Goal: Task Accomplishment & Management: Manage account settings

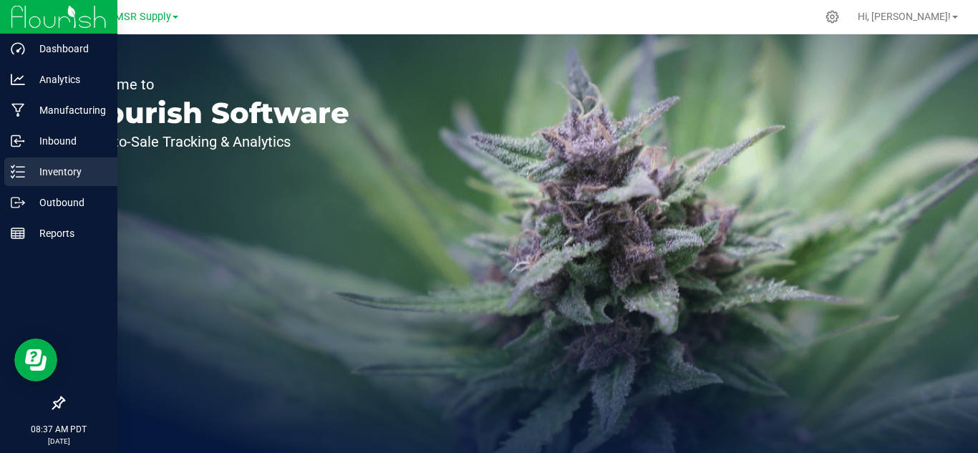
click at [53, 170] on p "Inventory" at bounding box center [68, 171] width 86 height 17
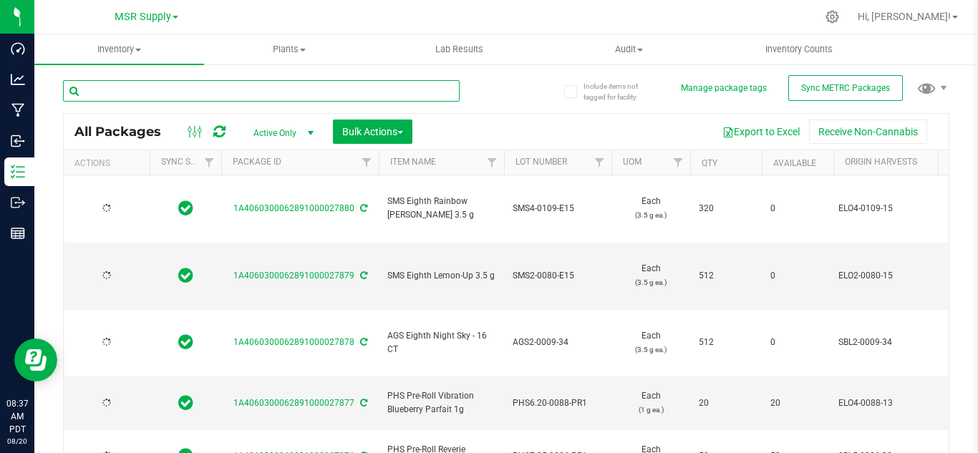
click at [190, 94] on input "text" at bounding box center [261, 90] width 397 height 21
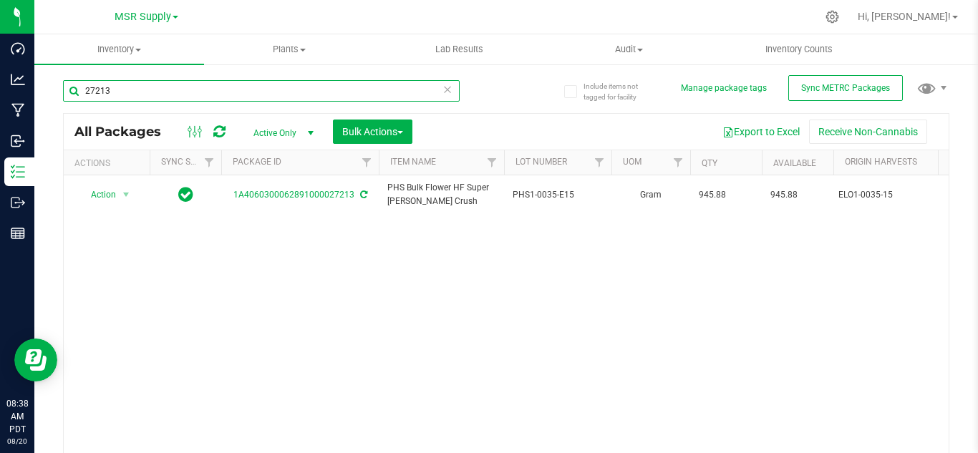
type input "27213"
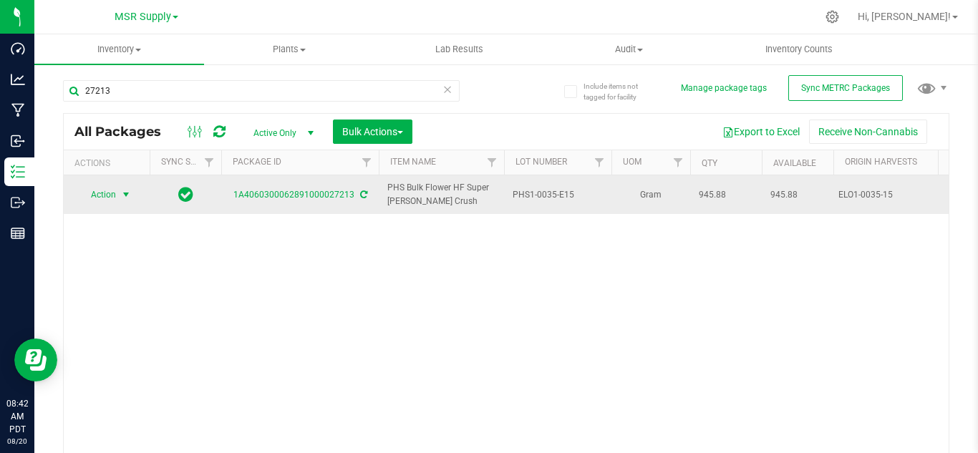
click at [130, 194] on span "select" at bounding box center [125, 194] width 11 height 11
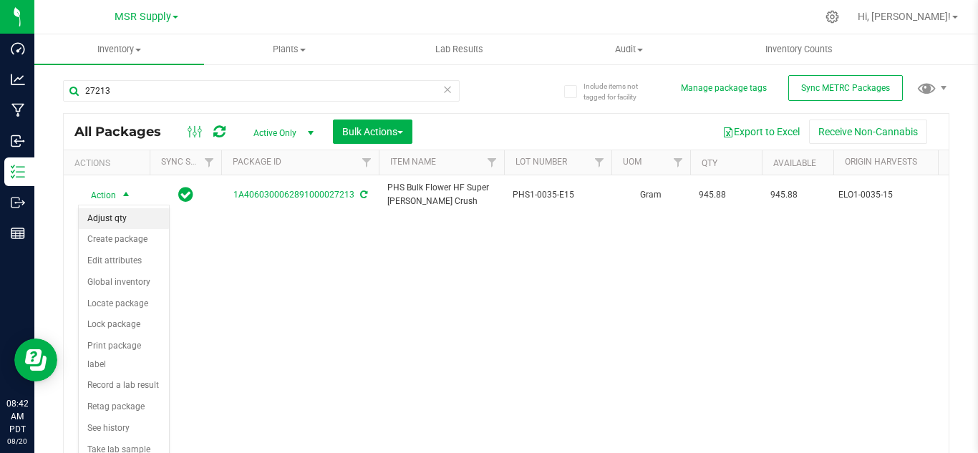
click at [120, 218] on li "Adjust qty" at bounding box center [124, 218] width 90 height 21
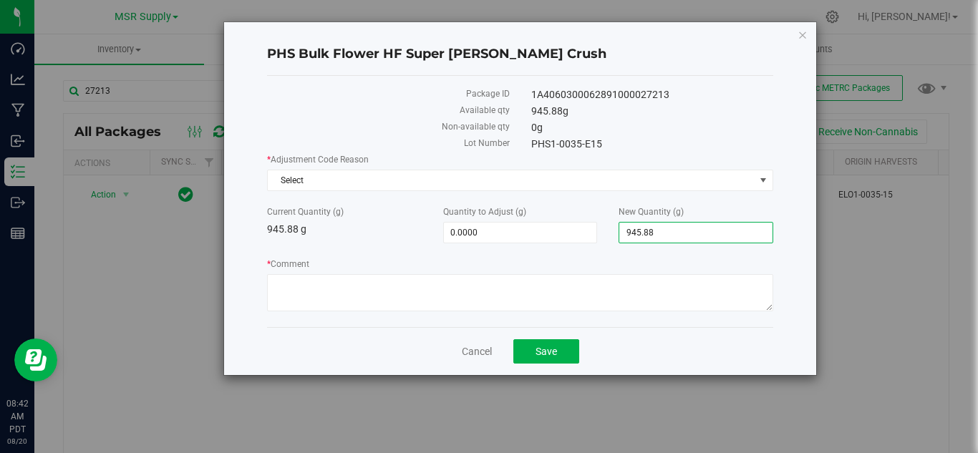
drag, startPoint x: 675, startPoint y: 236, endPoint x: 608, endPoint y: 235, distance: 67.3
click at [608, 235] on div "New Quantity (g) 945.8800 945.88" at bounding box center [696, 224] width 176 height 38
type input "8"
type input "951"
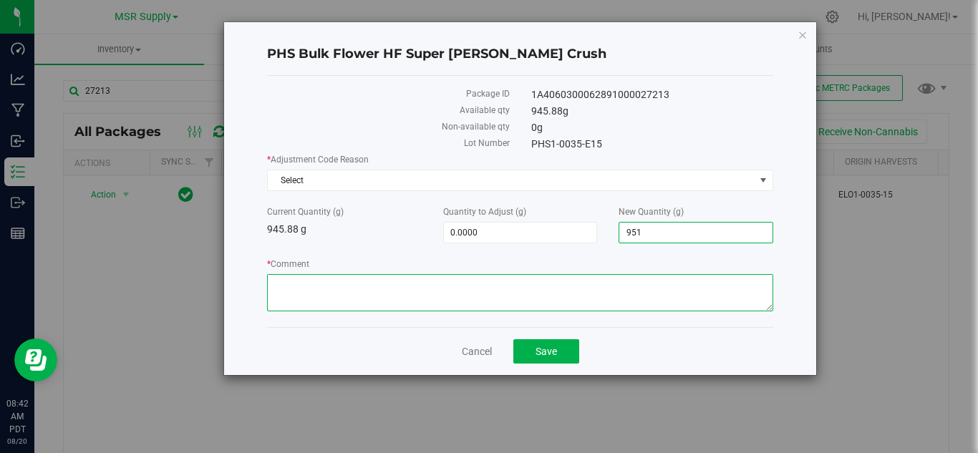
type input "5.1200"
type input "951.0000"
click at [551, 305] on textarea "* Comment" at bounding box center [520, 292] width 506 height 37
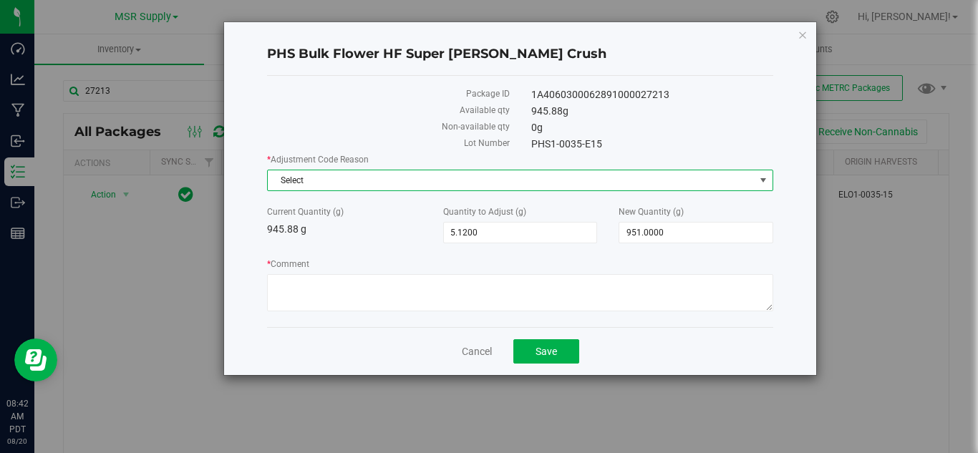
click at [361, 180] on span "Select" at bounding box center [511, 180] width 487 height 20
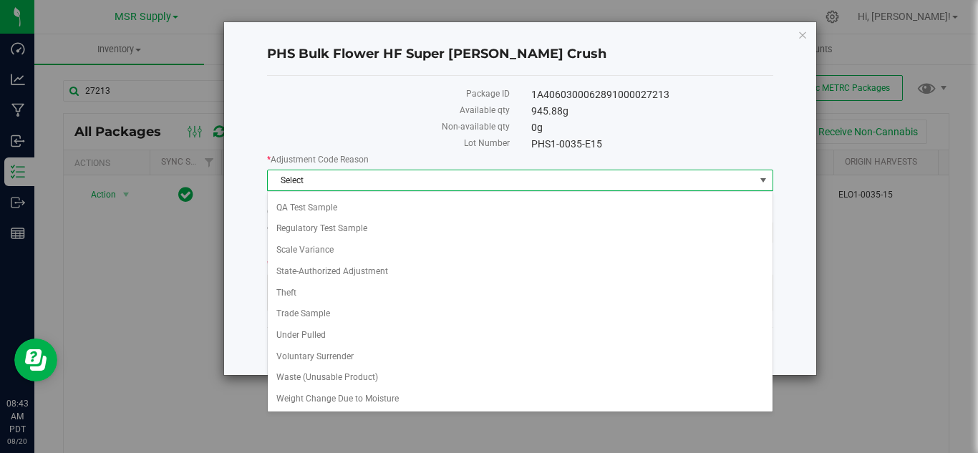
scroll to position [105, 0]
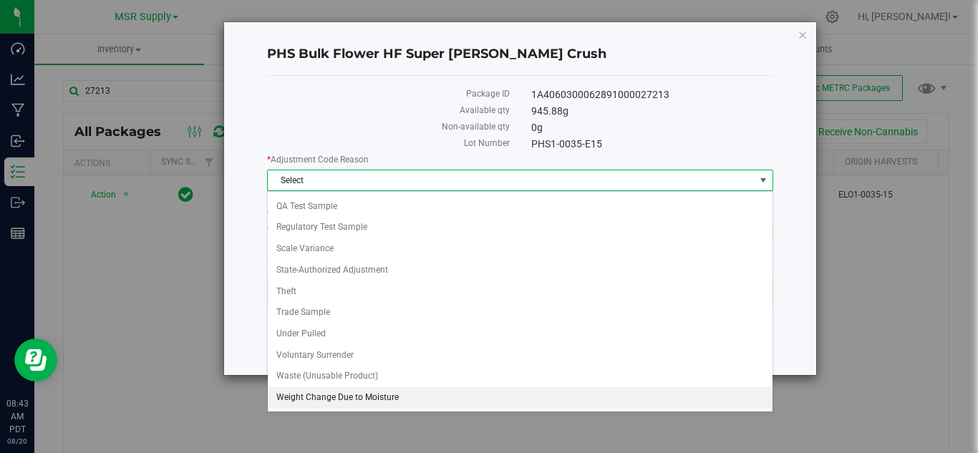
click at [349, 397] on li "Weight Change Due to Moisture" at bounding box center [520, 397] width 505 height 21
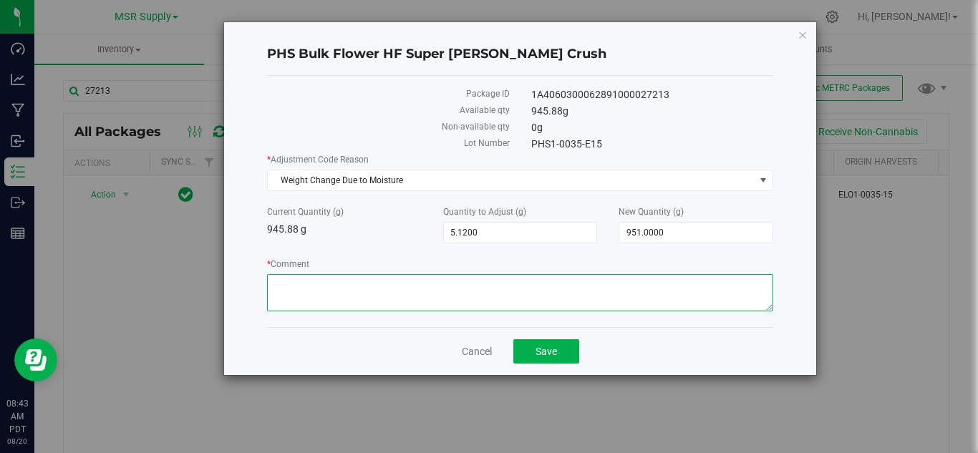
click at [401, 278] on textarea "* Comment" at bounding box center [520, 292] width 506 height 37
type textarea "Moisture weight gain"
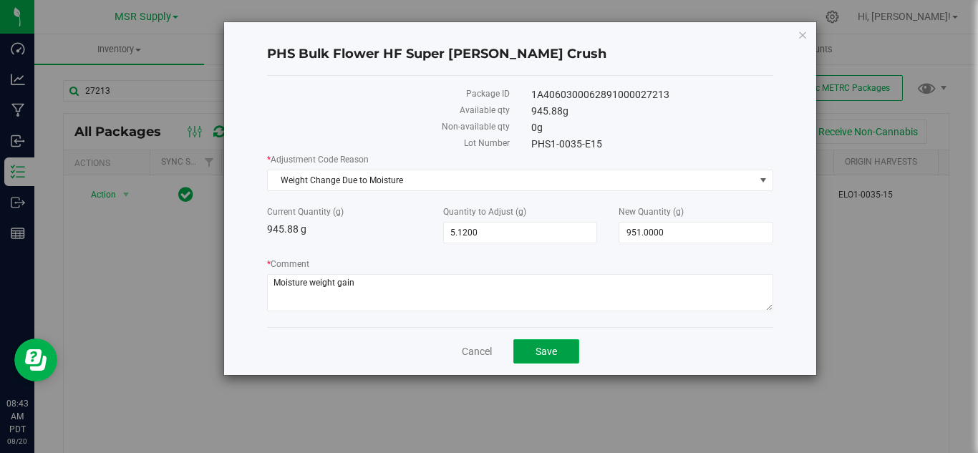
click at [565, 359] on button "Save" at bounding box center [546, 351] width 66 height 24
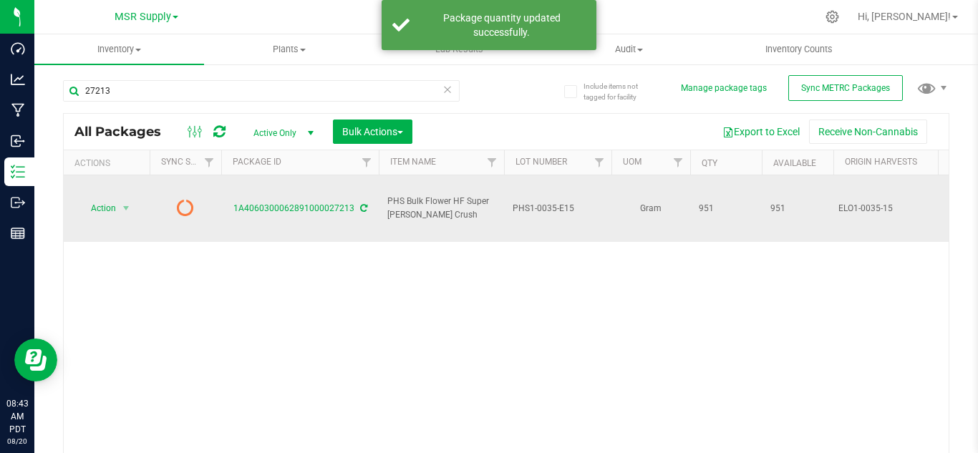
click at [360, 204] on icon at bounding box center [363, 208] width 7 height 9
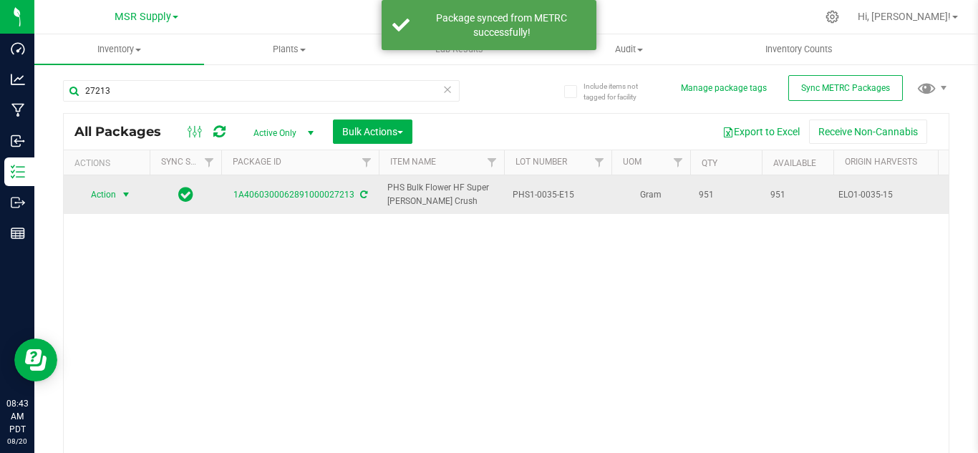
click at [130, 193] on span "select" at bounding box center [125, 194] width 11 height 11
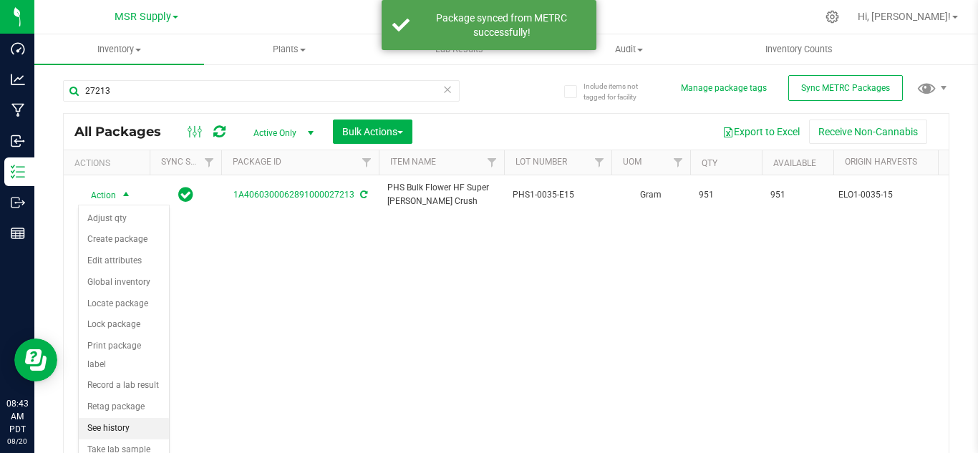
click at [126, 418] on li "See history" at bounding box center [124, 428] width 90 height 21
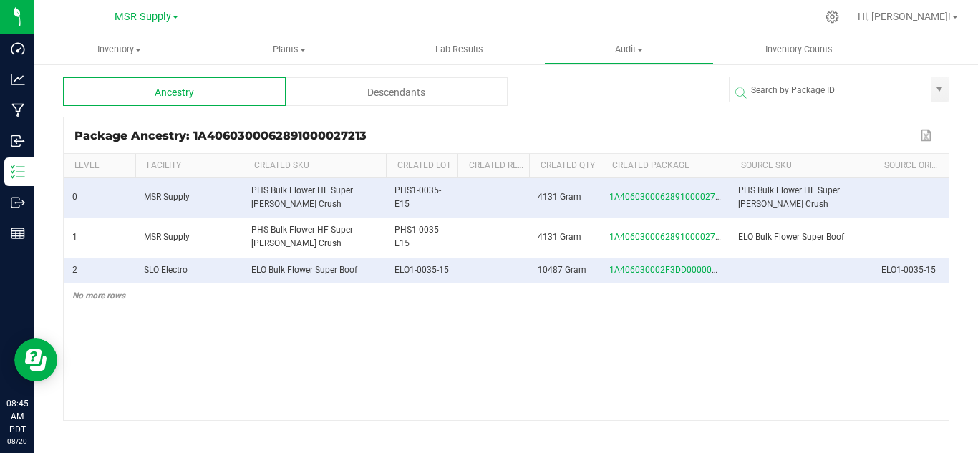
click at [396, 87] on div "Descendants" at bounding box center [397, 91] width 223 height 29
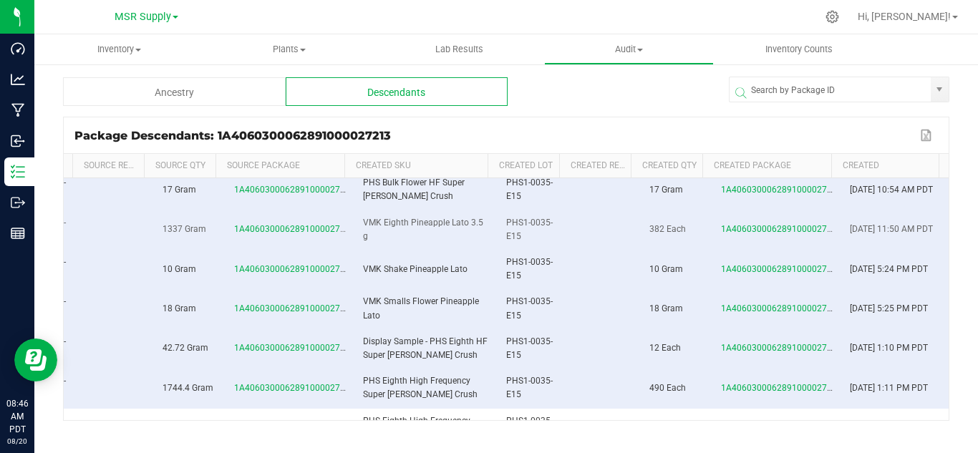
scroll to position [72, 468]
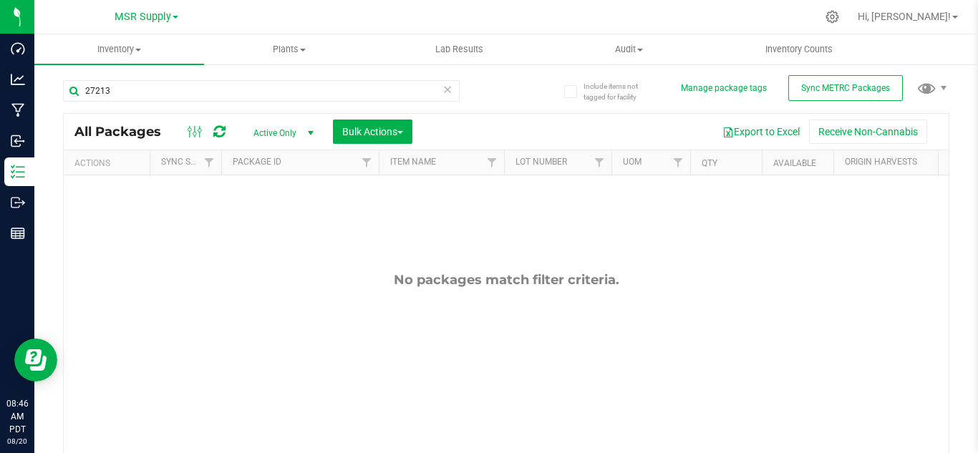
click at [442, 88] on icon at bounding box center [447, 88] width 10 height 17
click at [96, 94] on input "text" at bounding box center [261, 90] width 397 height 21
type input "27213"
click at [135, 51] on span "Inventory" at bounding box center [119, 49] width 170 height 13
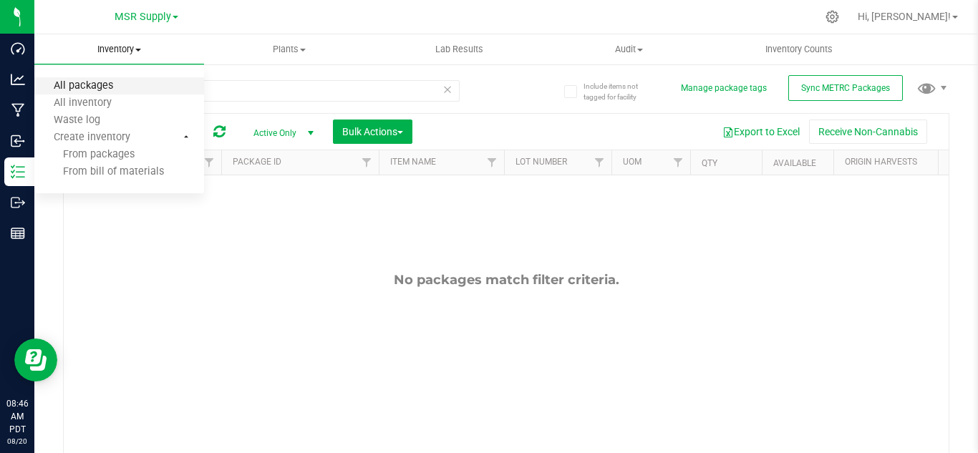
click at [107, 86] on span "All packages" at bounding box center [83, 86] width 98 height 12
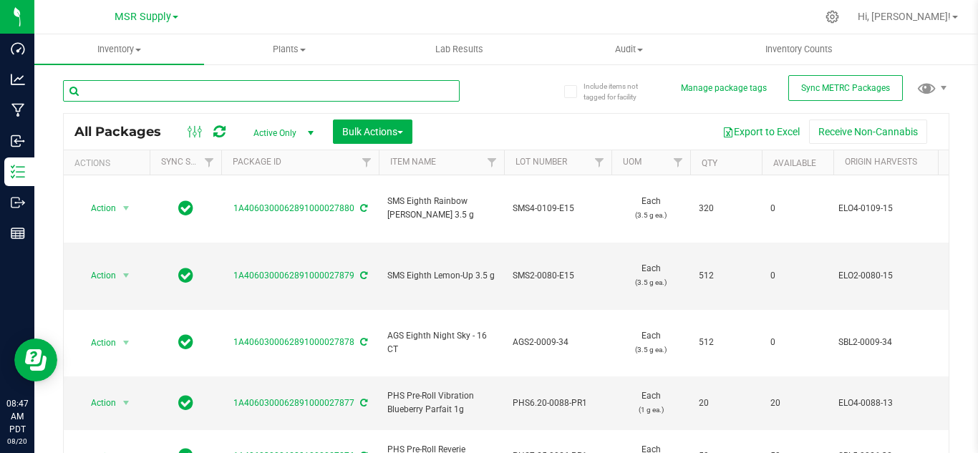
click at [135, 90] on input "text" at bounding box center [261, 90] width 397 height 21
type input "27213"
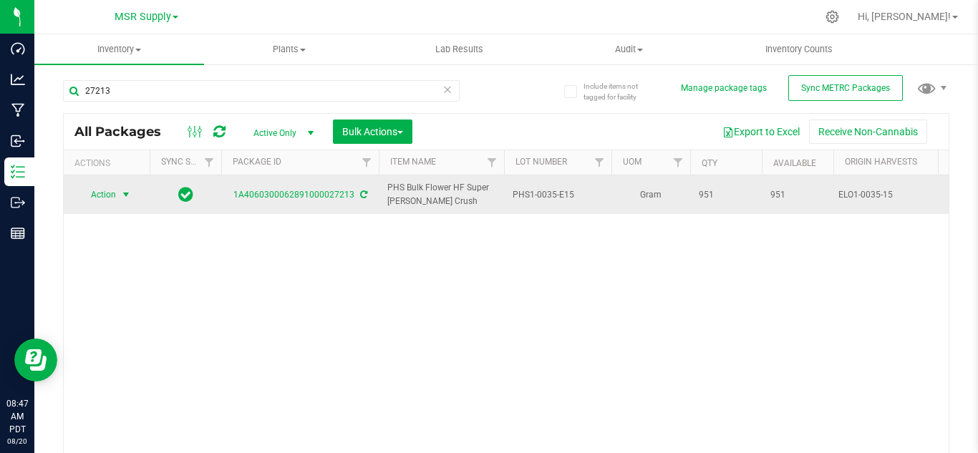
click at [128, 191] on span "select" at bounding box center [125, 194] width 11 height 11
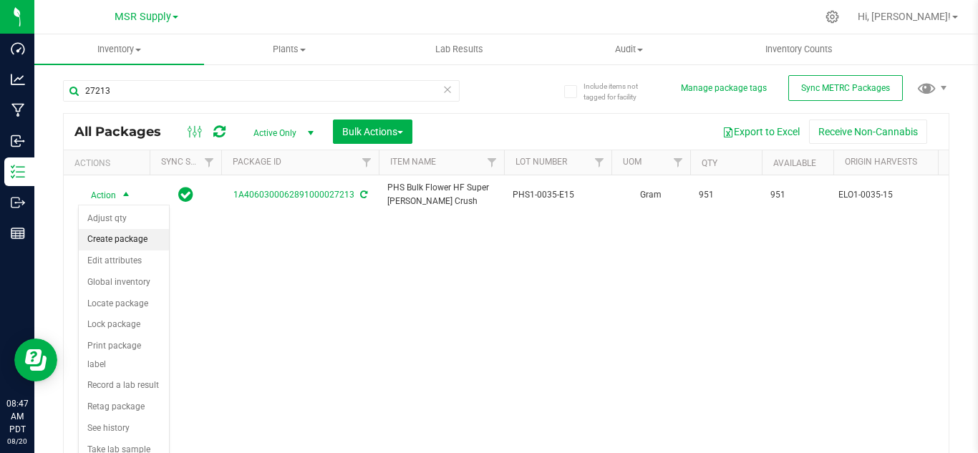
click at [134, 232] on li "Create package" at bounding box center [124, 239] width 90 height 21
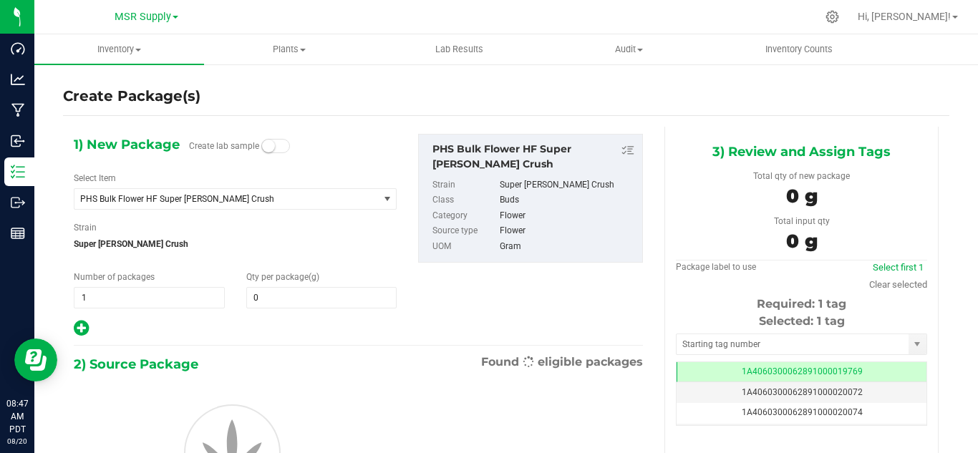
type input "0.0000"
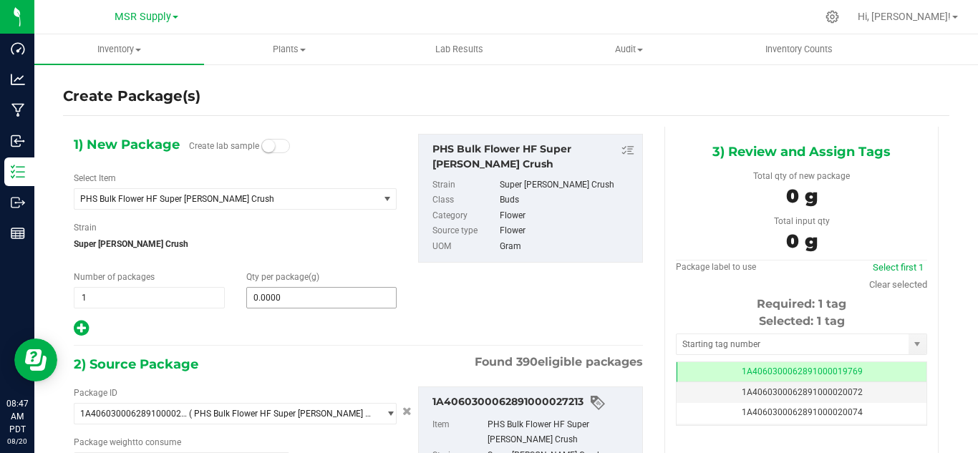
type input "0.0000 g"
click at [183, 192] on span "PHS Bulk Flower HF Super [PERSON_NAME] Crush" at bounding box center [226, 199] width 304 height 20
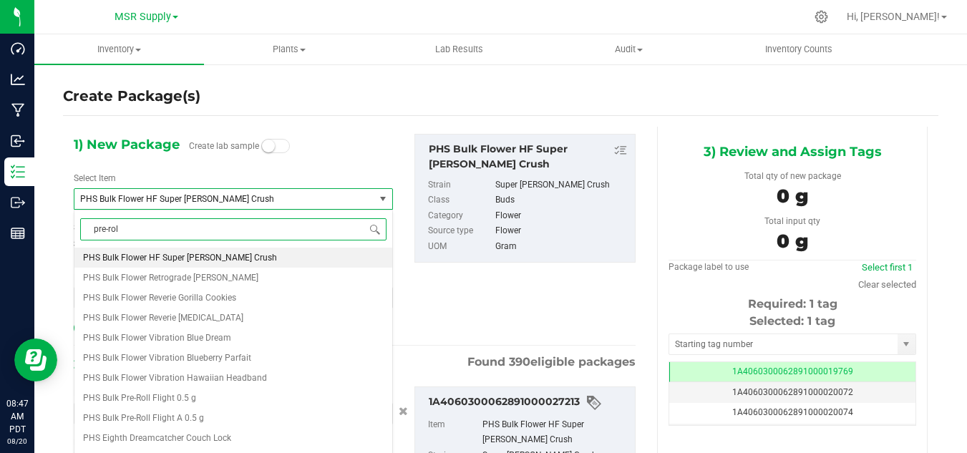
type input "pre-roll"
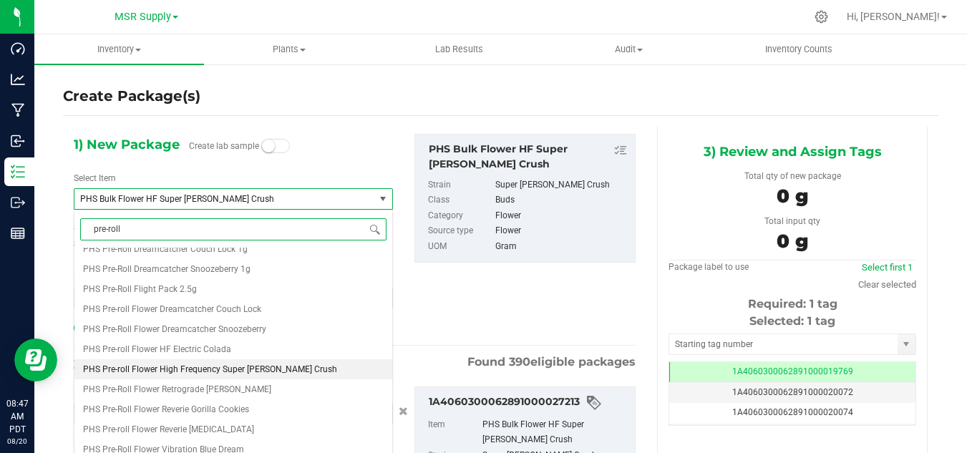
click at [180, 363] on li "PHS Pre-roll Flower High Frequency Super [PERSON_NAME] Crush" at bounding box center [233, 369] width 318 height 20
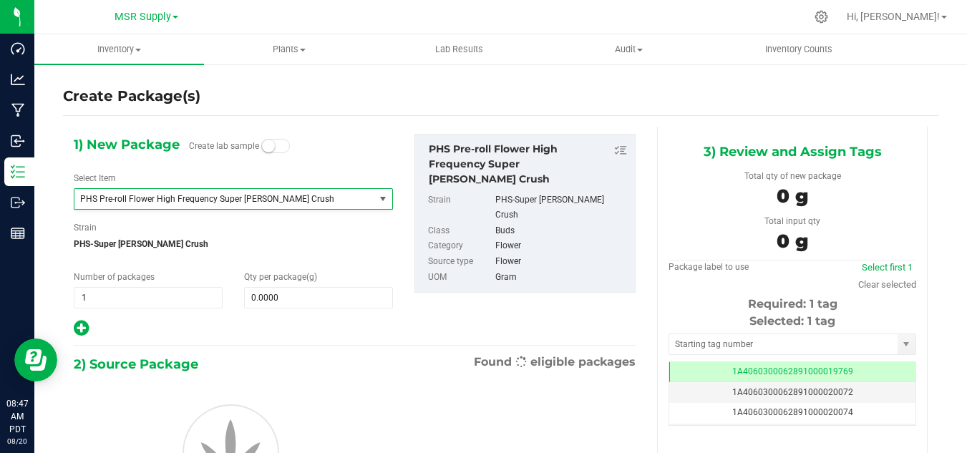
type input "0.0000"
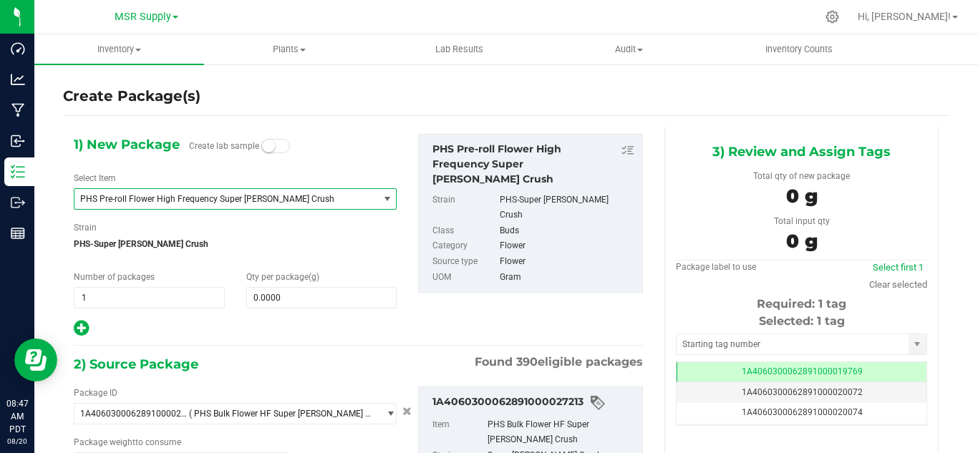
type input "0.0000 g"
click at [293, 300] on span at bounding box center [321, 297] width 151 height 21
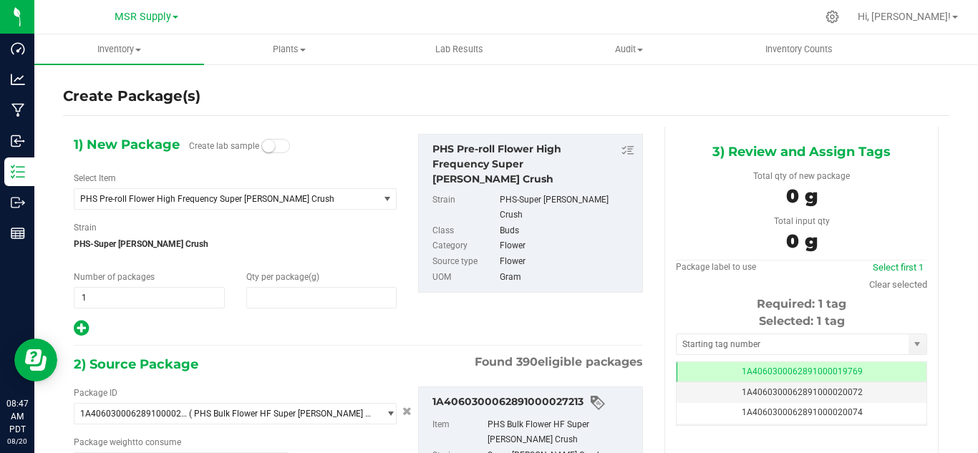
type input "0.0000"
type input "0"
click at [310, 302] on span at bounding box center [321, 297] width 151 height 21
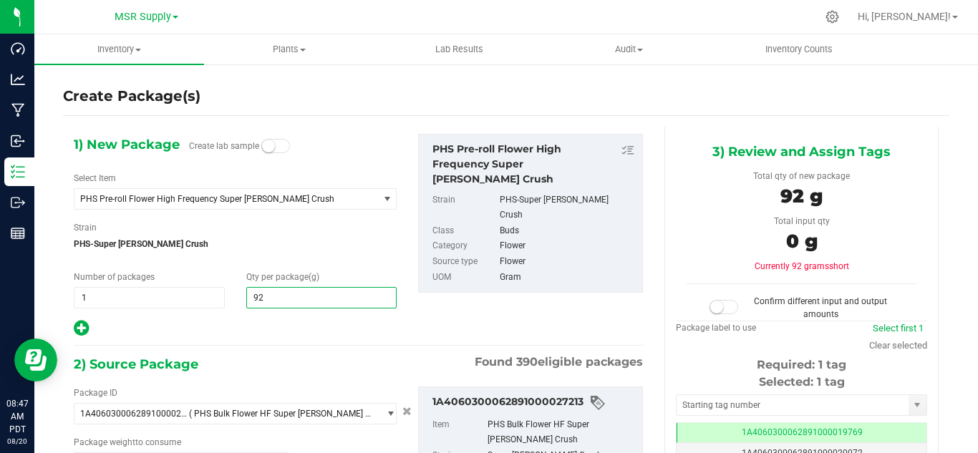
type input "927"
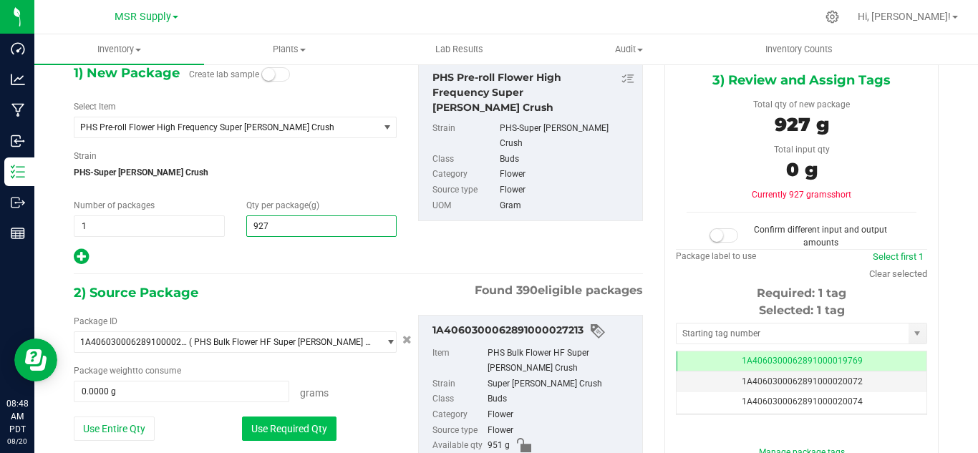
type input "927.0000"
click at [281, 424] on button "Use Required Qty" at bounding box center [289, 429] width 94 height 24
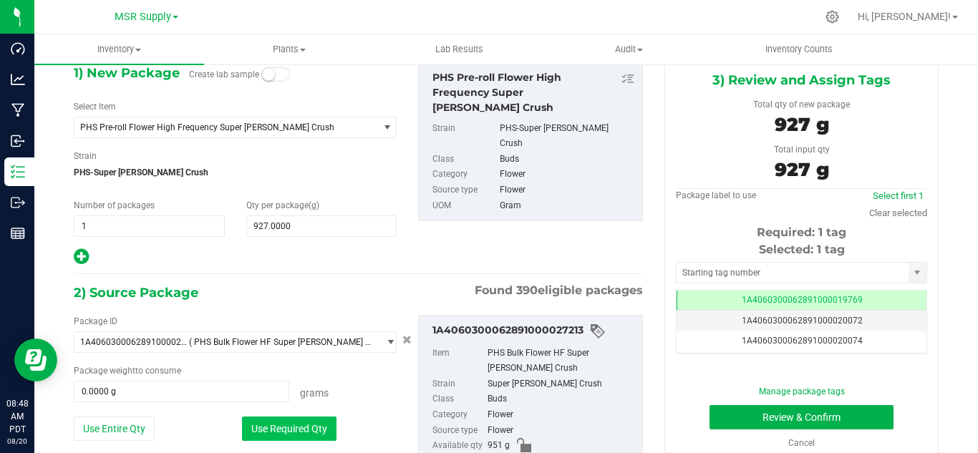
type input "927.0000 g"
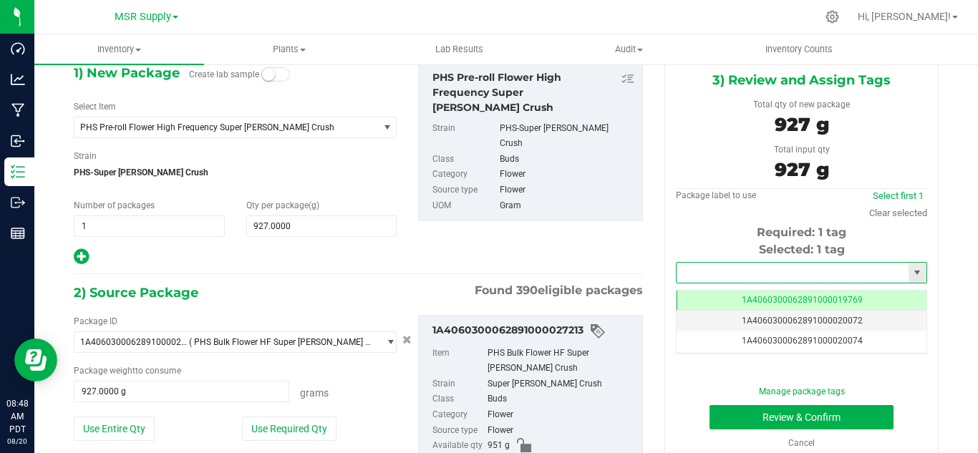
click at [717, 276] on input "text" at bounding box center [792, 273] width 232 height 20
click at [731, 293] on li "1A4060300062891000028000" at bounding box center [792, 296] width 246 height 21
type input "1A4060300062891000028000"
click at [812, 409] on button "Review & Confirm" at bounding box center [801, 417] width 184 height 24
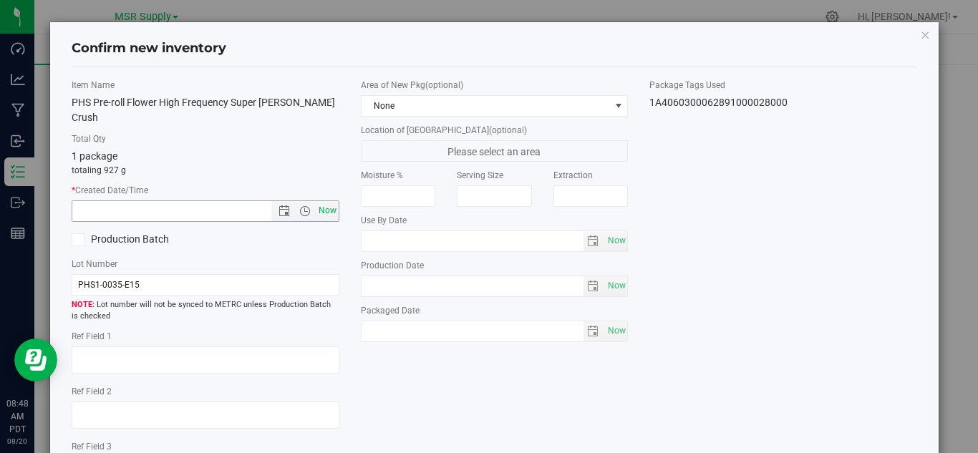
click at [326, 200] on span "Now" at bounding box center [327, 210] width 24 height 21
type input "[DATE] 8:48 AM"
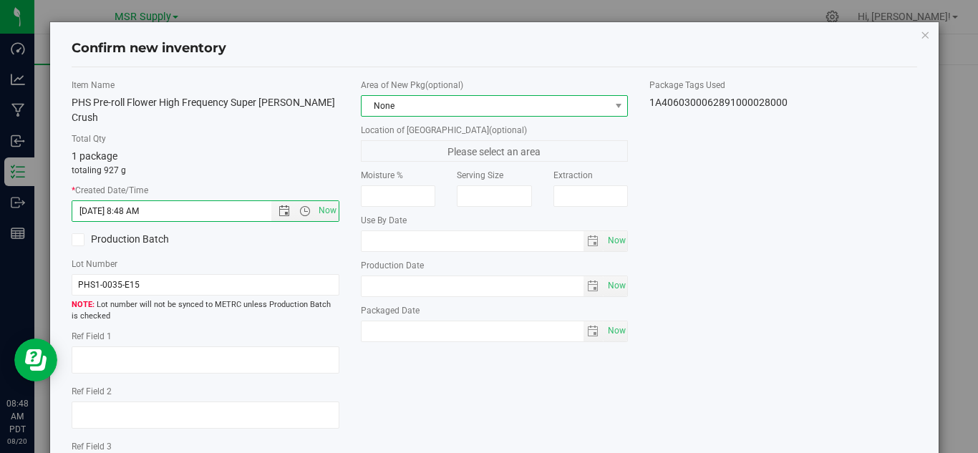
click at [506, 99] on span "None" at bounding box center [485, 106] width 248 height 20
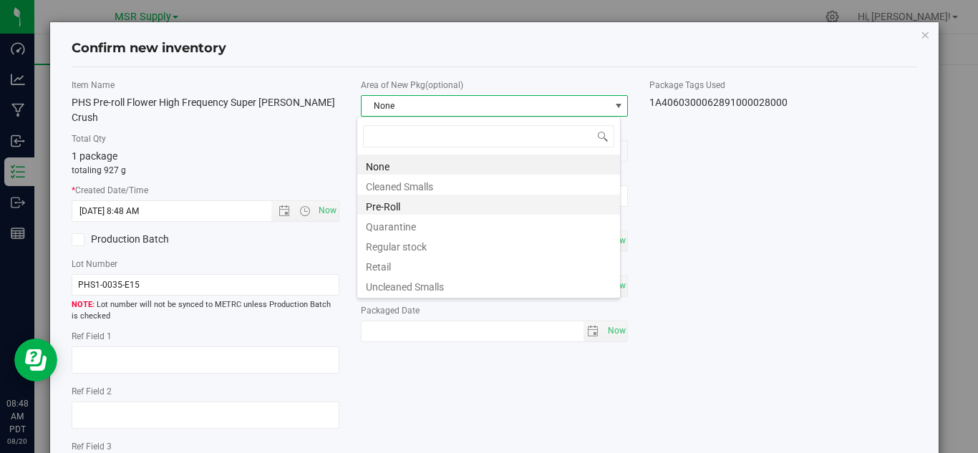
click at [389, 205] on li "Pre-Roll" at bounding box center [488, 205] width 263 height 20
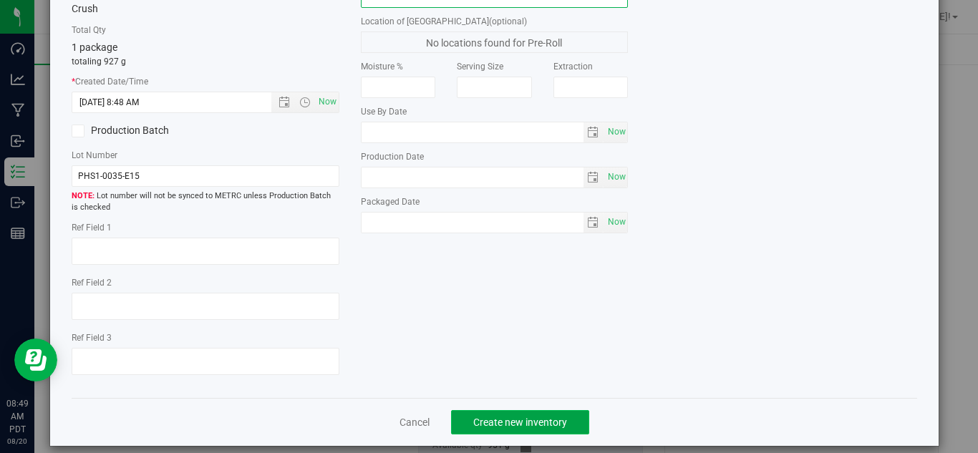
click at [489, 417] on span "Create new inventory" at bounding box center [520, 422] width 94 height 11
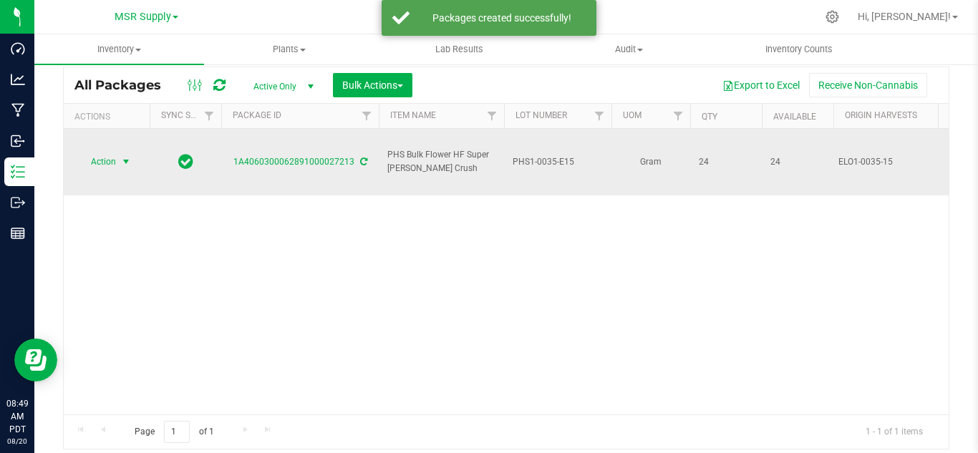
click at [115, 152] on span "Action" at bounding box center [97, 162] width 39 height 20
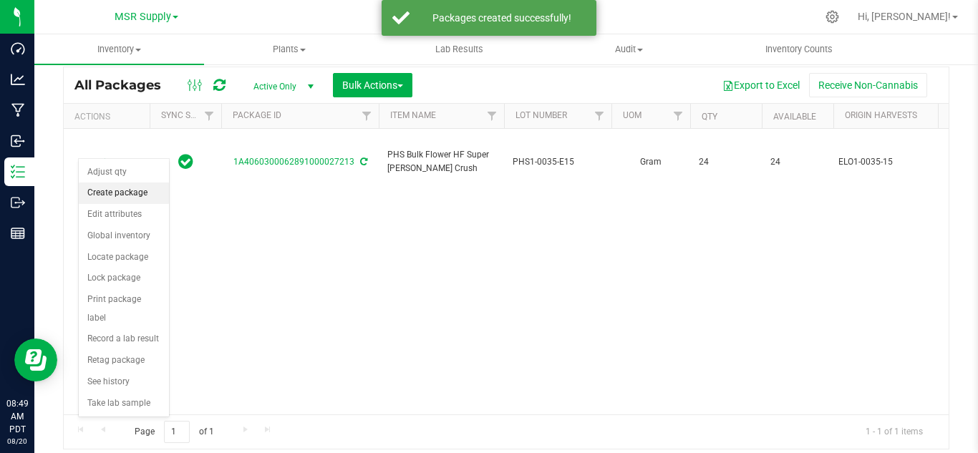
click at [135, 200] on li "Create package" at bounding box center [124, 193] width 90 height 21
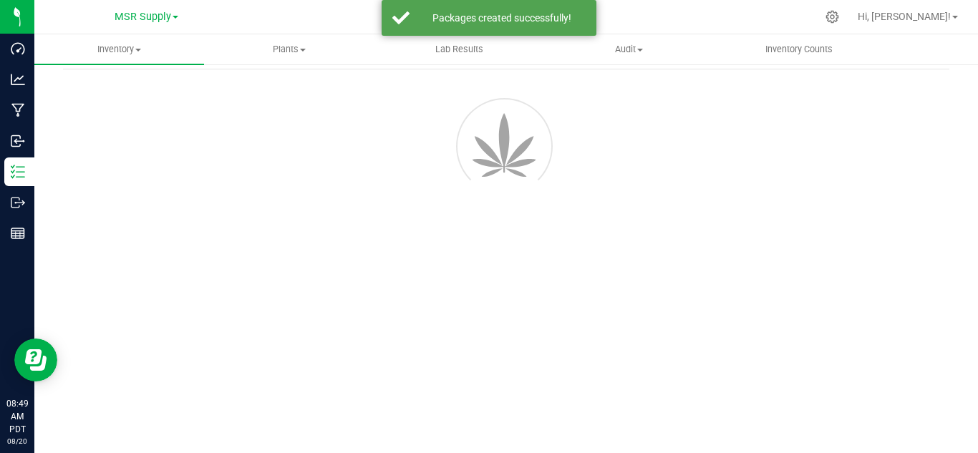
scroll to position [57, 0]
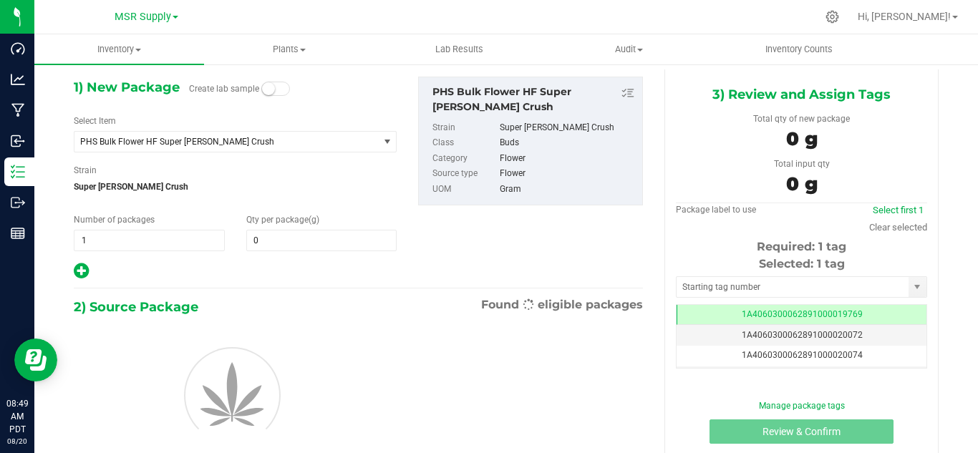
type input "0.0000"
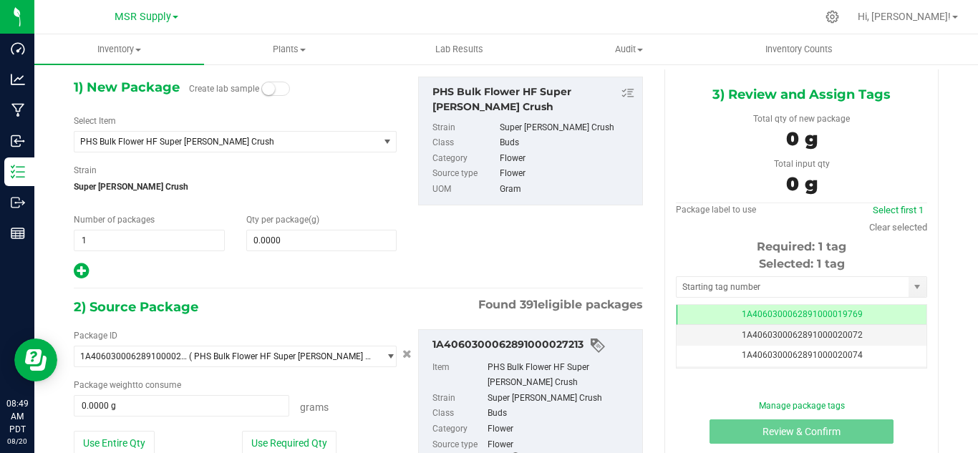
scroll to position [0, -1]
click at [278, 137] on span "PHS Bulk Flower HF Super [PERSON_NAME] Crush" at bounding box center [220, 142] width 281 height 10
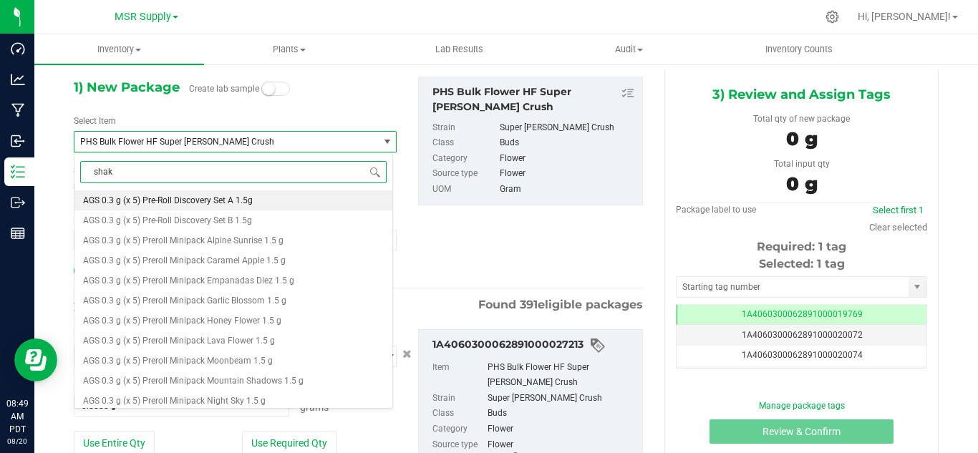
type input "shake"
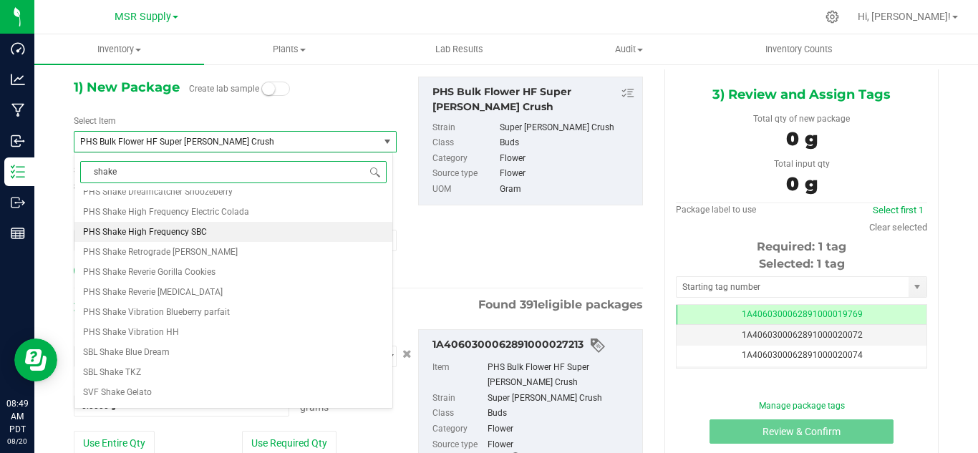
click at [214, 230] on li "PHS Shake High Frequency SBC" at bounding box center [233, 232] width 318 height 20
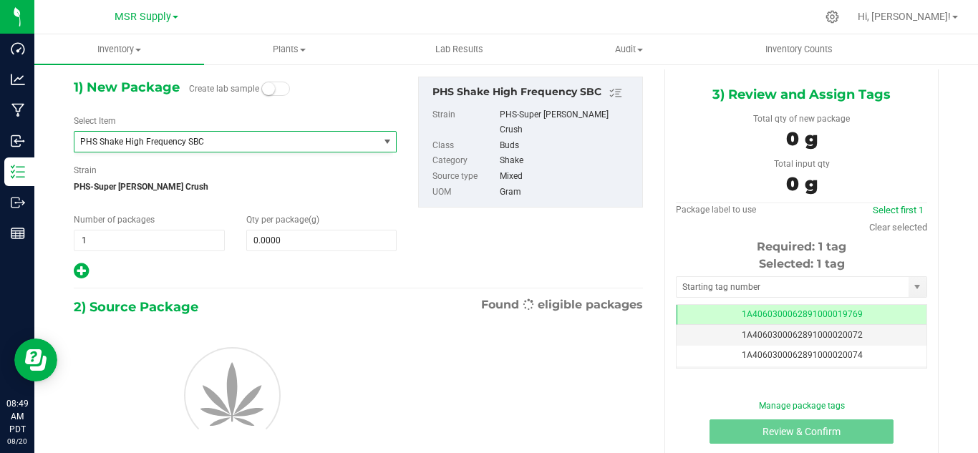
type input "0.0000"
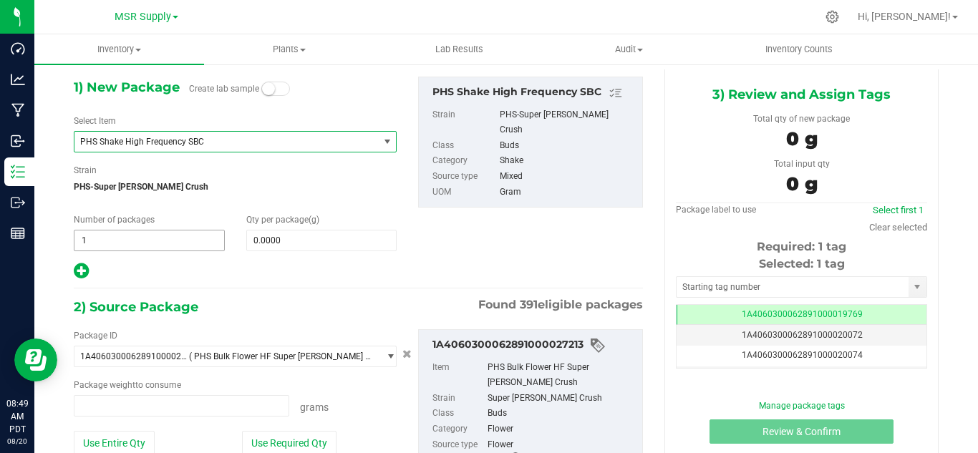
type input "0.0000 g"
click at [304, 241] on span at bounding box center [321, 240] width 151 height 21
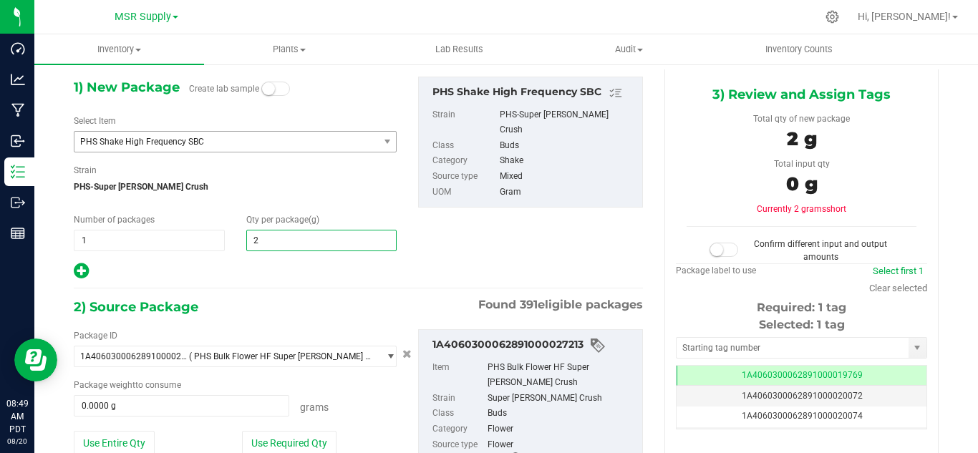
type input "24"
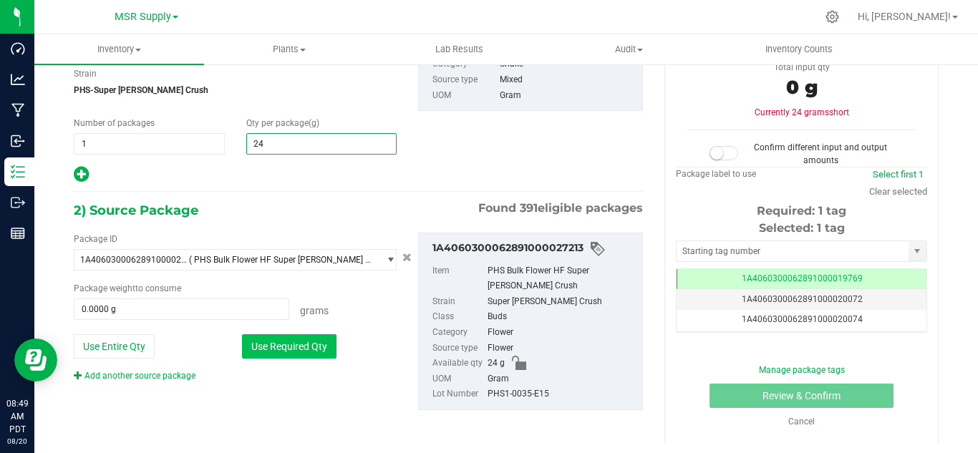
type input "24.0000"
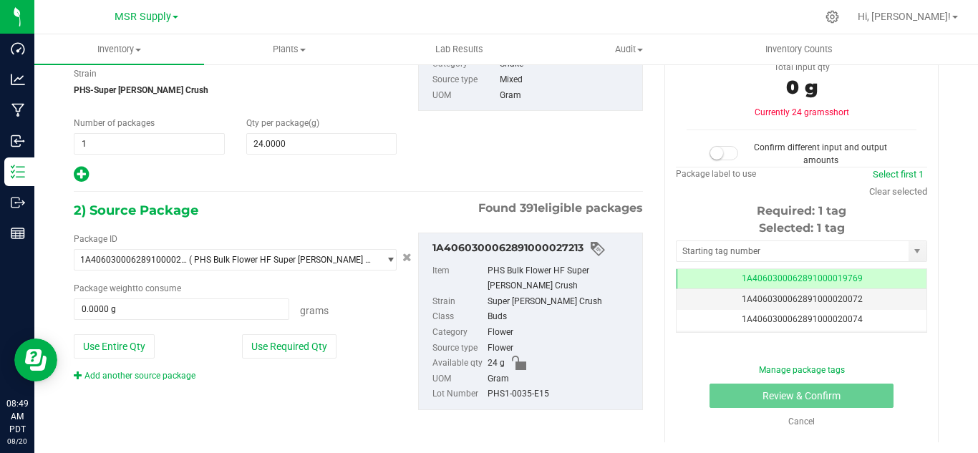
drag, startPoint x: 290, startPoint y: 351, endPoint x: 375, endPoint y: 321, distance: 90.6
click at [290, 352] on button "Use Required Qty" at bounding box center [289, 346] width 94 height 24
type input "24.0000 g"
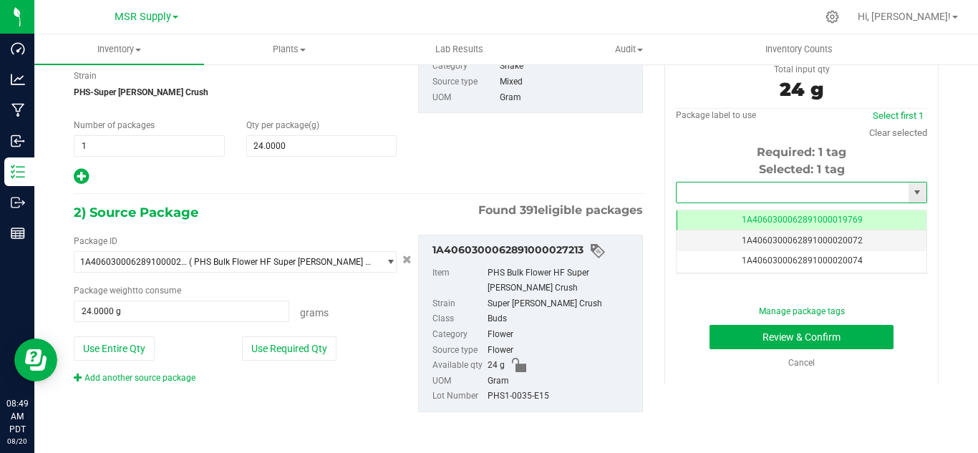
click at [764, 198] on input "text" at bounding box center [792, 193] width 232 height 20
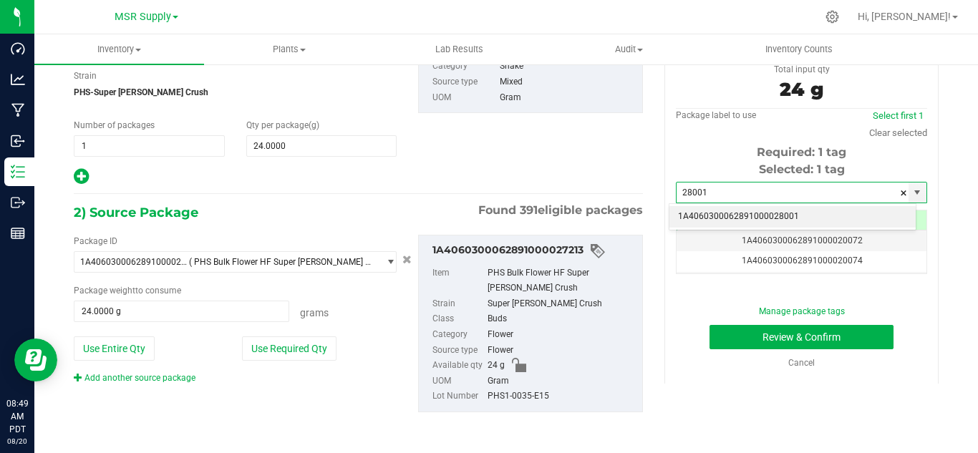
click at [780, 215] on li "1A4060300062891000028001" at bounding box center [792, 216] width 246 height 21
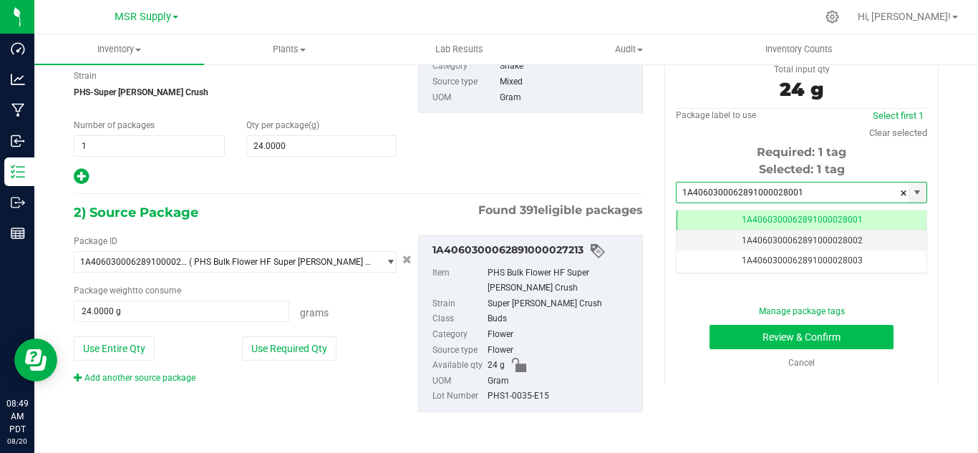
type input "1A4060300062891000028001"
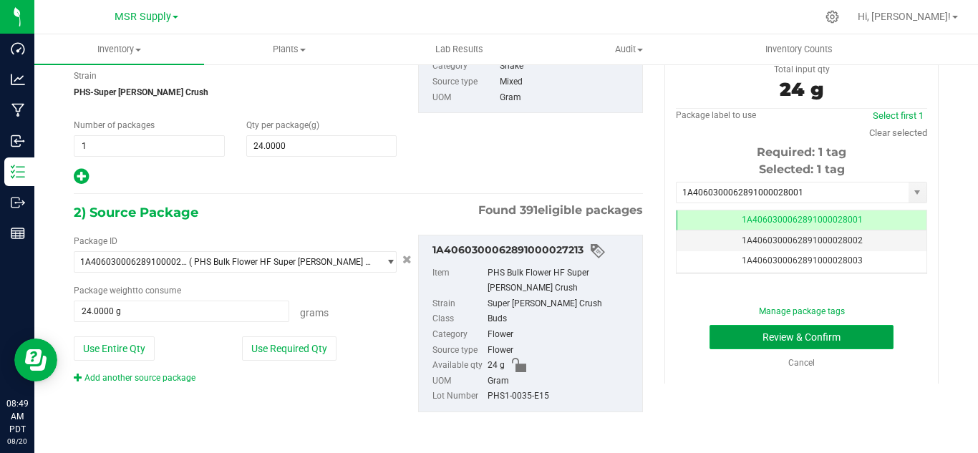
click at [837, 334] on button "Review & Confirm" at bounding box center [801, 337] width 184 height 24
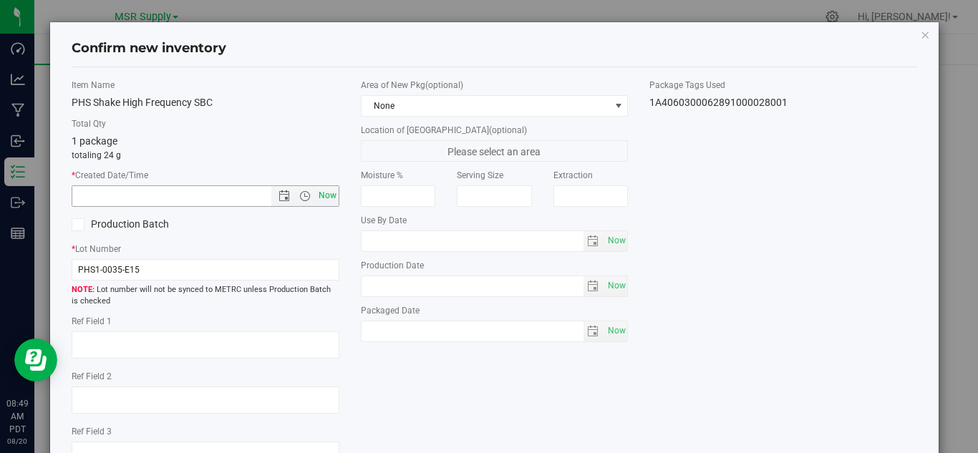
click at [323, 194] on span "Now" at bounding box center [327, 195] width 24 height 21
type input "[DATE] 8:49 AM"
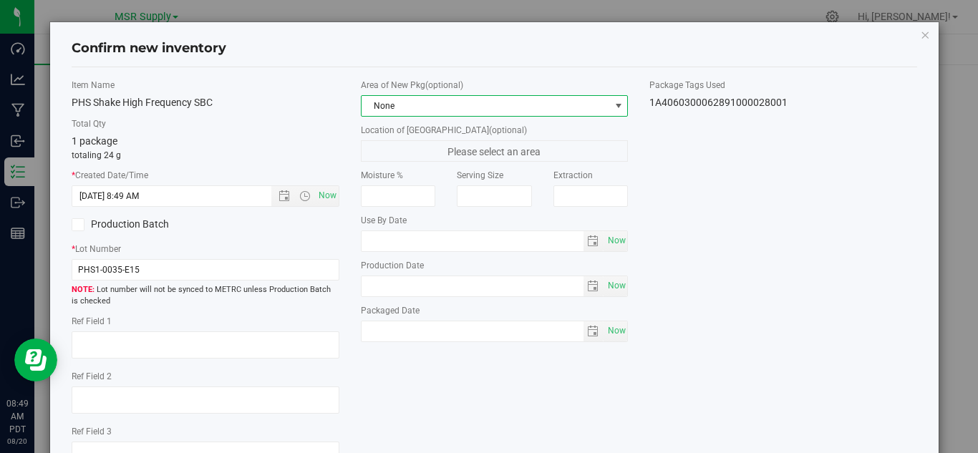
click at [486, 104] on span "None" at bounding box center [485, 106] width 248 height 20
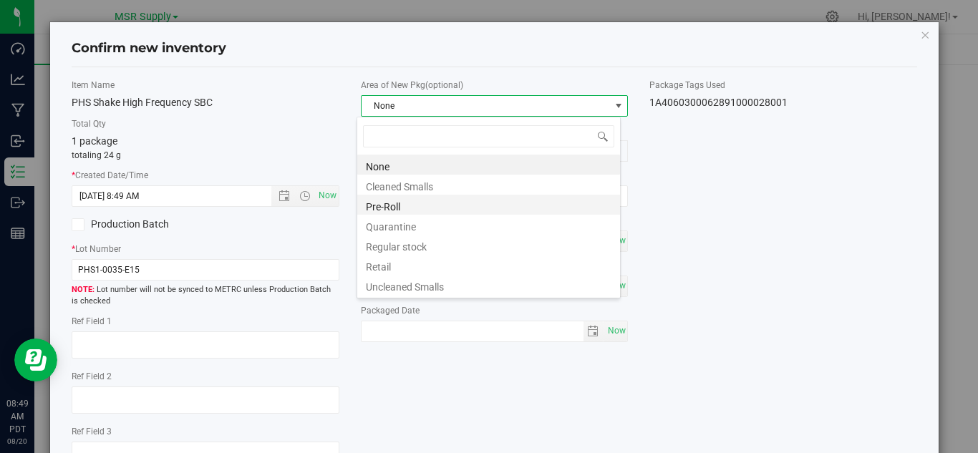
click at [408, 203] on li "Pre-Roll" at bounding box center [488, 205] width 263 height 20
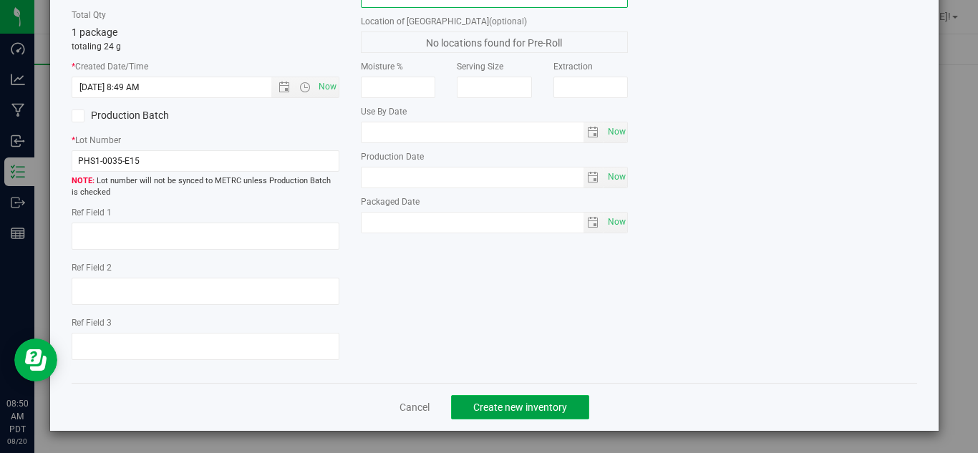
click at [506, 407] on span "Create new inventory" at bounding box center [520, 407] width 94 height 11
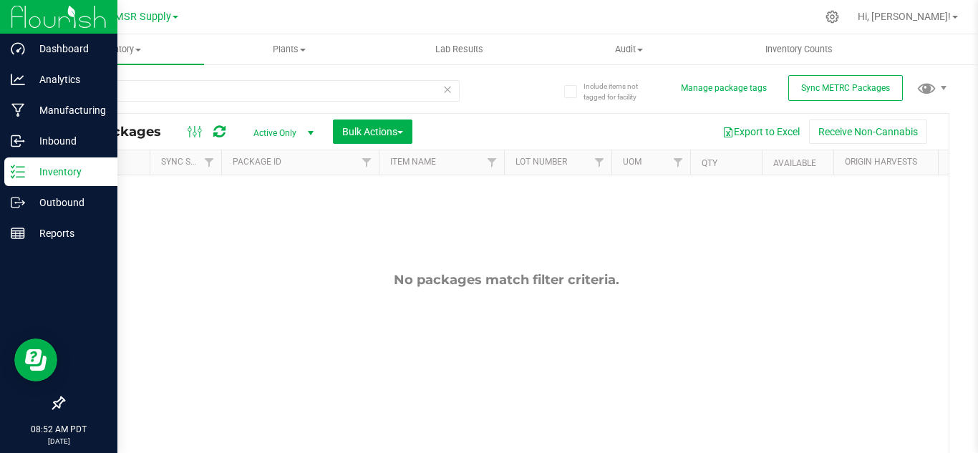
click at [48, 160] on div "Inventory" at bounding box center [60, 171] width 113 height 29
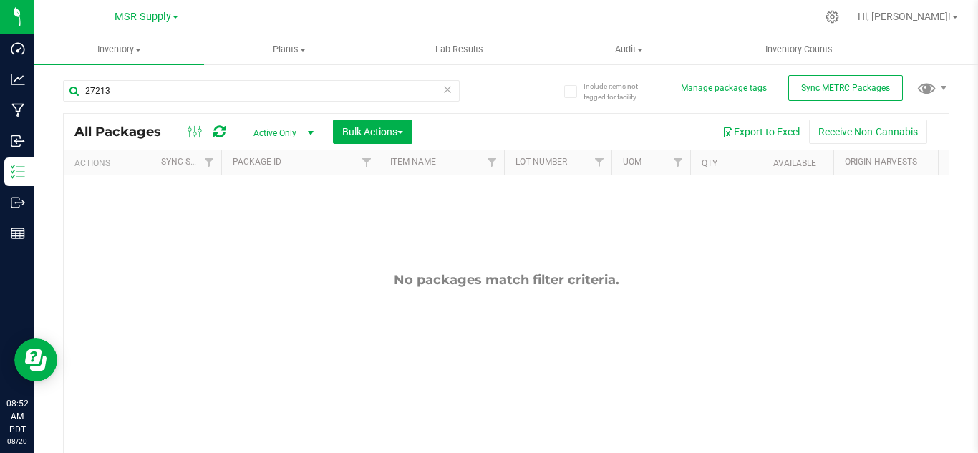
click at [445, 87] on icon at bounding box center [447, 88] width 10 height 17
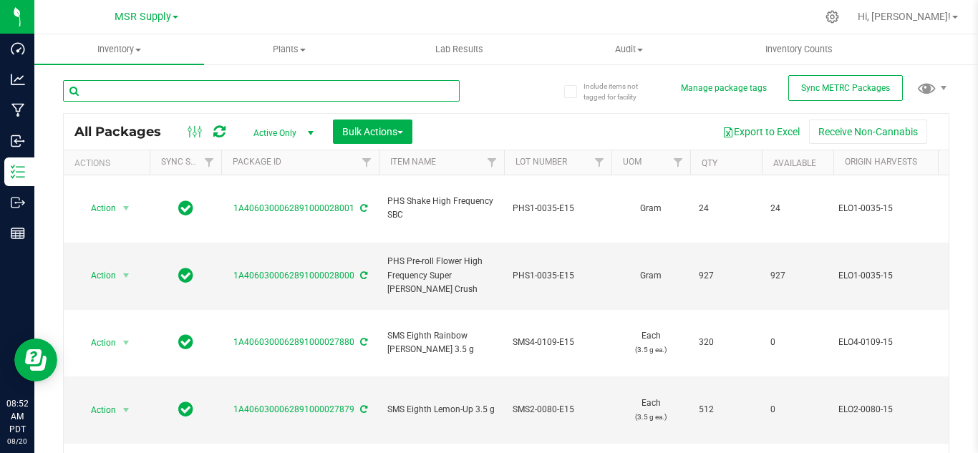
click at [224, 87] on input "text" at bounding box center [261, 90] width 397 height 21
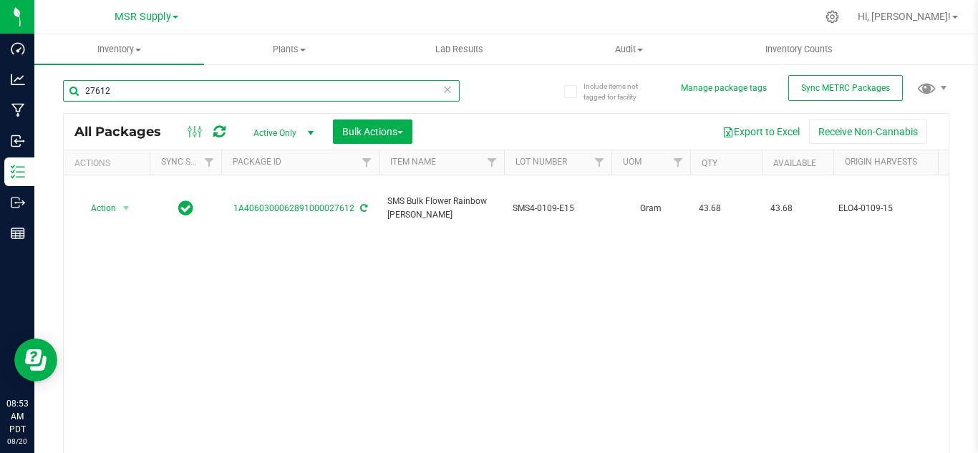
type input "27612"
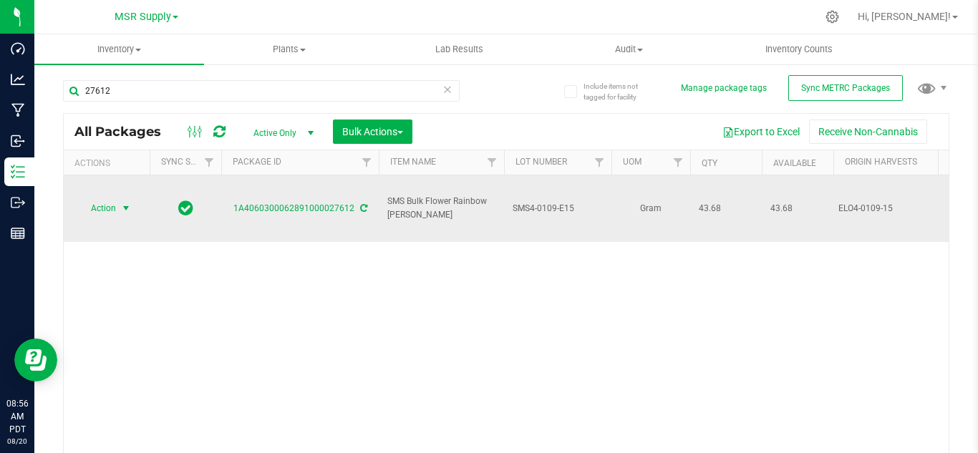
click at [122, 203] on span "select" at bounding box center [125, 208] width 11 height 11
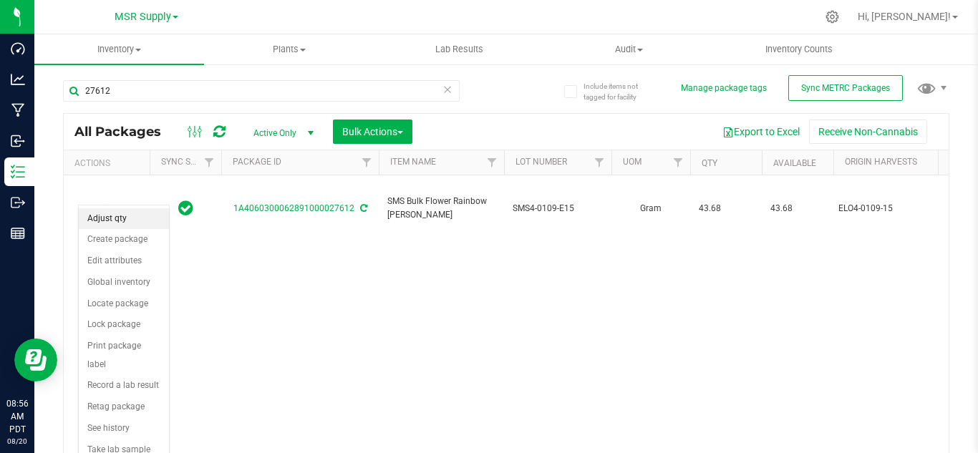
click at [117, 221] on li "Adjust qty" at bounding box center [124, 218] width 90 height 21
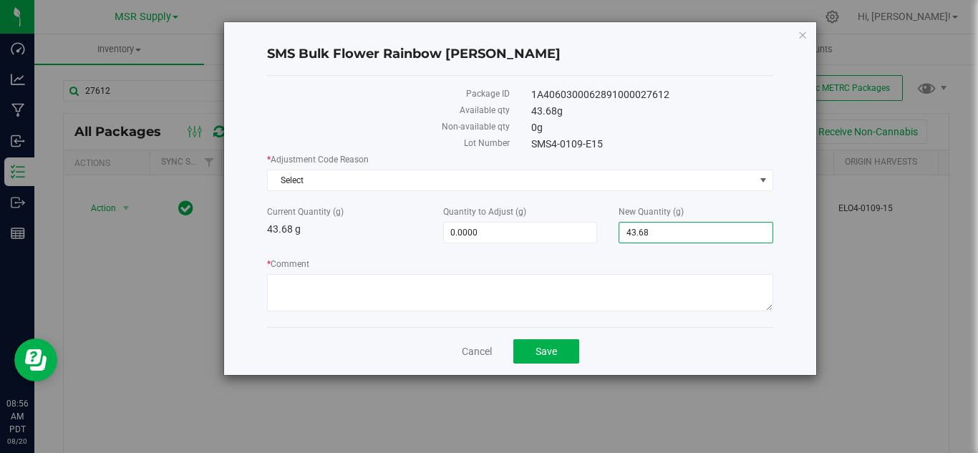
drag, startPoint x: 674, startPoint y: 238, endPoint x: 598, endPoint y: 246, distance: 77.0
click at [598, 246] on div "* Adjustment Code Reason Select Select Damage Incorrect Quantity Mandated Destr…" at bounding box center [520, 234] width 506 height 162
type input "50"
type input "6.3200"
type input "50.0000"
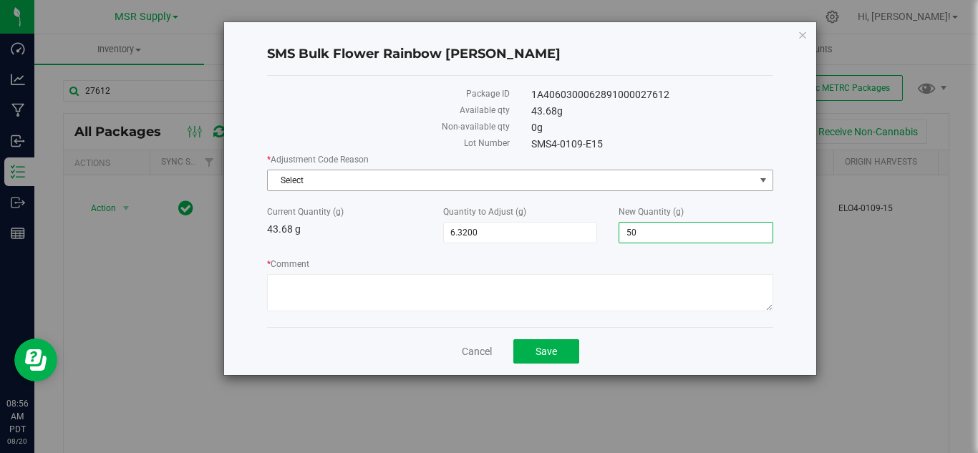
click at [489, 175] on span "Select" at bounding box center [511, 180] width 487 height 20
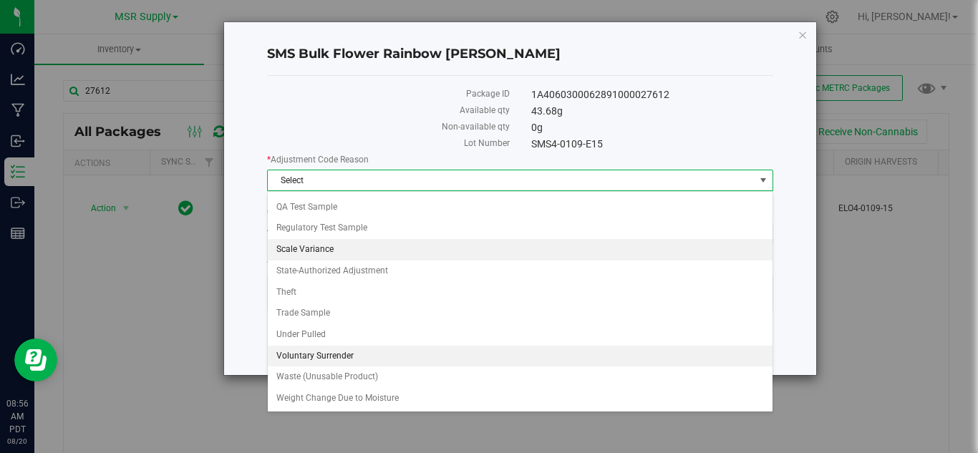
scroll to position [105, 0]
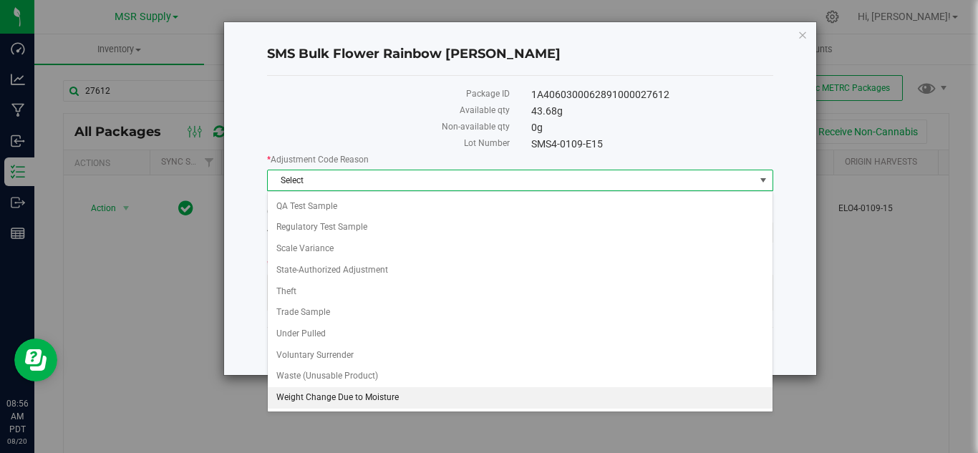
click at [336, 398] on li "Weight Change Due to Moisture" at bounding box center [520, 397] width 505 height 21
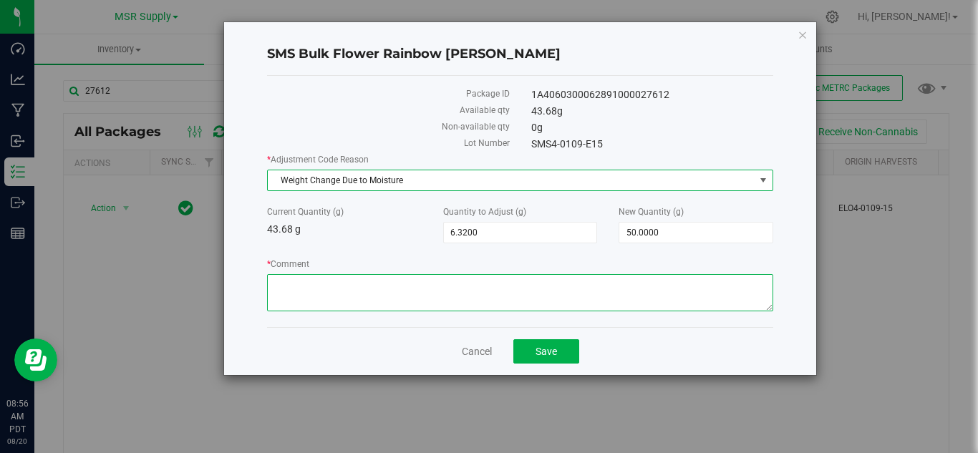
click at [352, 281] on textarea "* Comment" at bounding box center [520, 292] width 506 height 37
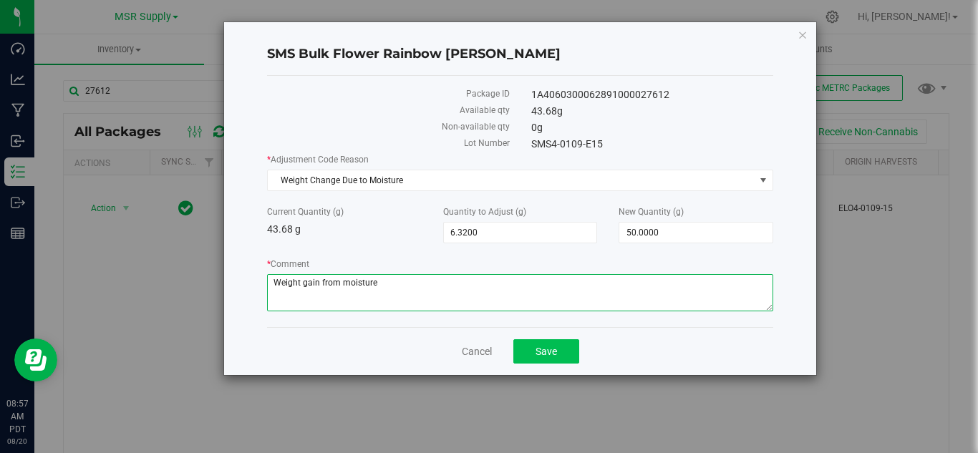
type textarea "Weight gain from moisture"
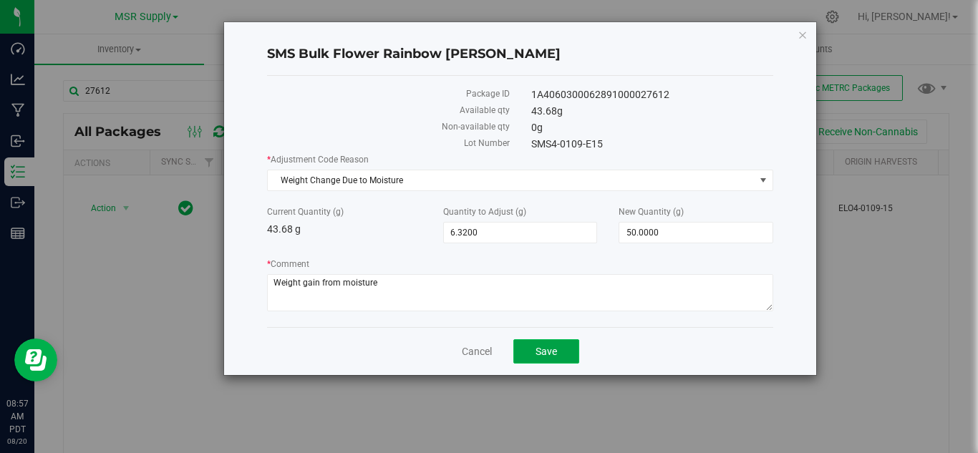
click at [553, 350] on span "Save" at bounding box center [545, 351] width 21 height 11
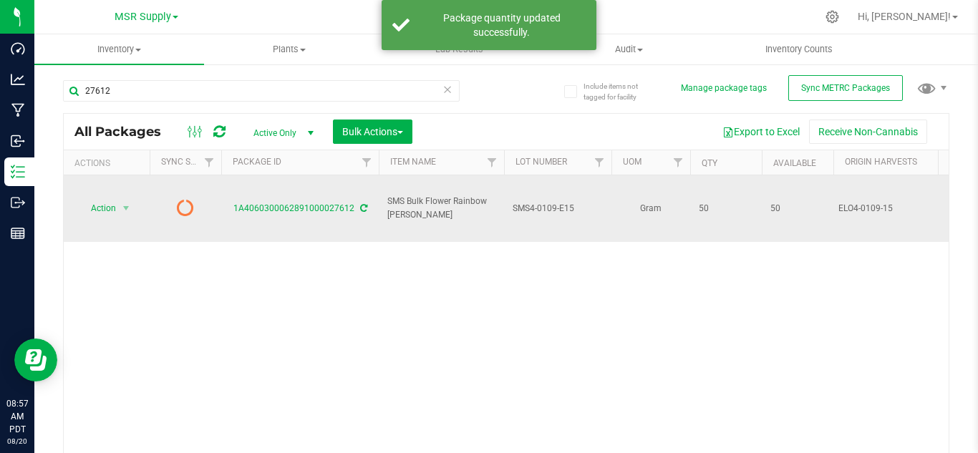
click at [360, 204] on icon at bounding box center [363, 208] width 7 height 9
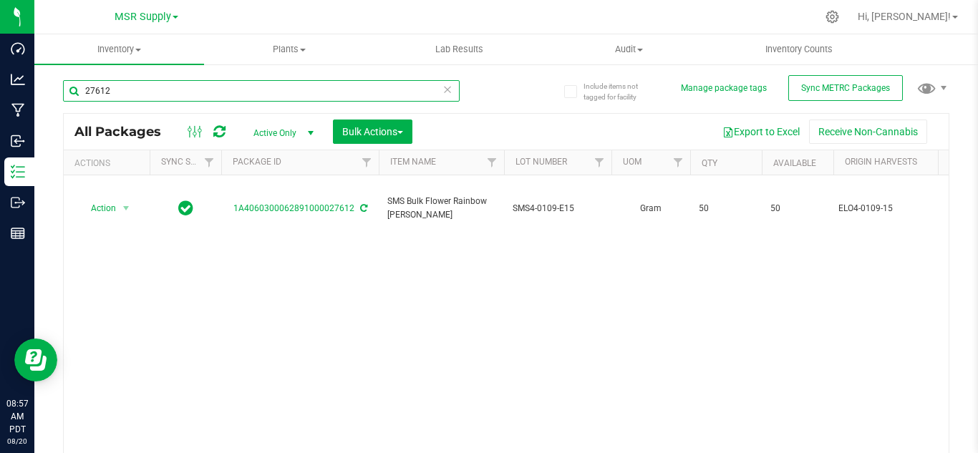
click at [136, 93] on input "27612" at bounding box center [261, 90] width 397 height 21
type input "27097"
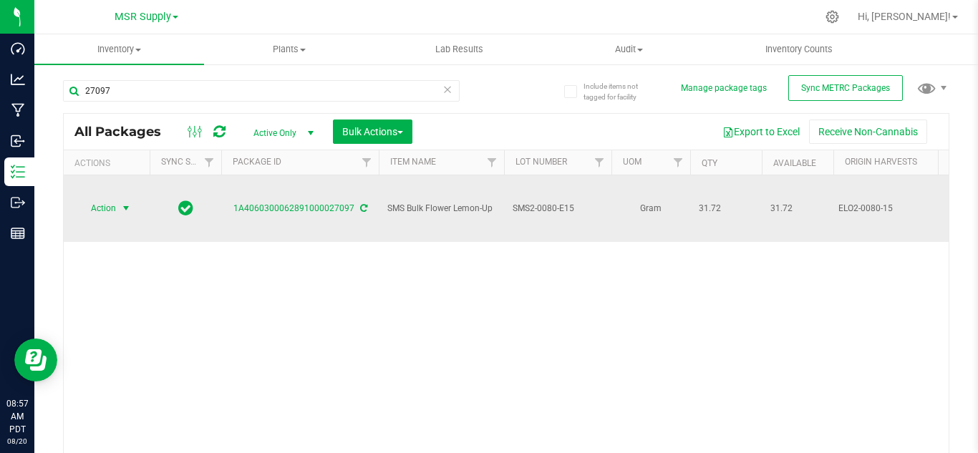
click at [126, 203] on span "select" at bounding box center [125, 208] width 11 height 11
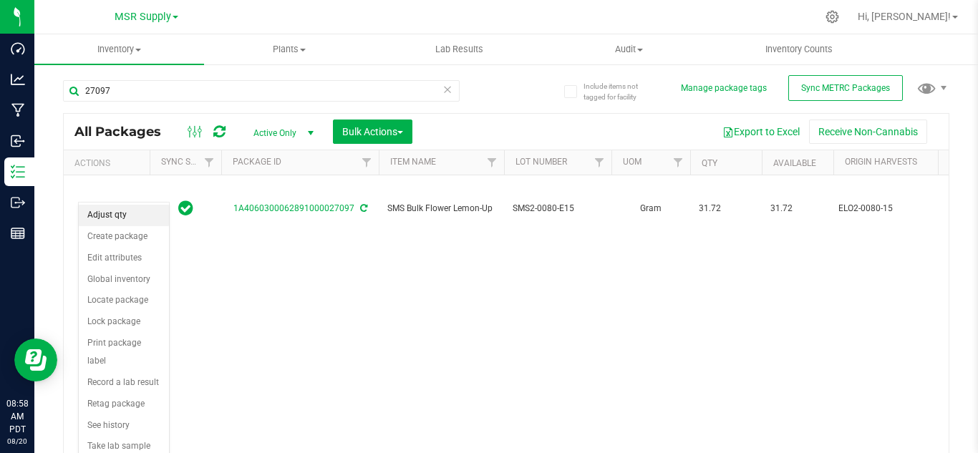
click at [125, 215] on li "Adjust qty" at bounding box center [124, 215] width 90 height 21
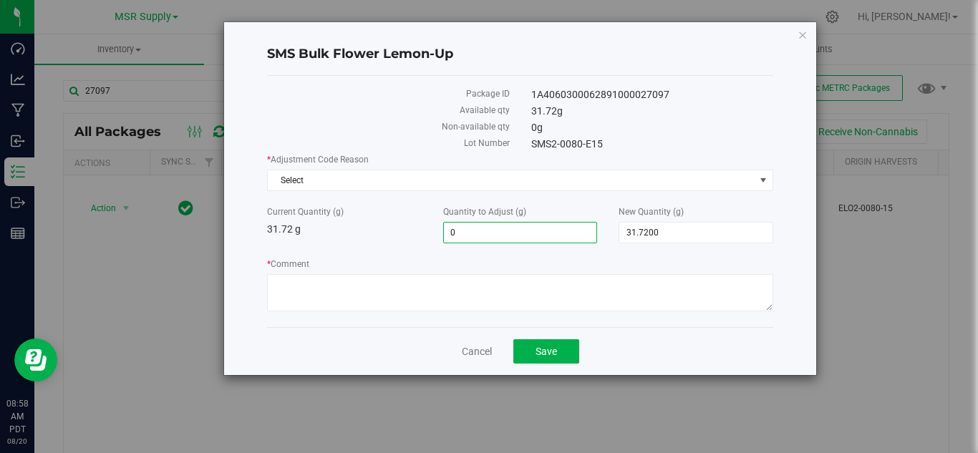
click at [489, 236] on span "0.0000 0" at bounding box center [520, 232] width 155 height 21
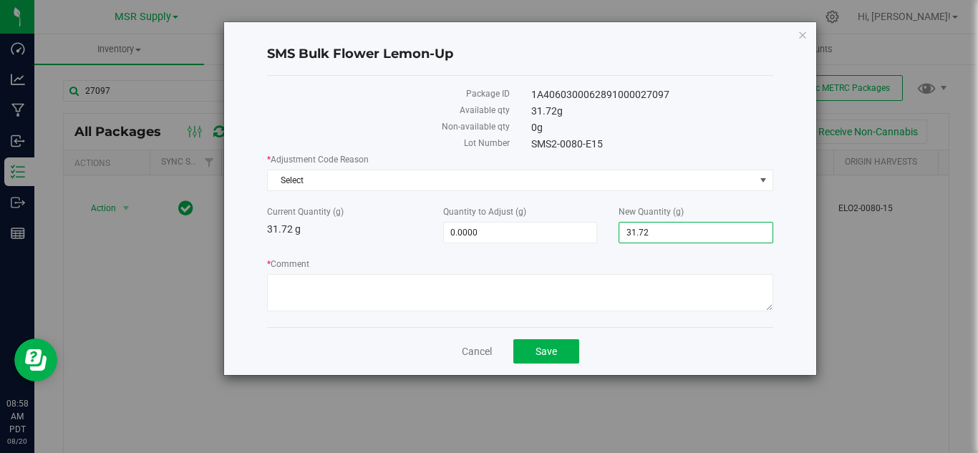
drag, startPoint x: 671, startPoint y: 238, endPoint x: 604, endPoint y: 238, distance: 66.6
click at [604, 238] on div "Current Quantity (g) 31.72 g Quantity to Adjust (g) 0.0000 0 New Quantity (g) 3…" at bounding box center [520, 224] width 528 height 38
type input "48"
type input "16.2800"
type input "48.0000"
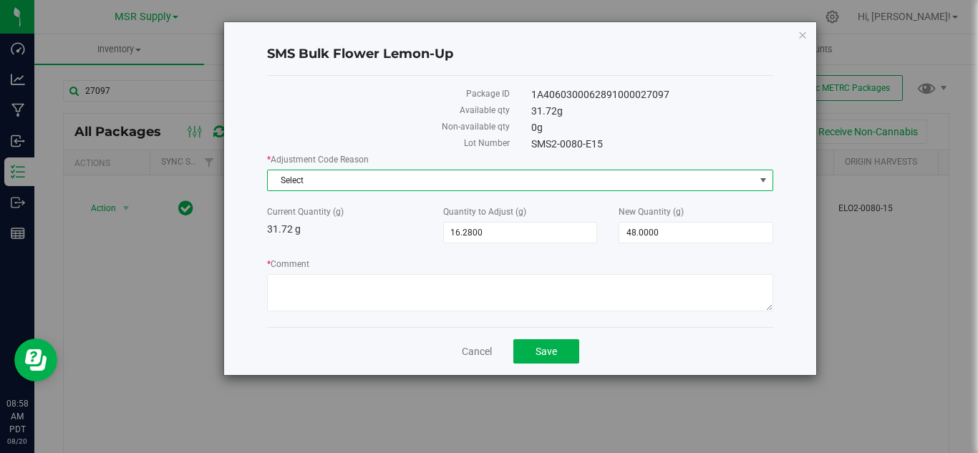
click at [397, 173] on span "Select" at bounding box center [511, 180] width 487 height 20
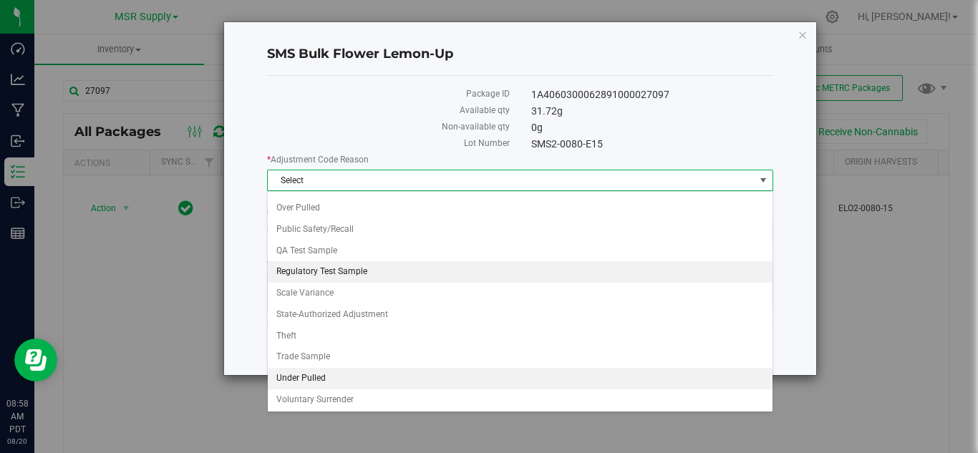
scroll to position [105, 0]
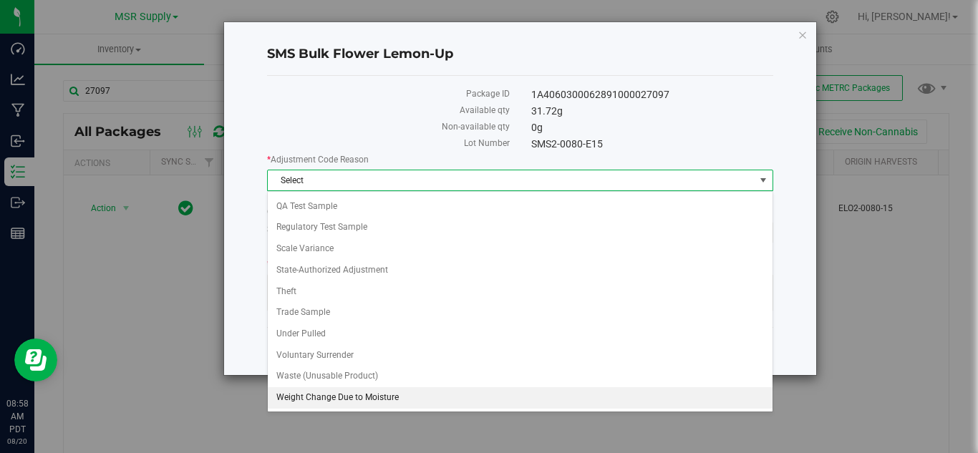
click at [317, 395] on li "Weight Change Due to Moisture" at bounding box center [520, 397] width 505 height 21
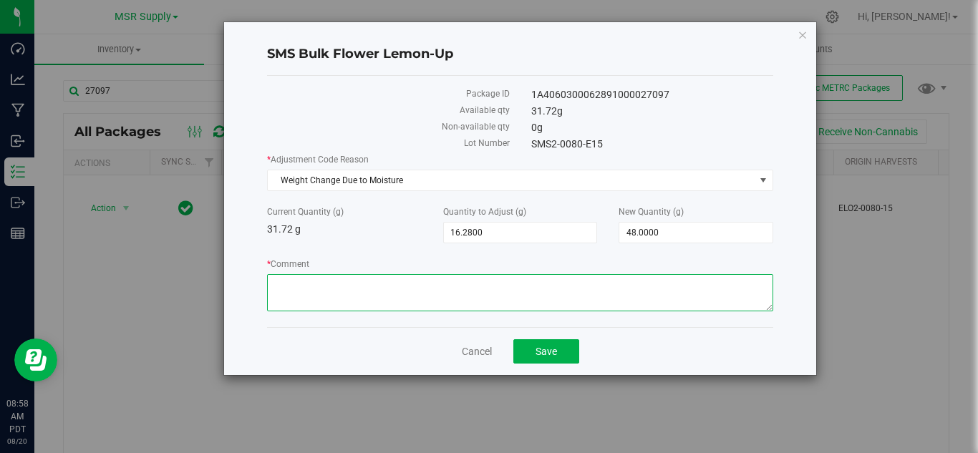
click at [369, 286] on textarea "* Comment" at bounding box center [520, 292] width 506 height 37
type textarea "Weight gain from moisture"
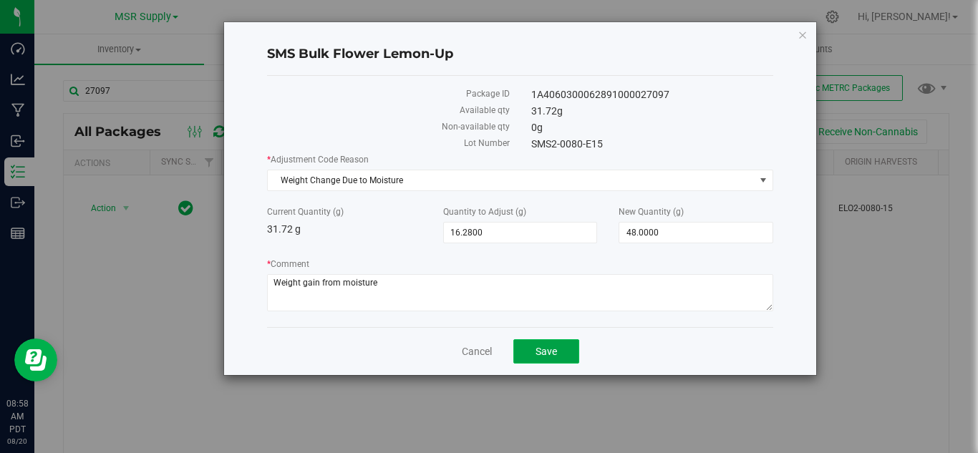
click at [540, 353] on span "Save" at bounding box center [545, 351] width 21 height 11
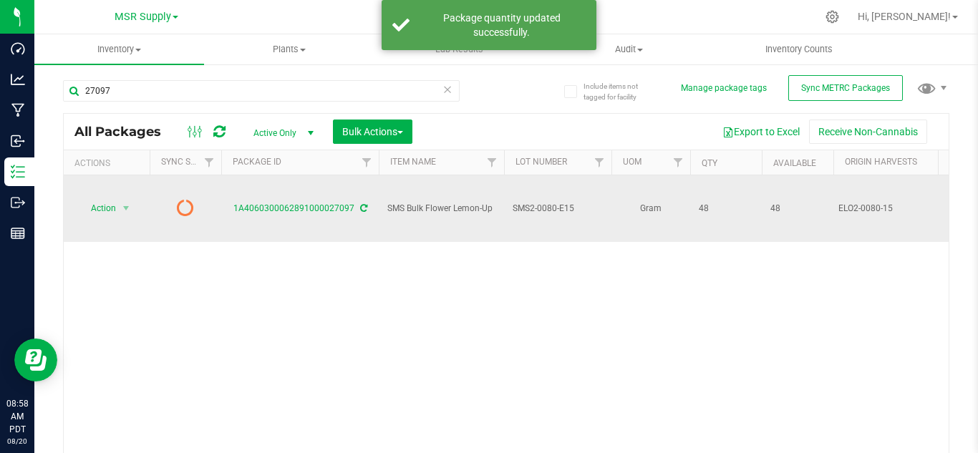
click at [365, 202] on div "1A4060300062891000027097" at bounding box center [300, 209] width 162 height 14
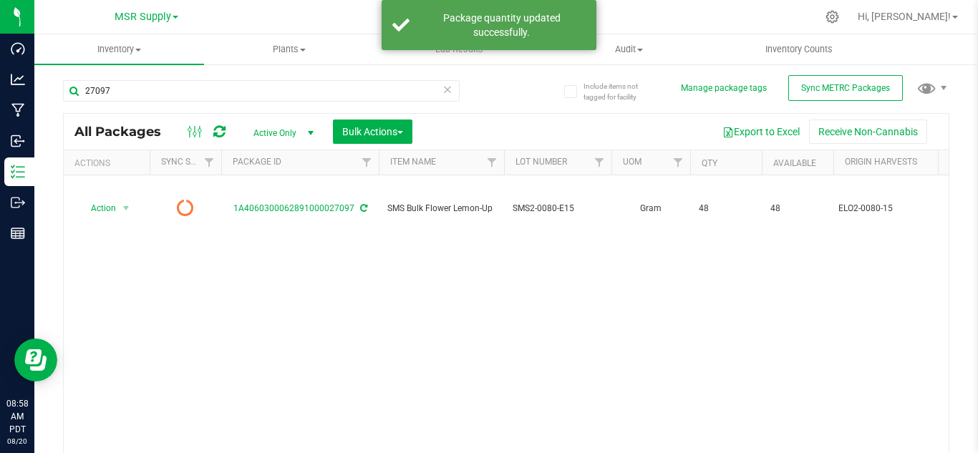
drag, startPoint x: 359, startPoint y: 189, endPoint x: 389, endPoint y: 263, distance: 80.3
click at [361, 204] on icon at bounding box center [363, 208] width 7 height 9
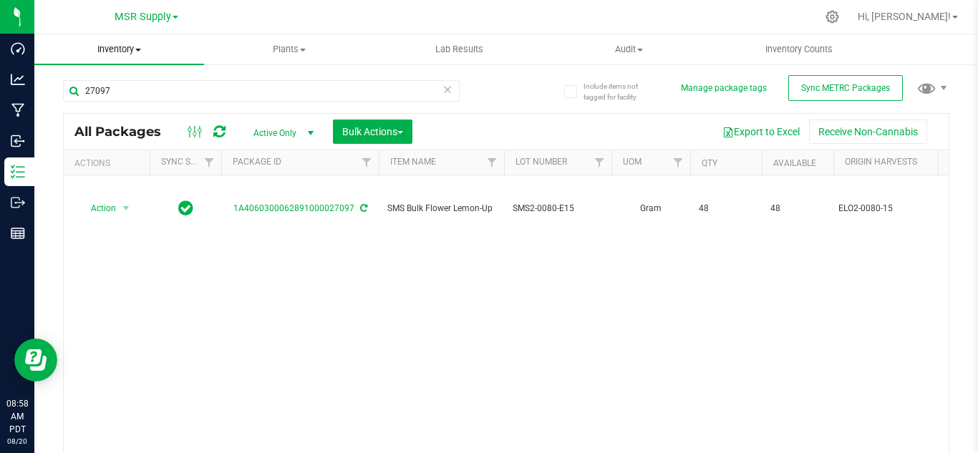
click at [117, 52] on span "Inventory" at bounding box center [119, 49] width 170 height 13
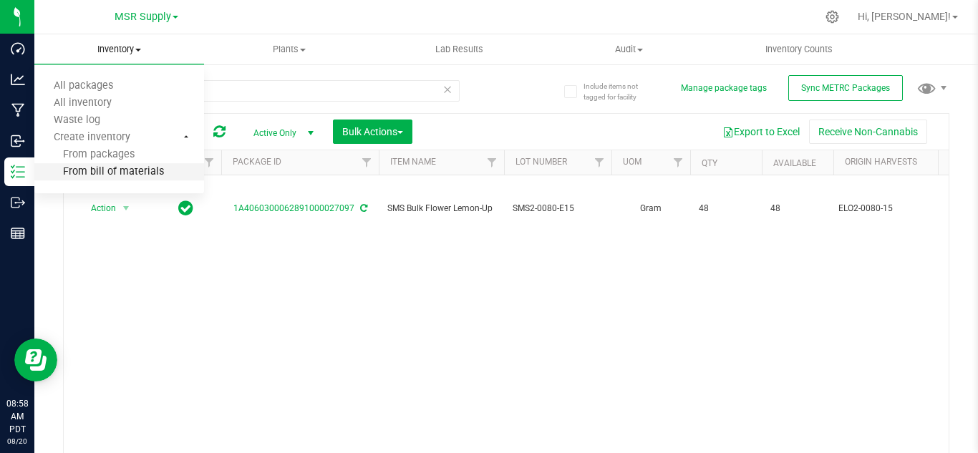
click at [109, 170] on span "From bill of materials" at bounding box center [99, 172] width 130 height 12
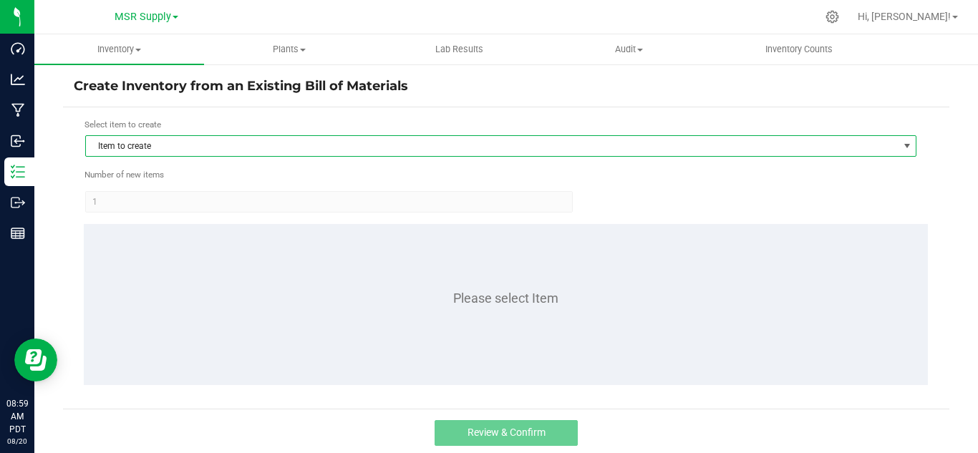
click at [195, 145] on span "Item to create" at bounding box center [492, 146] width 812 height 20
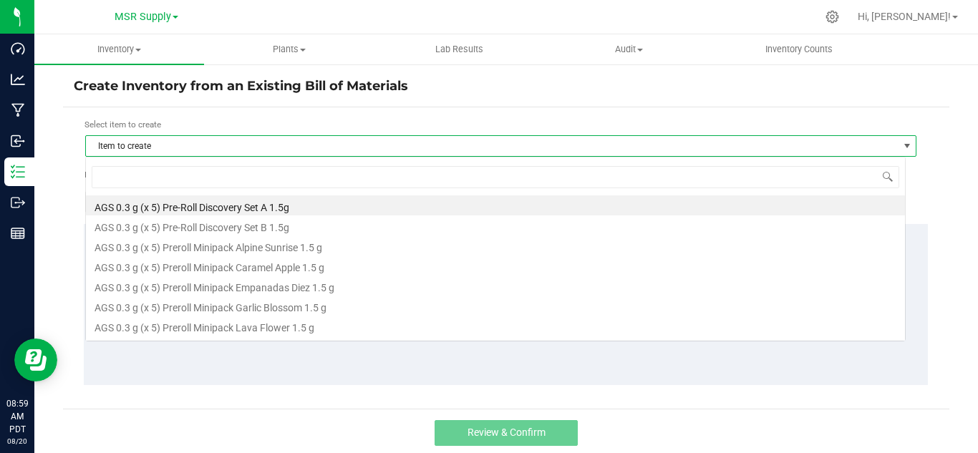
scroll to position [21, 820]
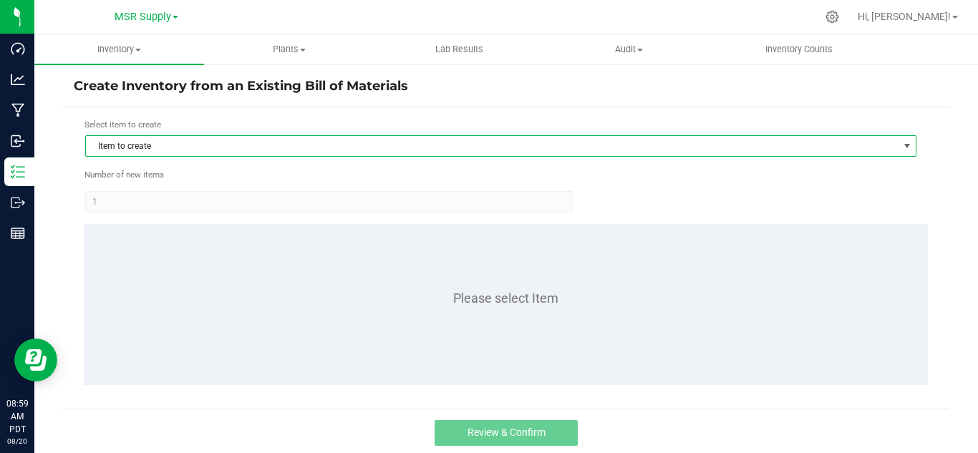
click at [218, 148] on span "Item to create" at bounding box center [492, 146] width 812 height 20
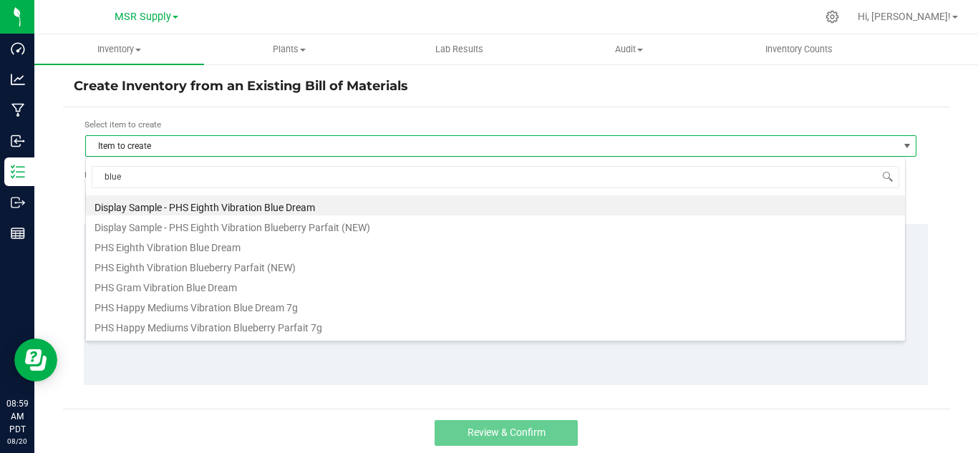
type input "blueb"
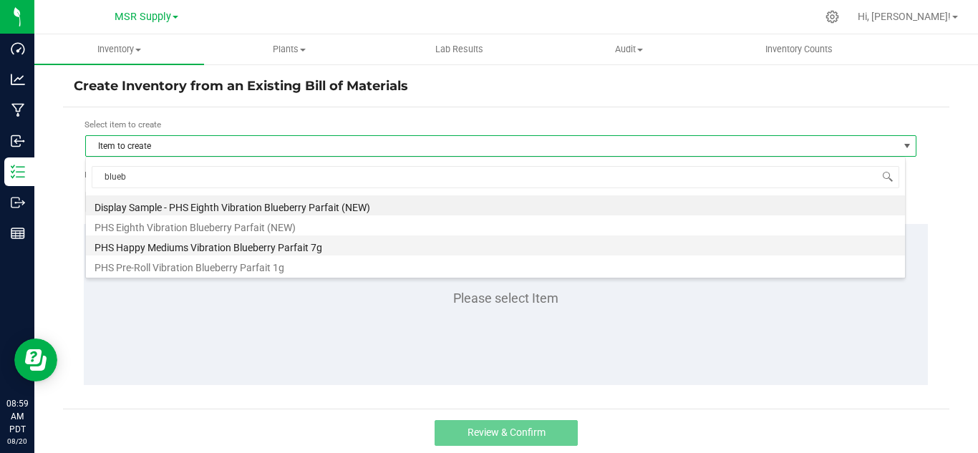
click at [303, 250] on li "PHS Happy Mediums Vibration Blueberry Parfait 7g" at bounding box center [495, 246] width 819 height 20
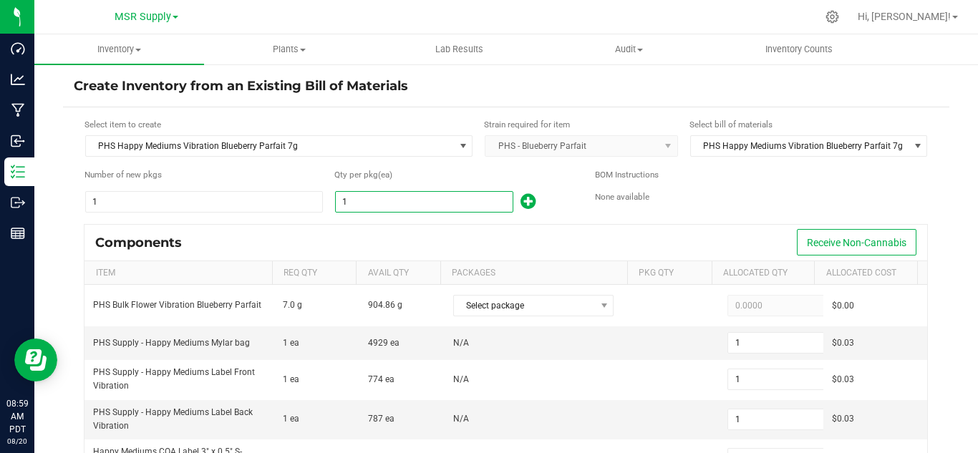
click at [389, 203] on input "1" at bounding box center [424, 202] width 177 height 20
type input "7"
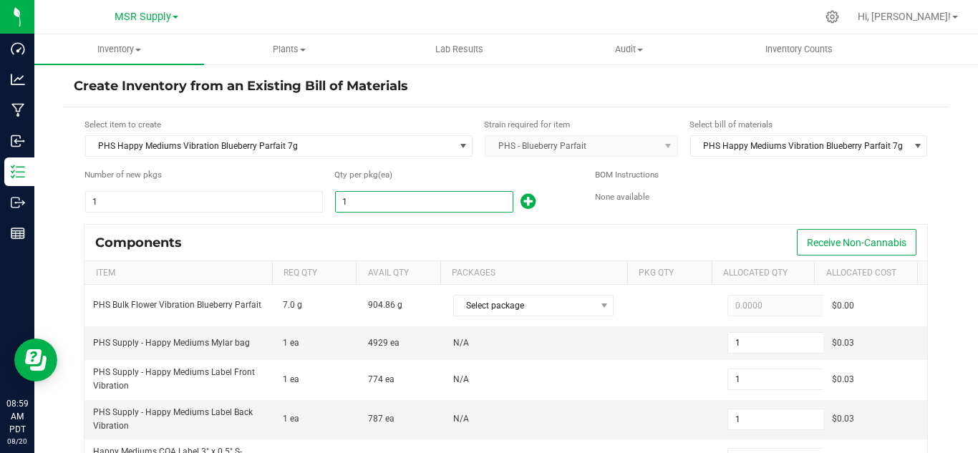
type input "7"
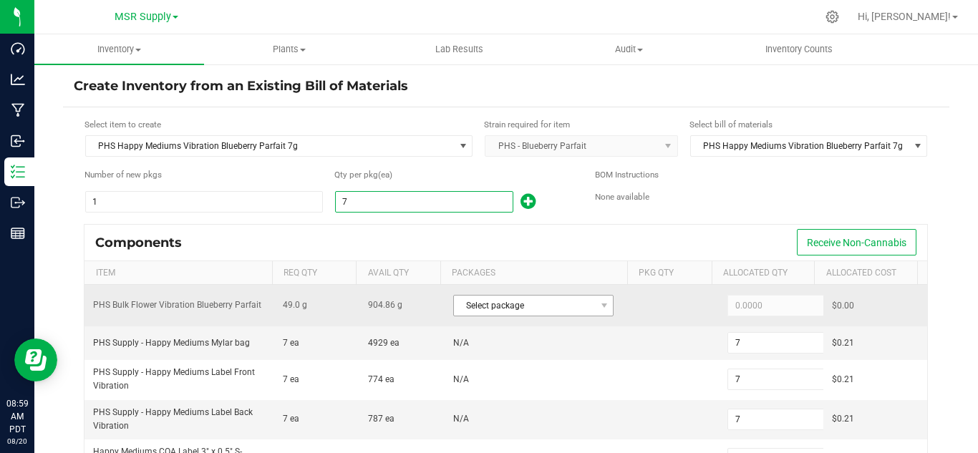
type input "7"
click at [533, 300] on span "Select package" at bounding box center [524, 306] width 141 height 20
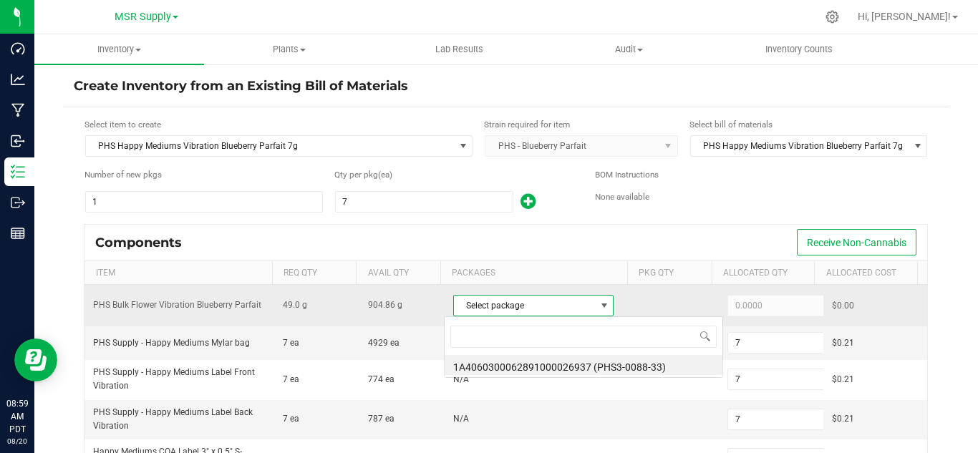
scroll to position [21, 155]
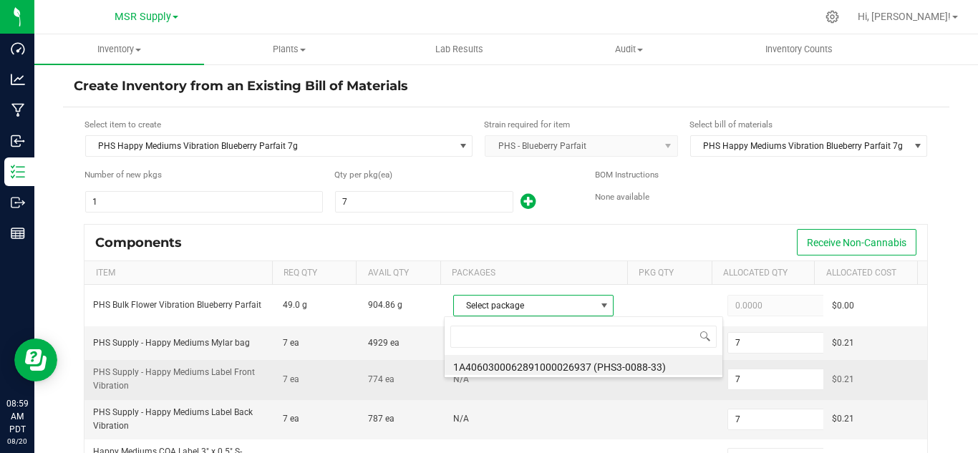
click at [641, 368] on li "1A4060300062891000026937 (PHS3-0088-33)" at bounding box center [584, 365] width 278 height 20
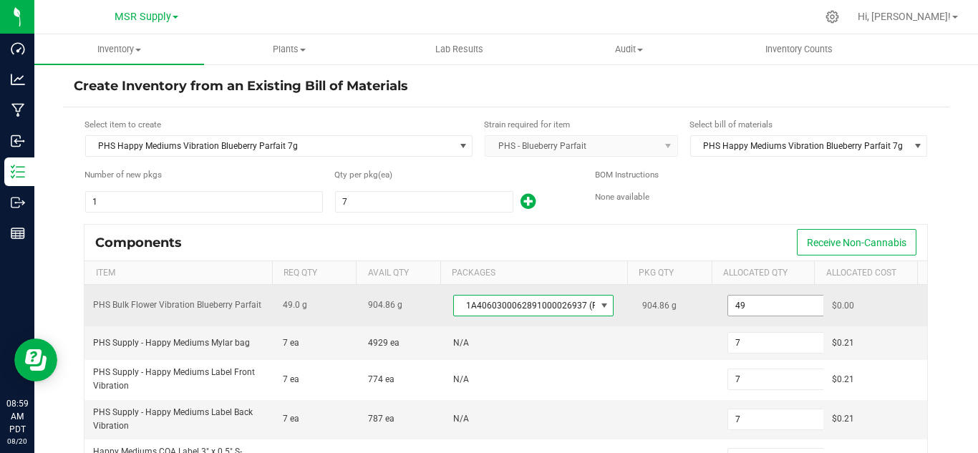
click at [742, 305] on input "49" at bounding box center [780, 306] width 105 height 20
paste input ".7"
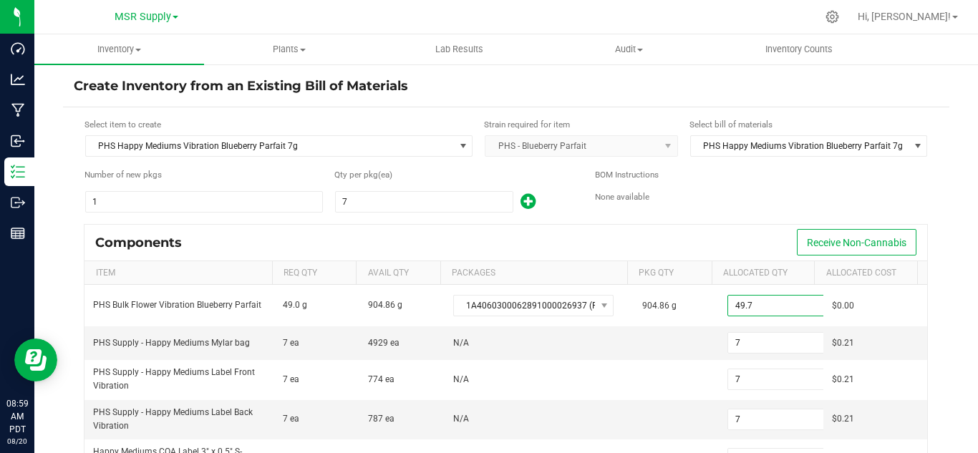
type input "49.7000"
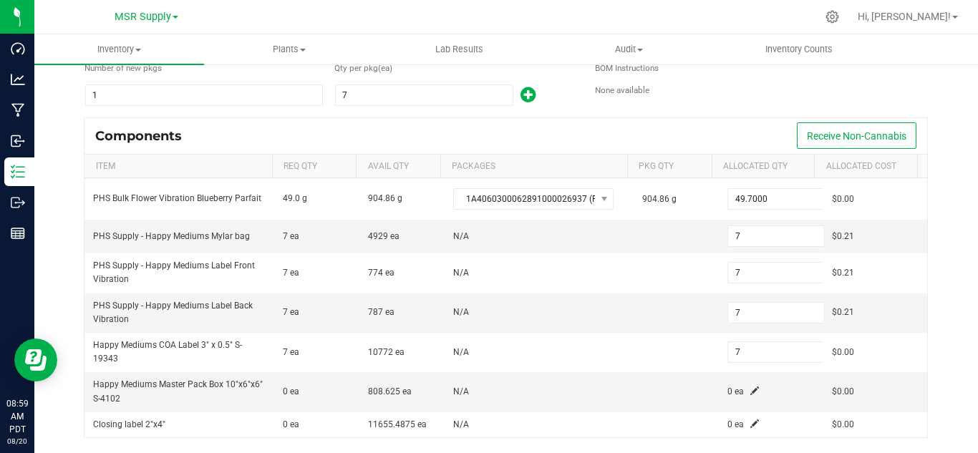
scroll to position [143, 0]
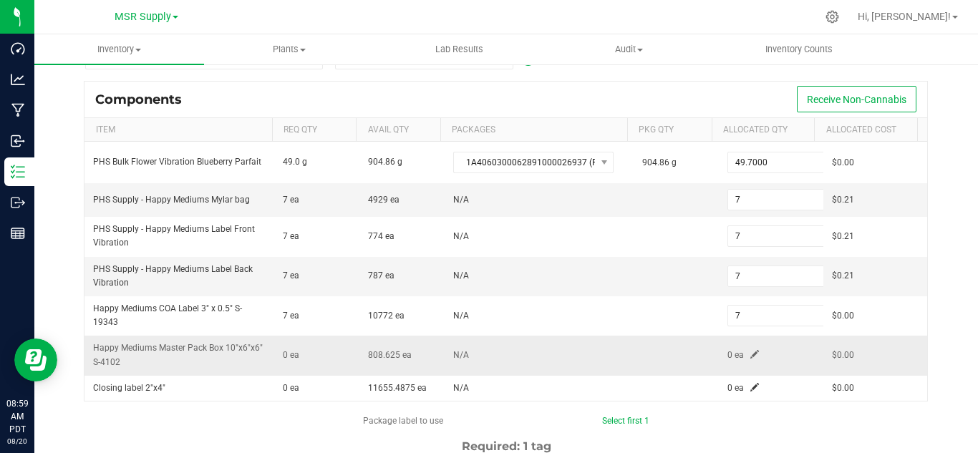
click at [750, 351] on span at bounding box center [754, 354] width 9 height 9
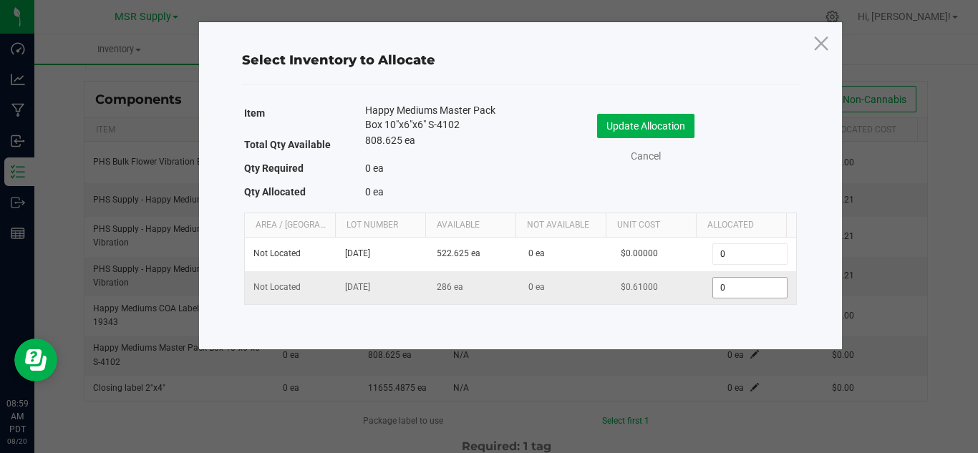
click at [722, 295] on input "0" at bounding box center [749, 288] width 73 height 20
type input "1"
click at [663, 127] on button "Update Allocation" at bounding box center [645, 126] width 97 height 24
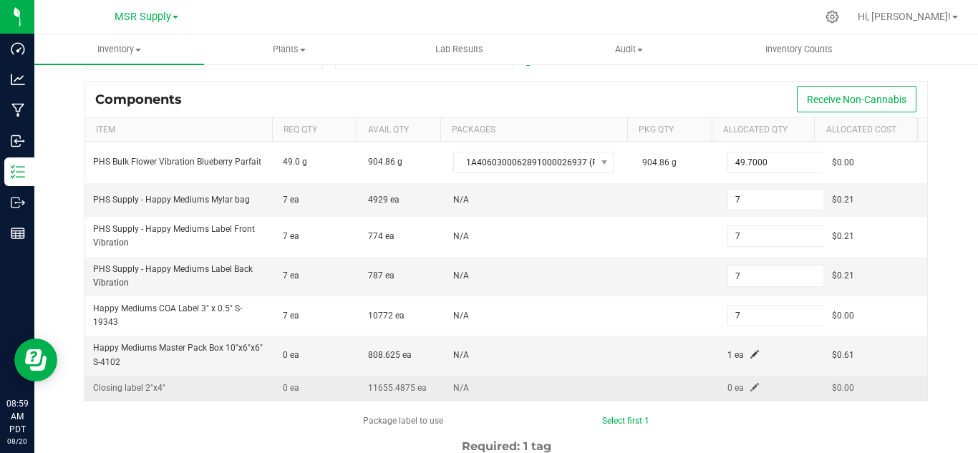
click at [750, 388] on span at bounding box center [754, 387] width 9 height 9
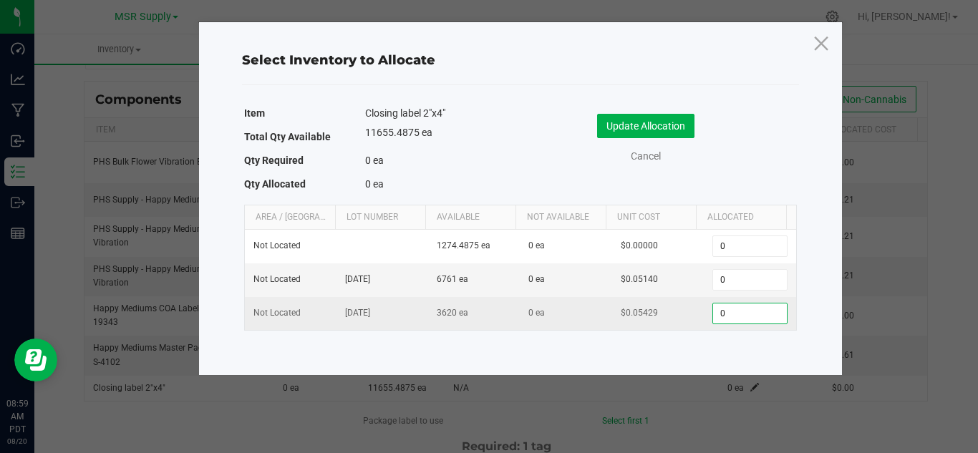
click at [732, 312] on input "0" at bounding box center [749, 314] width 73 height 20
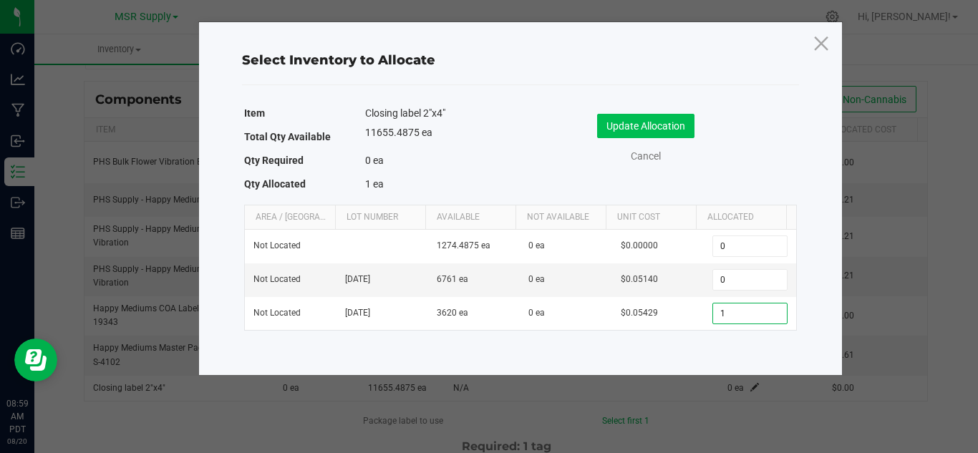
type input "1"
click at [668, 130] on button "Update Allocation" at bounding box center [645, 126] width 97 height 24
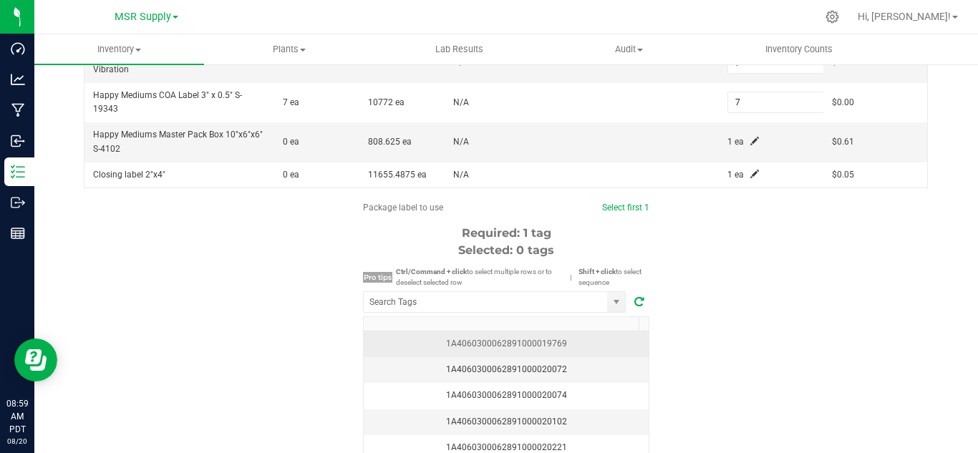
scroll to position [358, 0]
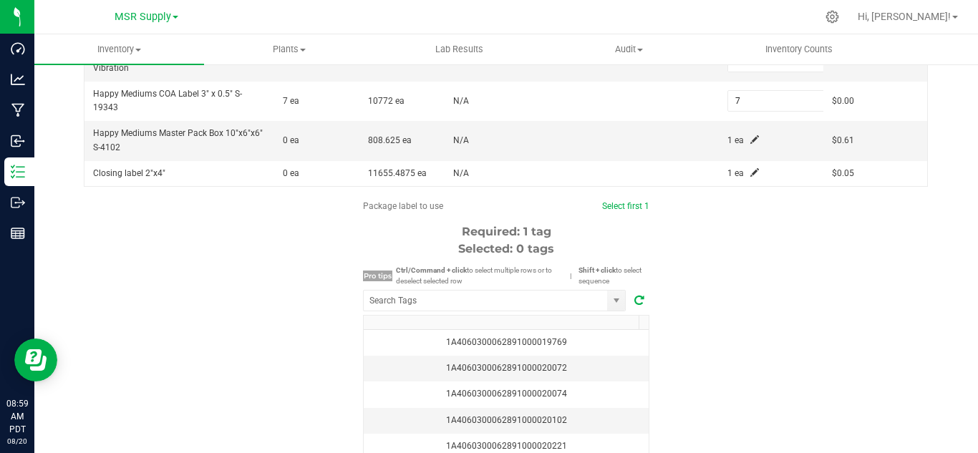
click at [522, 288] on div at bounding box center [506, 300] width 286 height 29
click at [531, 299] on input "NO DATA FOUND" at bounding box center [485, 301] width 243 height 20
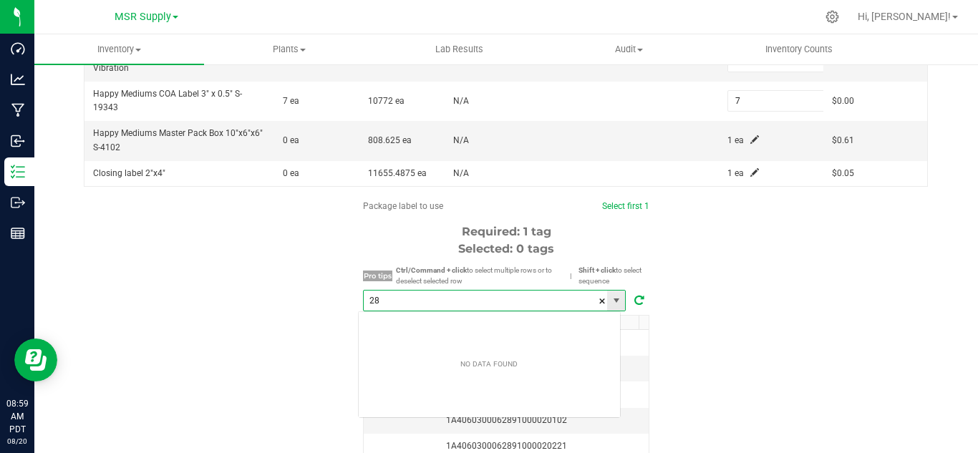
scroll to position [21, 263]
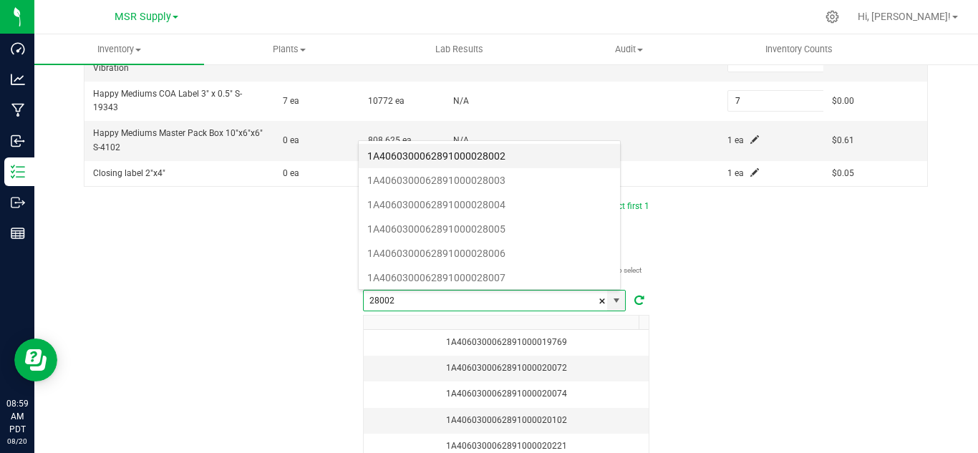
click at [485, 157] on li "1A4060300062891000028002" at bounding box center [489, 156] width 261 height 24
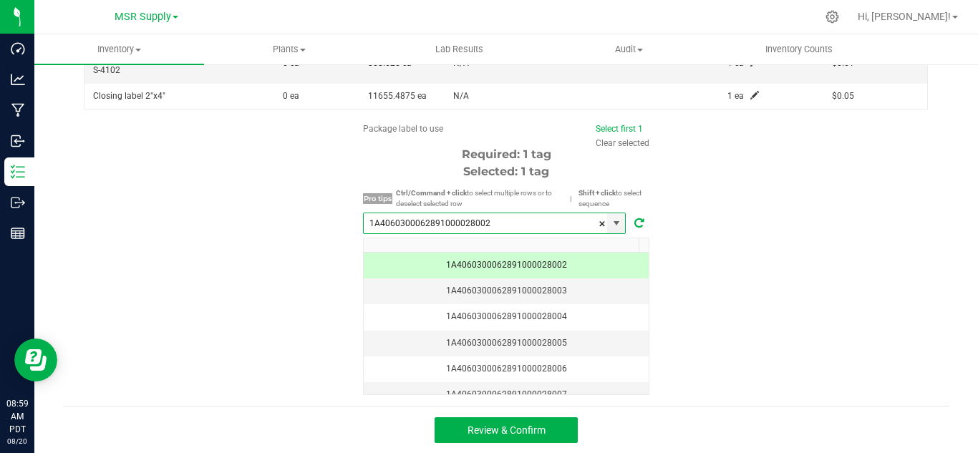
scroll to position [436, 0]
type input "1A4060300062891000028002"
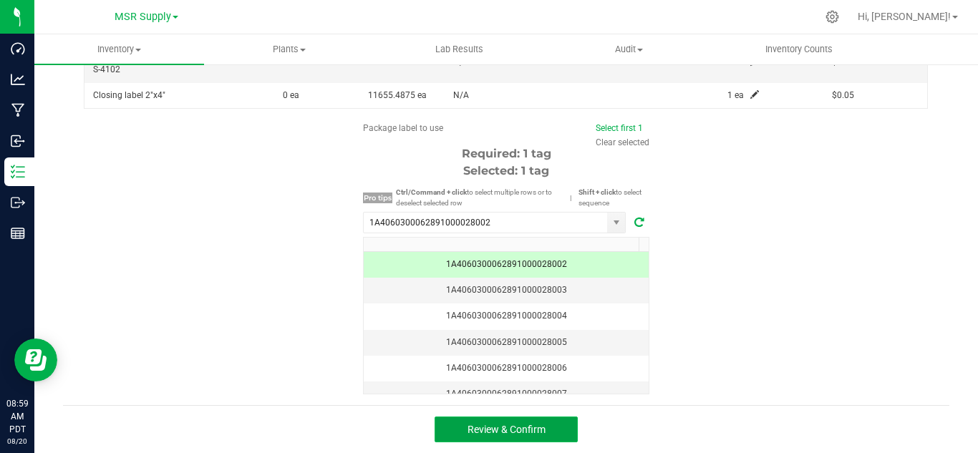
click at [526, 437] on button "Review & Confirm" at bounding box center [506, 430] width 143 height 26
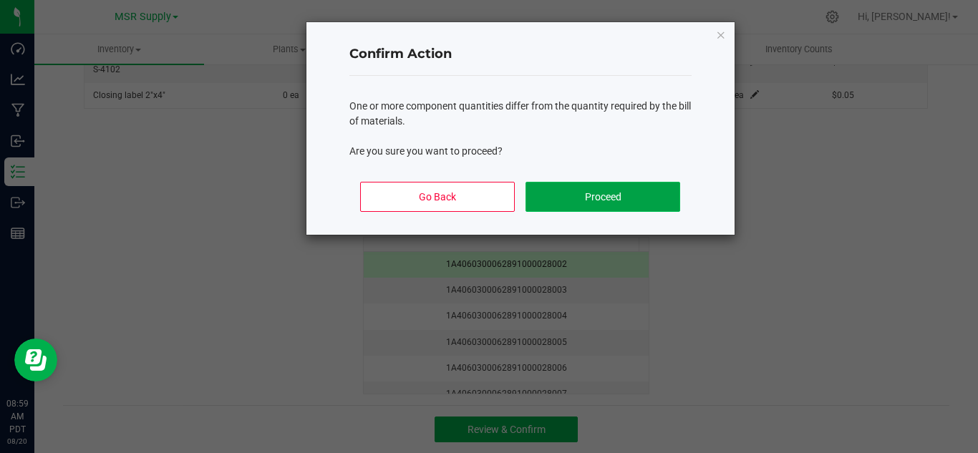
click at [611, 190] on button "Proceed" at bounding box center [602, 197] width 154 height 30
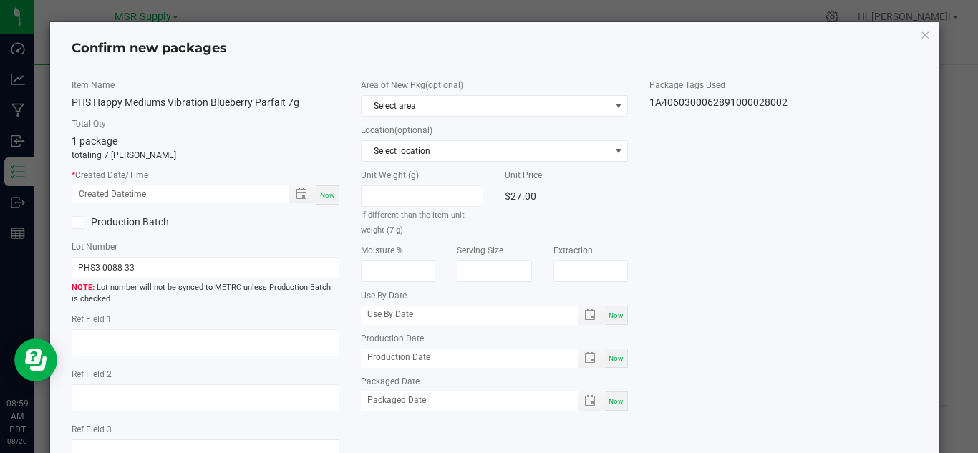
click at [324, 198] on span "Now" at bounding box center [327, 195] width 15 height 8
type input "[DATE] 08:59 AM"
click at [623, 407] on div "Area of New Pkg (optional) Select area Location (optional) Select location Unit…" at bounding box center [494, 248] width 289 height 339
click at [615, 398] on span "Now" at bounding box center [615, 401] width 15 height 8
type input "[DATE]"
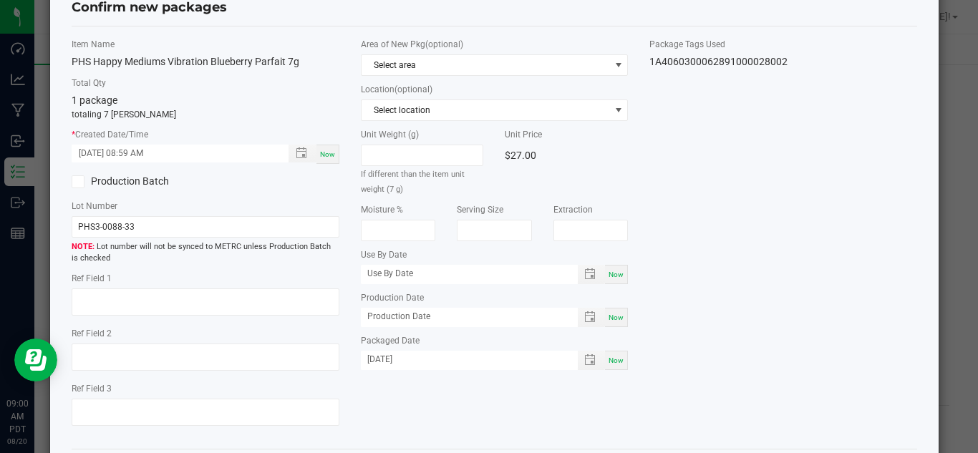
scroll to position [108, 0]
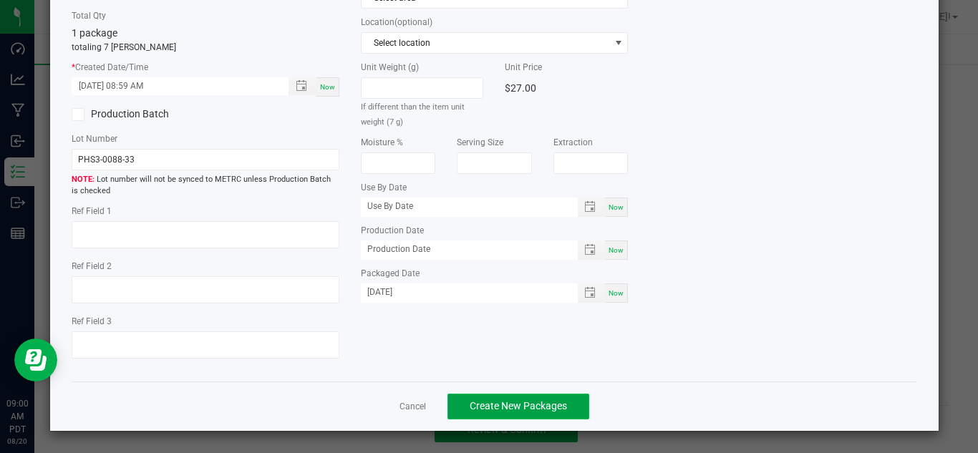
click at [543, 397] on button "Create New Packages" at bounding box center [518, 407] width 142 height 26
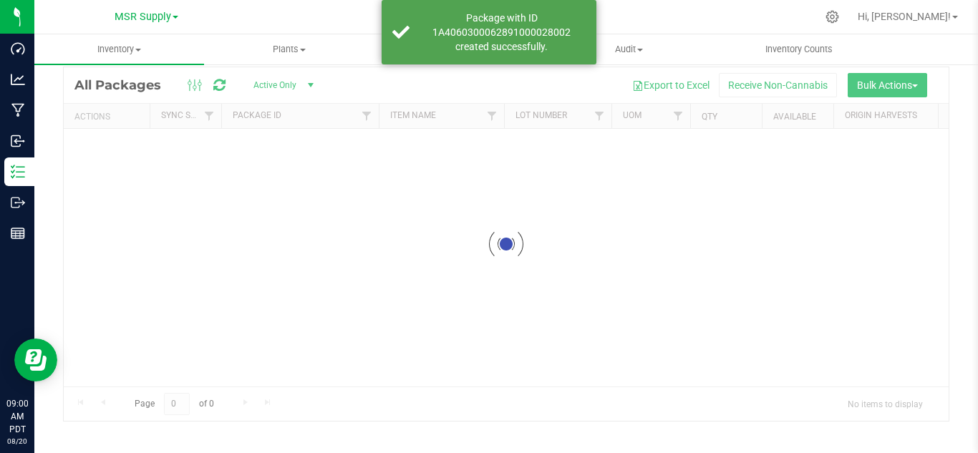
scroll to position [47, 0]
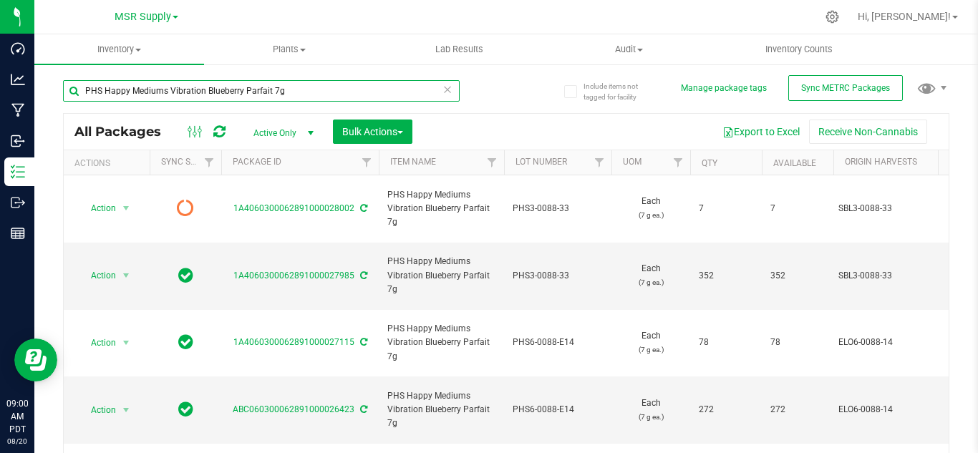
drag, startPoint x: 319, startPoint y: 85, endPoint x: 79, endPoint y: 98, distance: 240.1
click at [69, 107] on div "PHS Happy Mediums Vibration Blueberry Parfait 7g" at bounding box center [261, 96] width 397 height 33
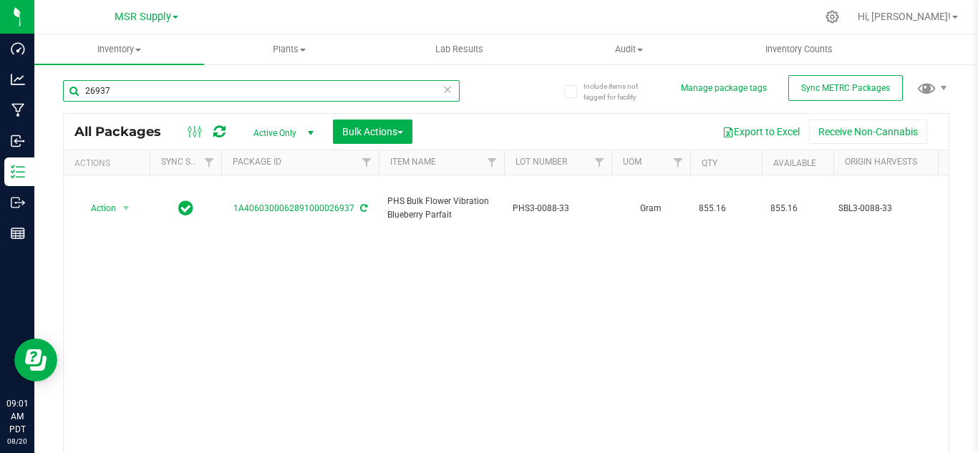
type input "26937"
click at [833, 86] on span "Sync METRC Packages" at bounding box center [845, 88] width 89 height 10
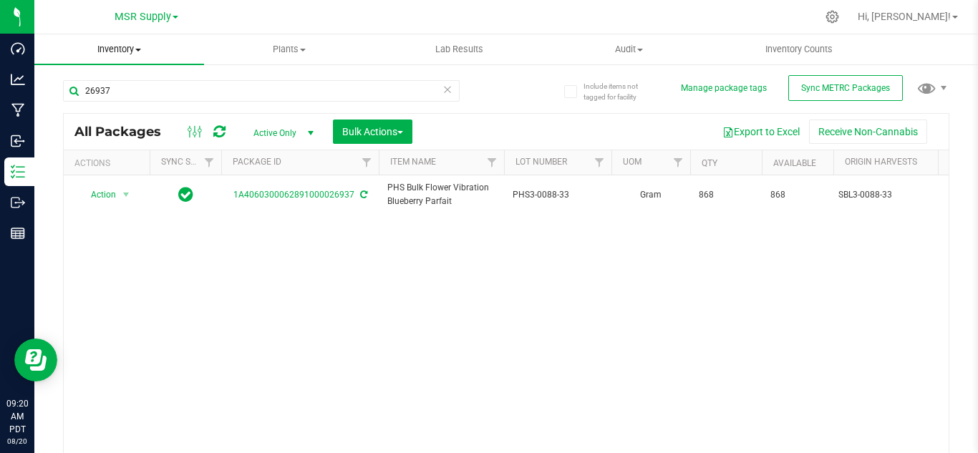
click at [123, 53] on span "Inventory" at bounding box center [119, 49] width 170 height 13
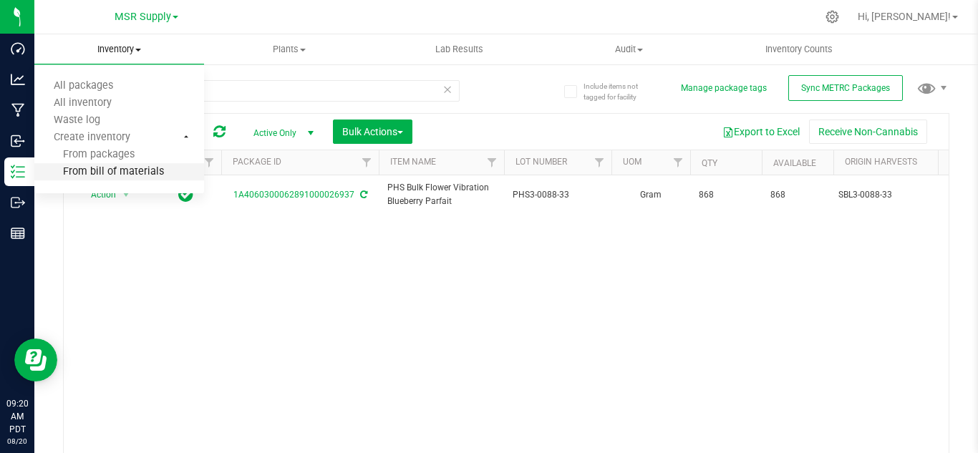
click at [89, 175] on span "From bill of materials" at bounding box center [99, 172] width 130 height 12
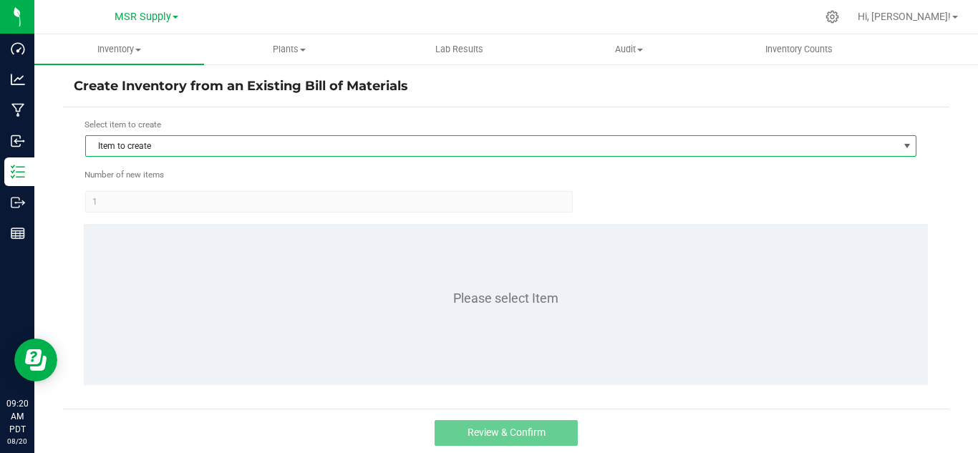
click at [303, 154] on span "Item to create" at bounding box center [492, 146] width 812 height 20
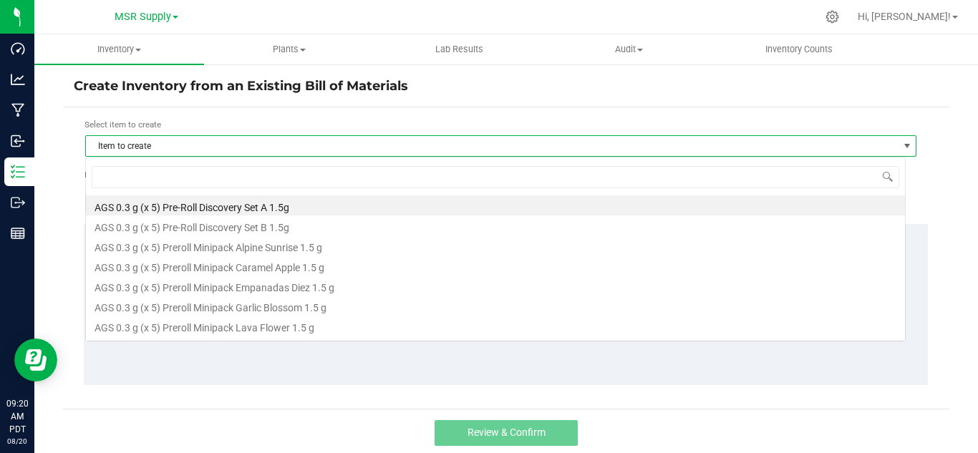
scroll to position [21, 820]
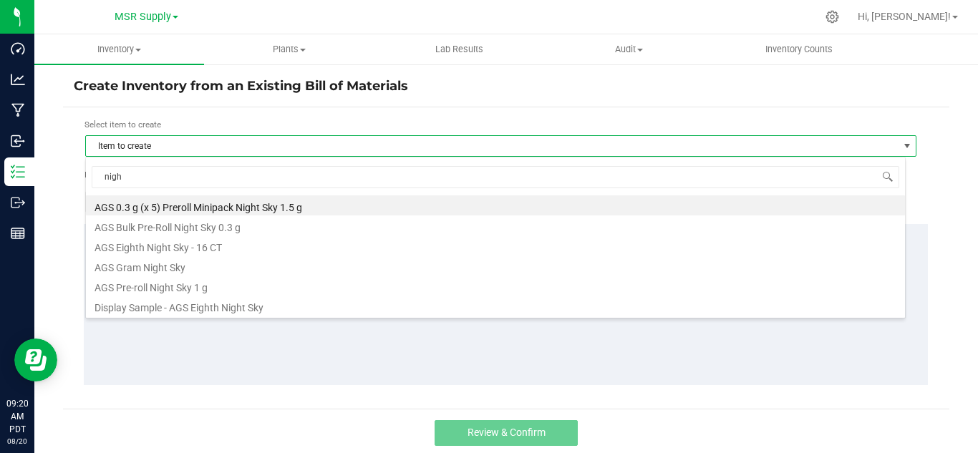
type input "night"
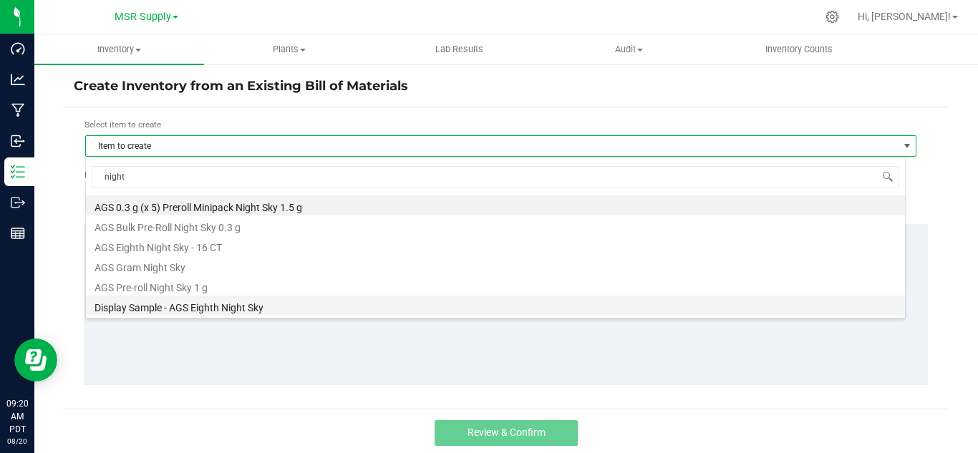
click at [175, 304] on li "Display Sample - AGS Eighth Night Sky" at bounding box center [495, 306] width 819 height 20
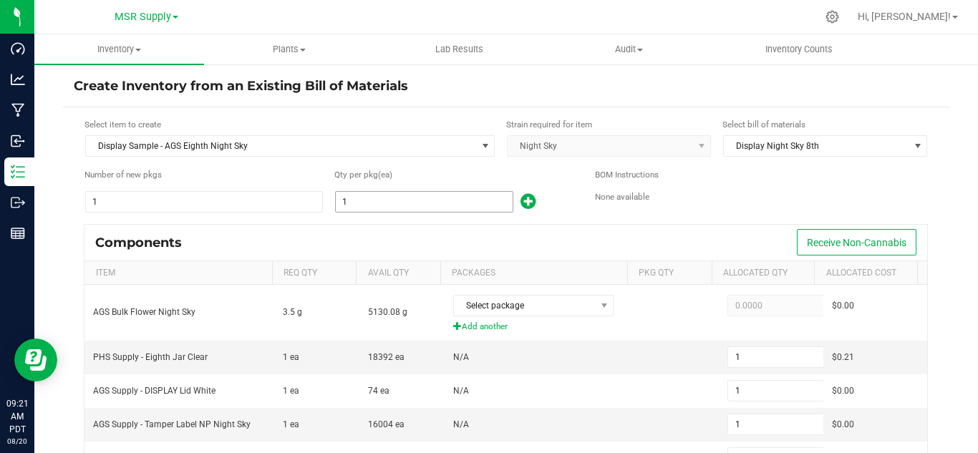
click at [393, 203] on input "1" at bounding box center [424, 202] width 177 height 20
type input "16"
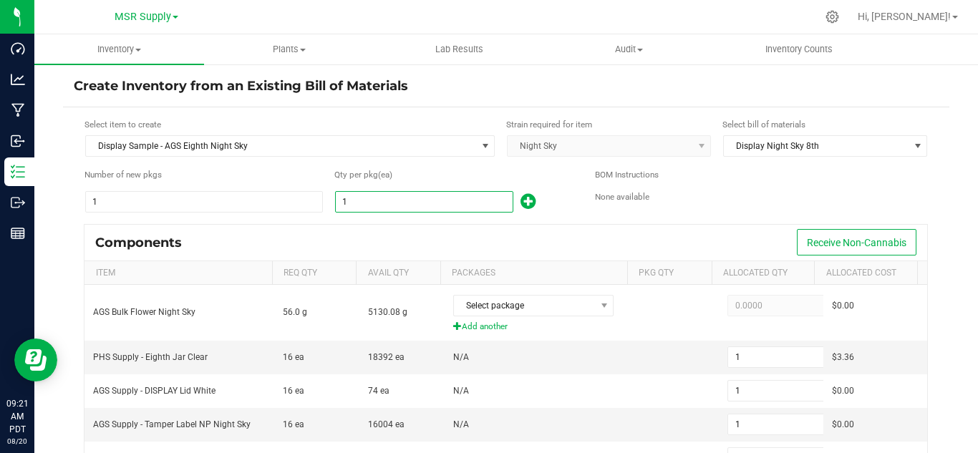
type input "16"
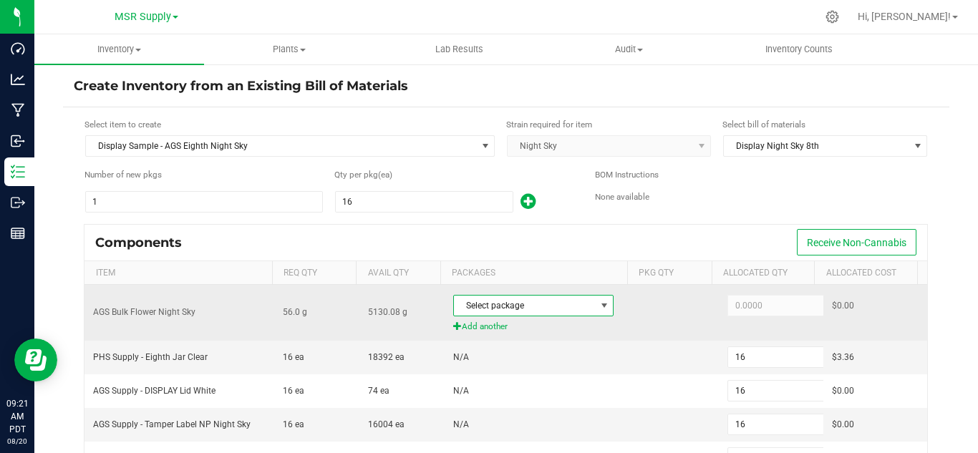
click at [524, 299] on span "Select package" at bounding box center [524, 306] width 141 height 20
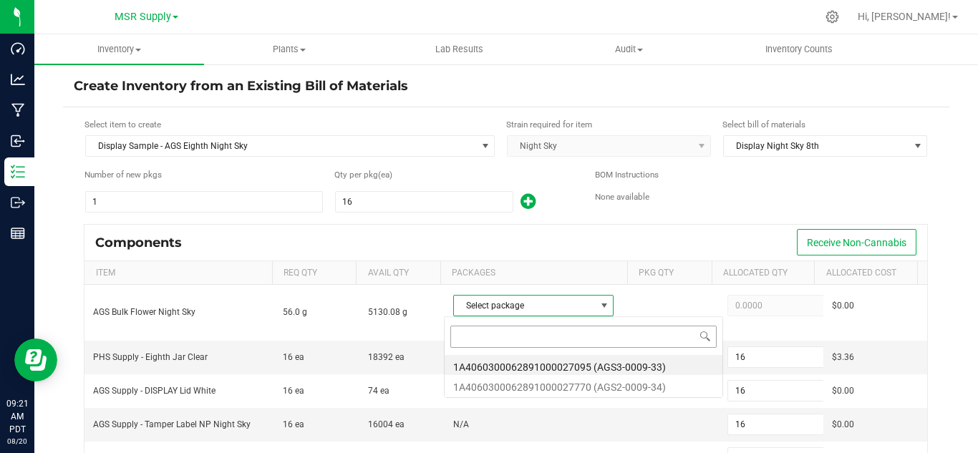
scroll to position [21, 155]
click at [660, 391] on li "1A4060300062891000027770 (AGS2-0009-34)" at bounding box center [584, 385] width 278 height 20
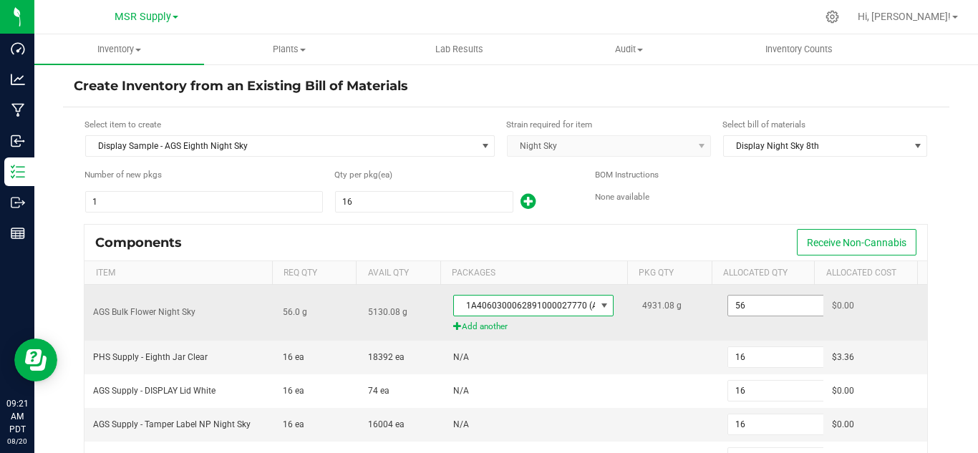
click at [757, 299] on input "56" at bounding box center [780, 306] width 105 height 20
paste input ".96"
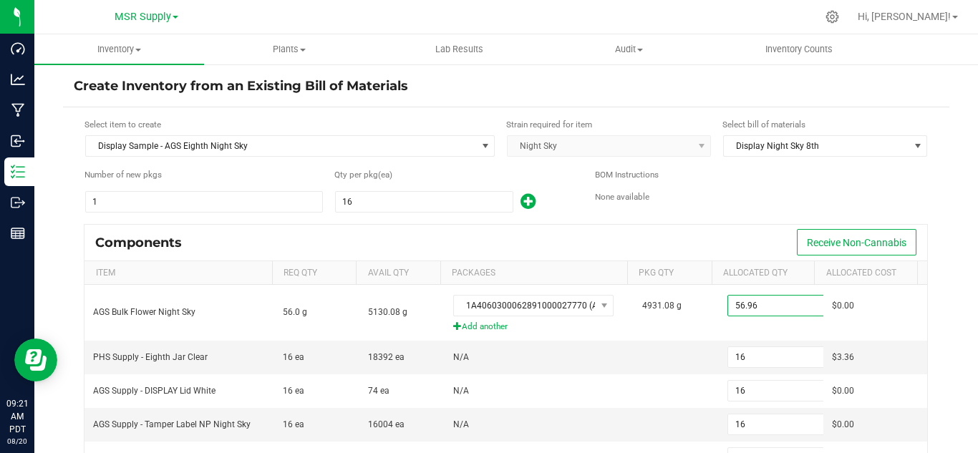
type input "56.9600"
click at [728, 213] on div "BOM Instructions None available" at bounding box center [761, 190] width 333 height 45
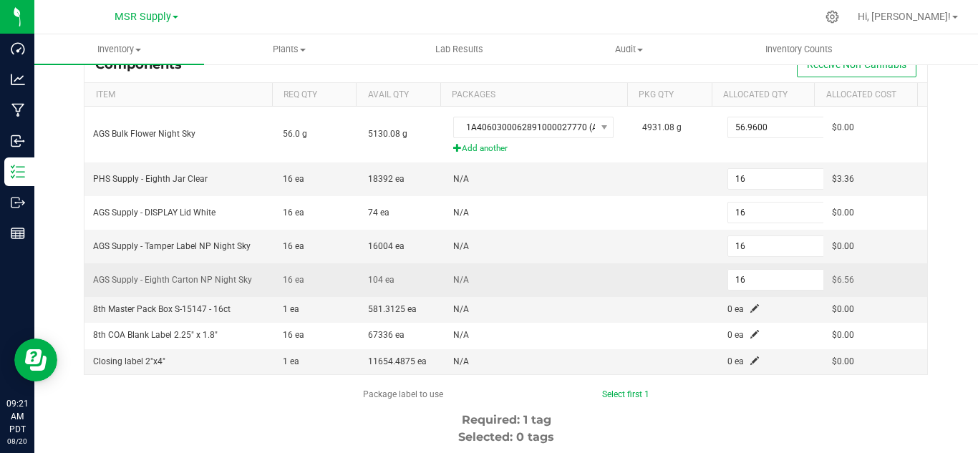
scroll to position [215, 0]
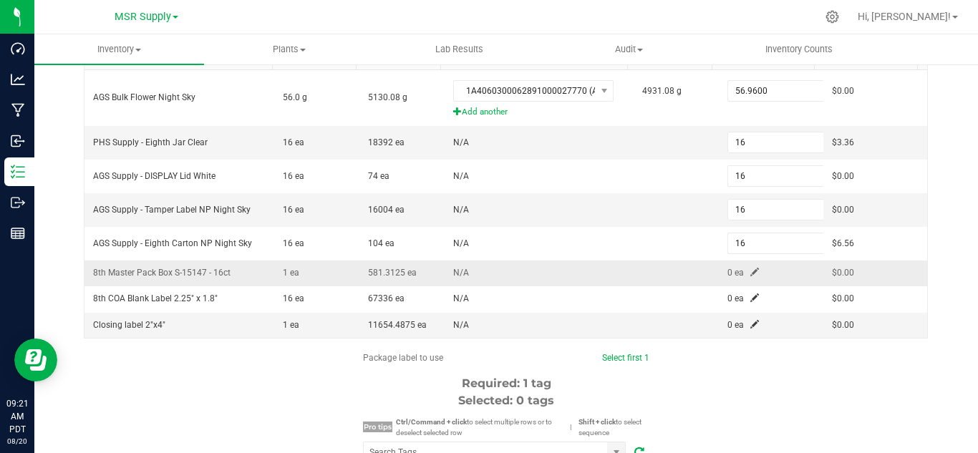
click at [750, 273] on span at bounding box center [754, 272] width 9 height 9
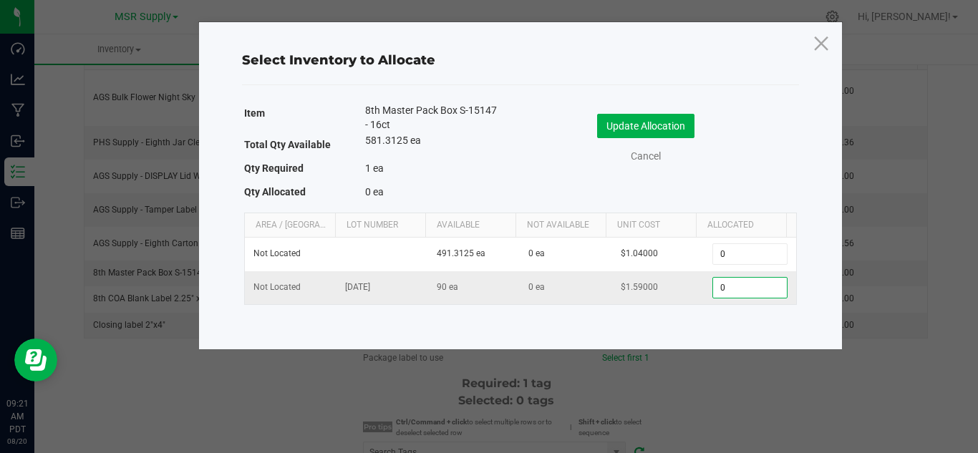
click at [726, 295] on input "0" at bounding box center [749, 288] width 73 height 20
type input "1"
click at [658, 126] on button "Update Allocation" at bounding box center [645, 126] width 97 height 24
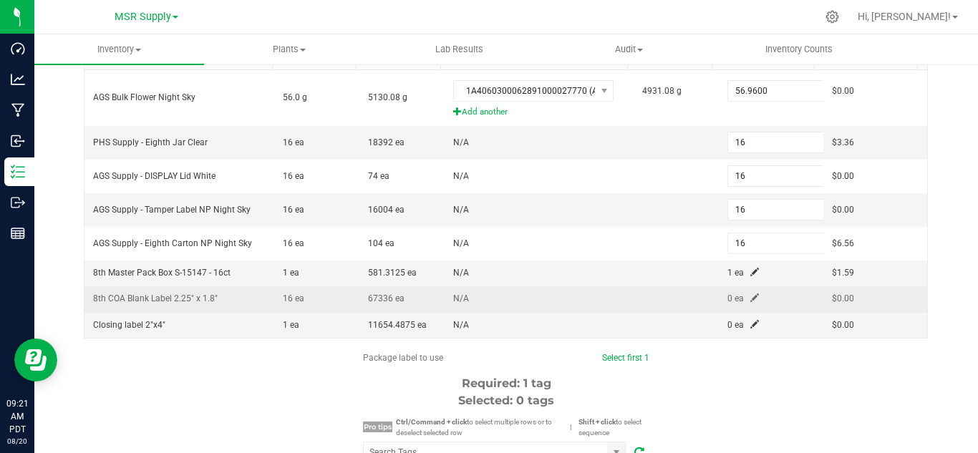
click at [750, 293] on span at bounding box center [754, 297] width 9 height 9
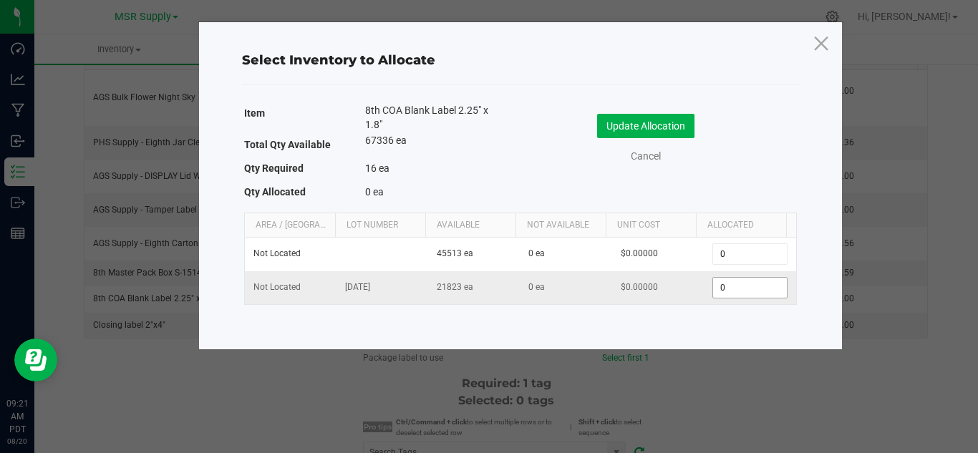
click at [728, 291] on input "0" at bounding box center [749, 288] width 73 height 20
type input "16"
click at [662, 123] on button "Update Allocation" at bounding box center [645, 126] width 97 height 24
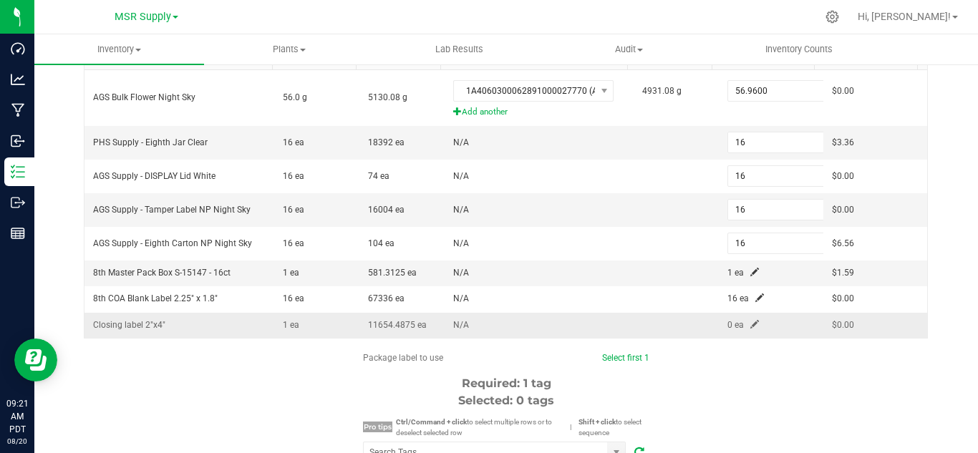
click at [750, 323] on span at bounding box center [754, 324] width 9 height 9
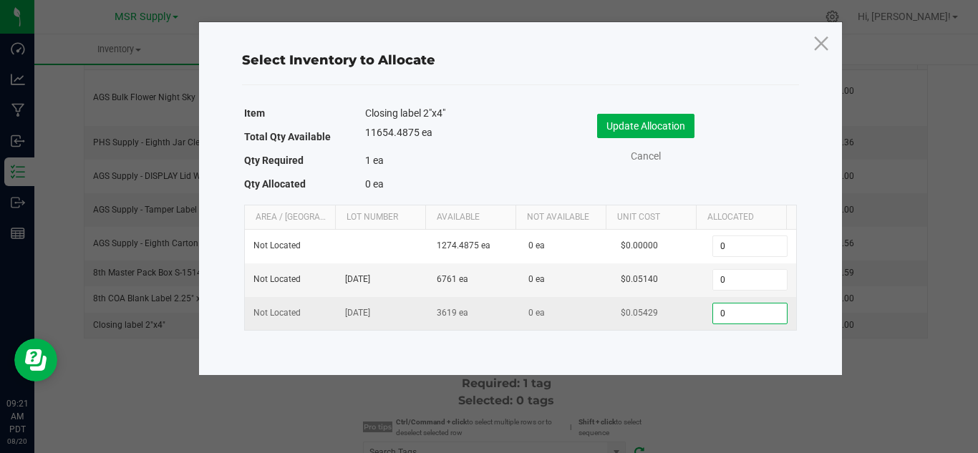
click at [734, 312] on input "0" at bounding box center [749, 314] width 73 height 20
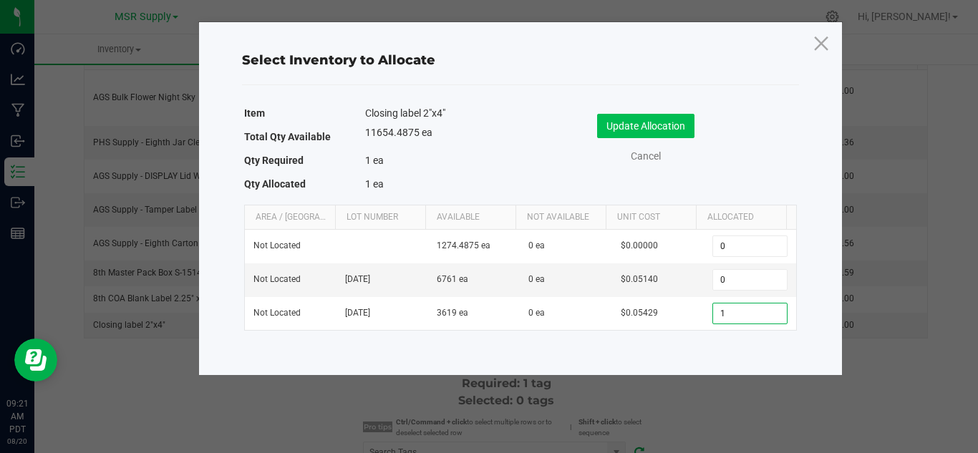
type input "1"
click at [641, 123] on button "Update Allocation" at bounding box center [645, 126] width 97 height 24
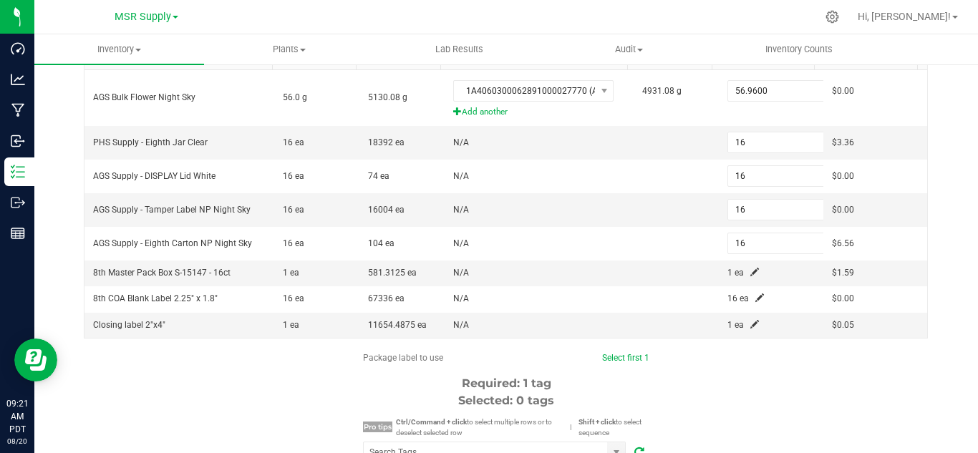
scroll to position [286, 0]
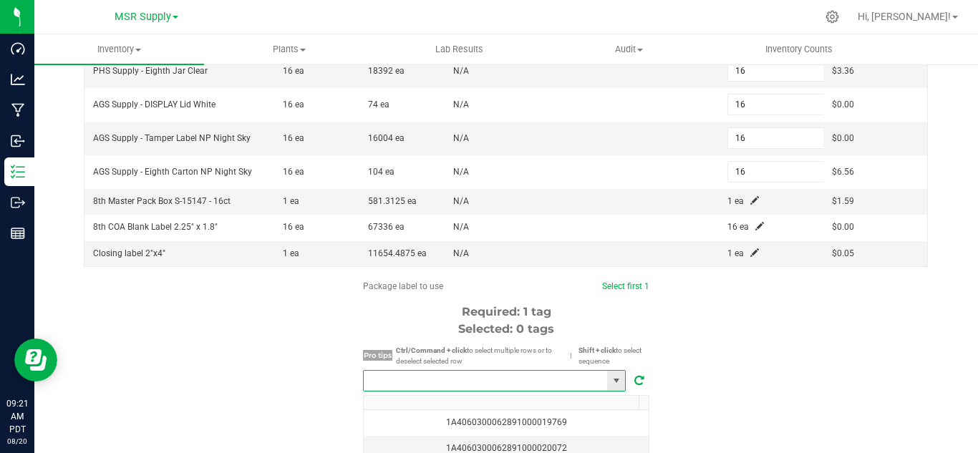
click at [548, 374] on input "NO DATA FOUND" at bounding box center [485, 381] width 243 height 20
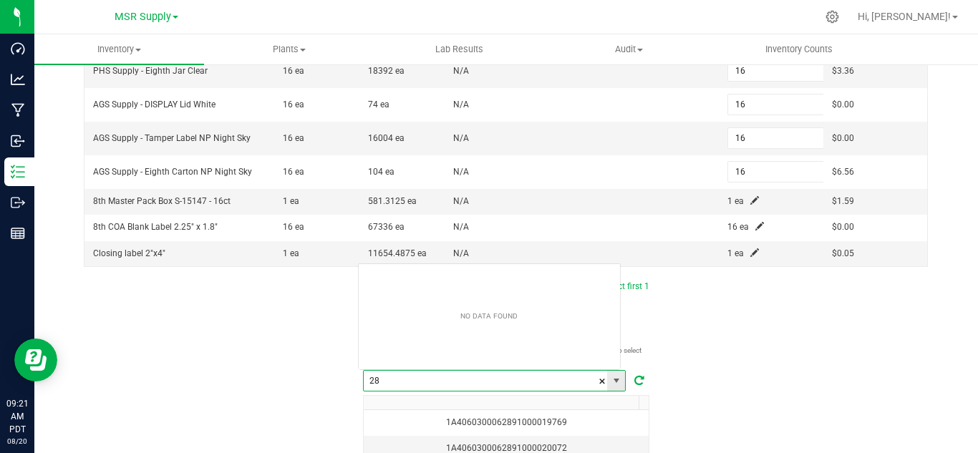
scroll to position [21, 263]
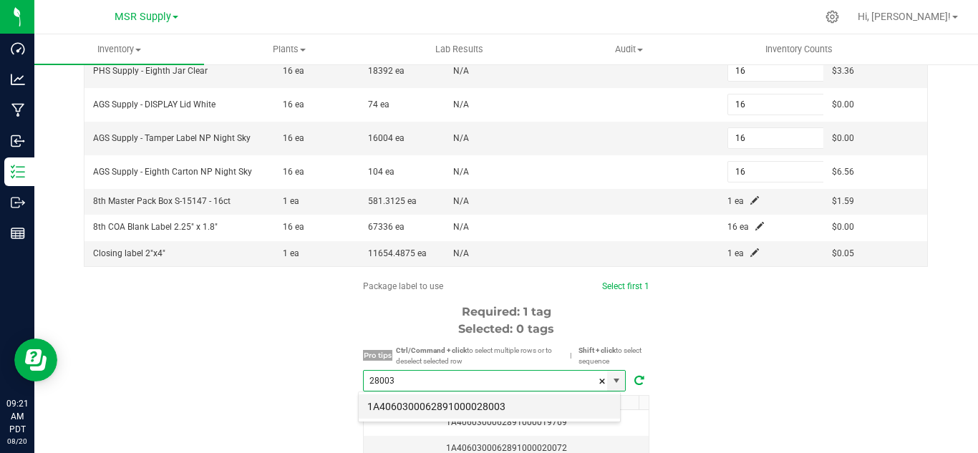
click at [496, 402] on li "1A4060300062891000028003" at bounding box center [489, 406] width 261 height 24
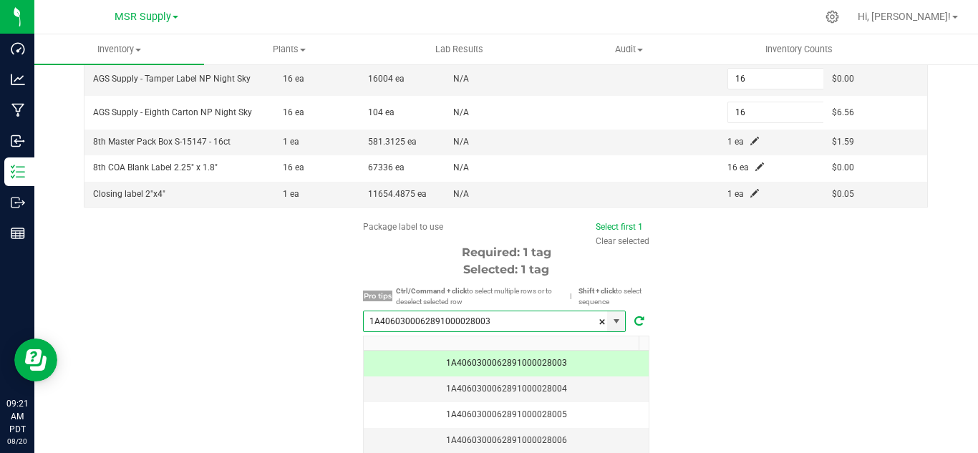
scroll to position [445, 0]
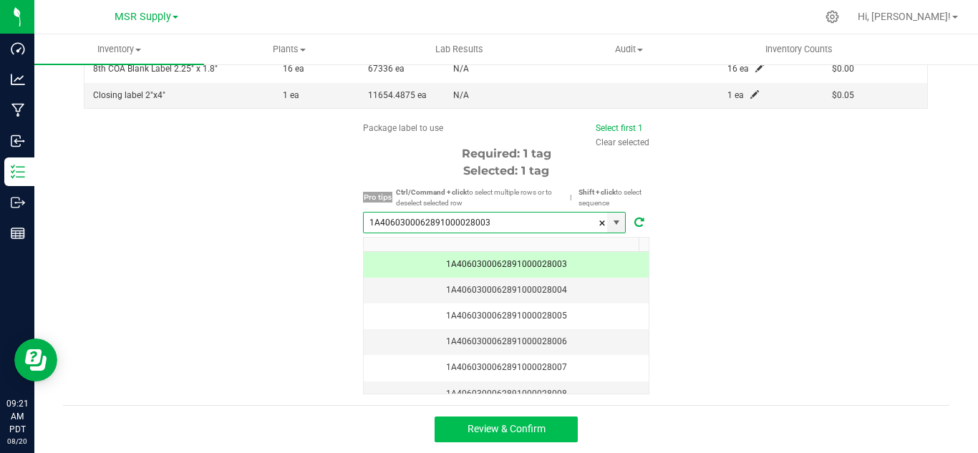
type input "1A4060300062891000028003"
click at [559, 431] on button "Review & Confirm" at bounding box center [506, 430] width 143 height 26
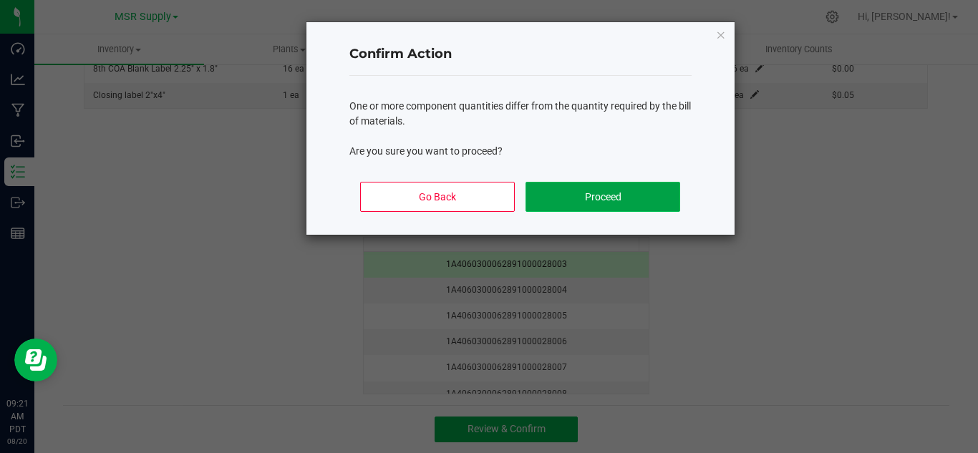
click at [625, 195] on button "Proceed" at bounding box center [602, 197] width 154 height 30
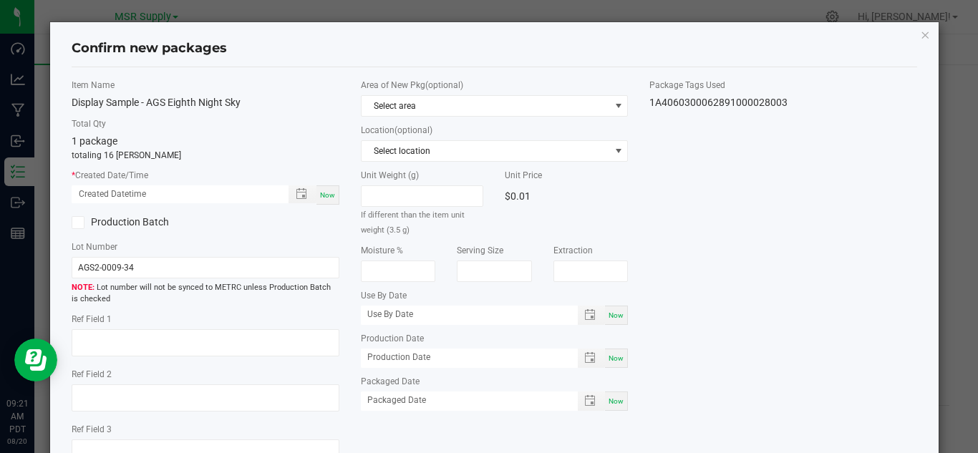
click at [327, 205] on div "Item Name Display Sample - AGS Eighth Night Sky Total Qty 1 package totaling 16…" at bounding box center [205, 278] width 289 height 399
click at [322, 197] on span "Now" at bounding box center [327, 195] width 15 height 8
type input "[DATE] 09:21 AM"
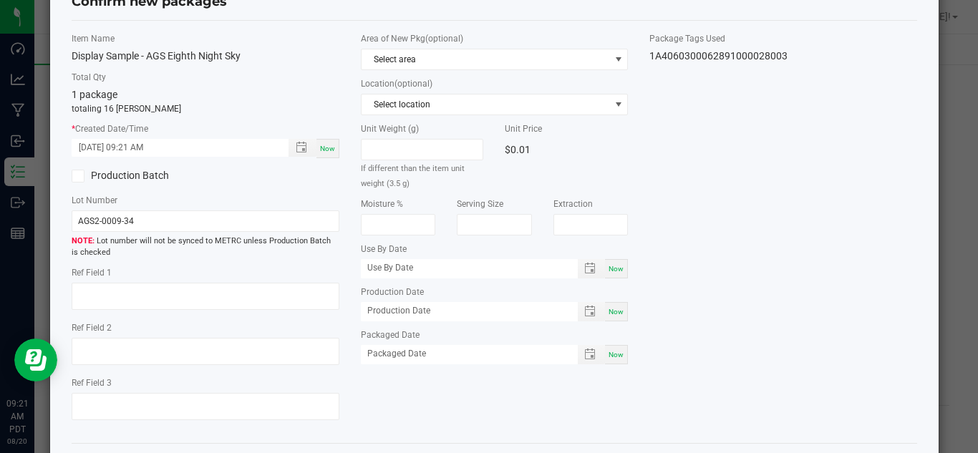
scroll to position [72, 0]
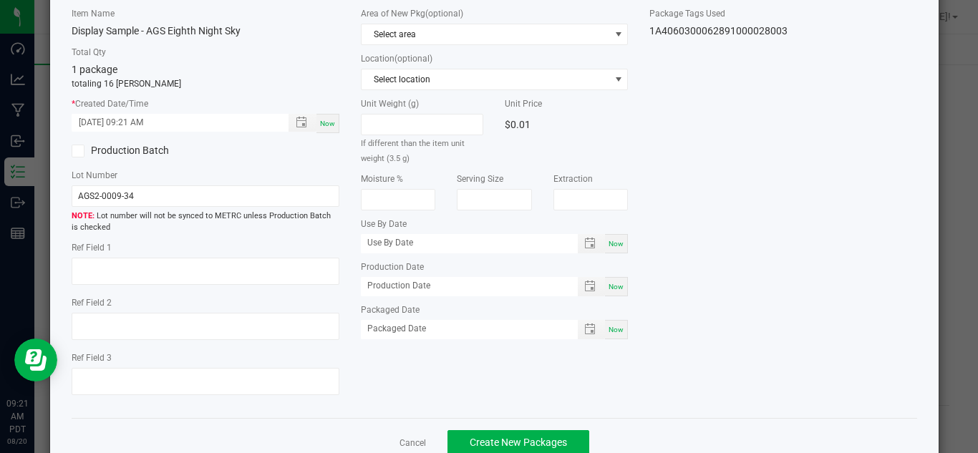
click at [605, 329] on div "Now" at bounding box center [616, 329] width 23 height 19
type input "[DATE]"
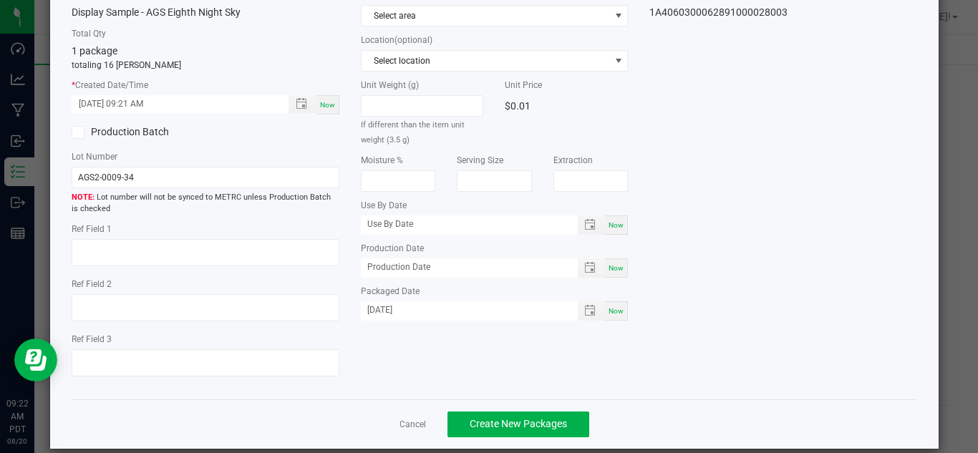
scroll to position [108, 0]
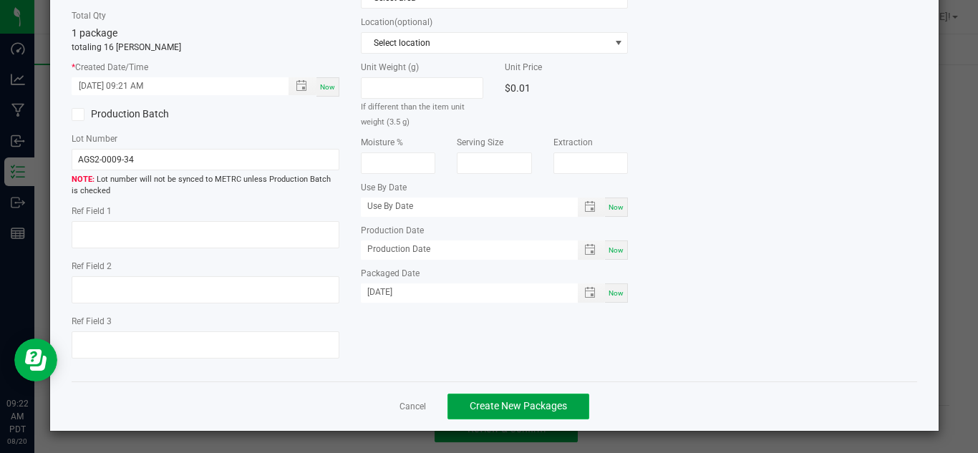
click at [558, 407] on span "Create New Packages" at bounding box center [518, 405] width 97 height 11
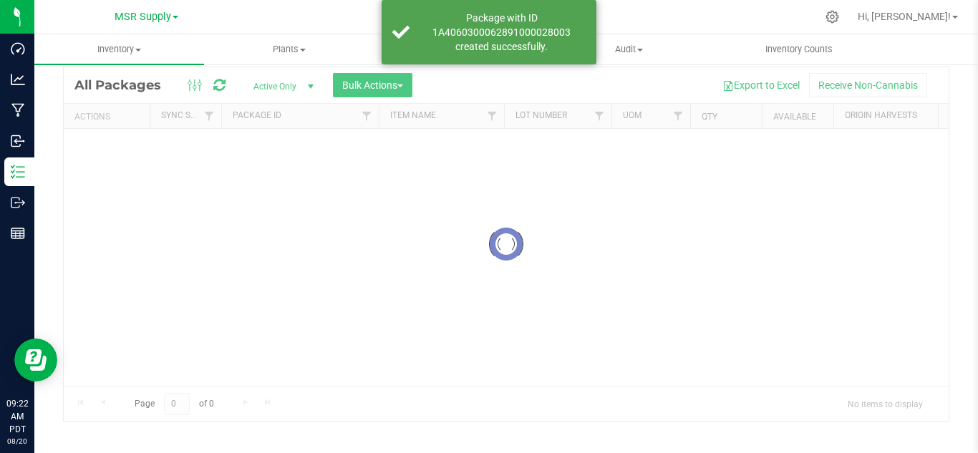
scroll to position [47, 0]
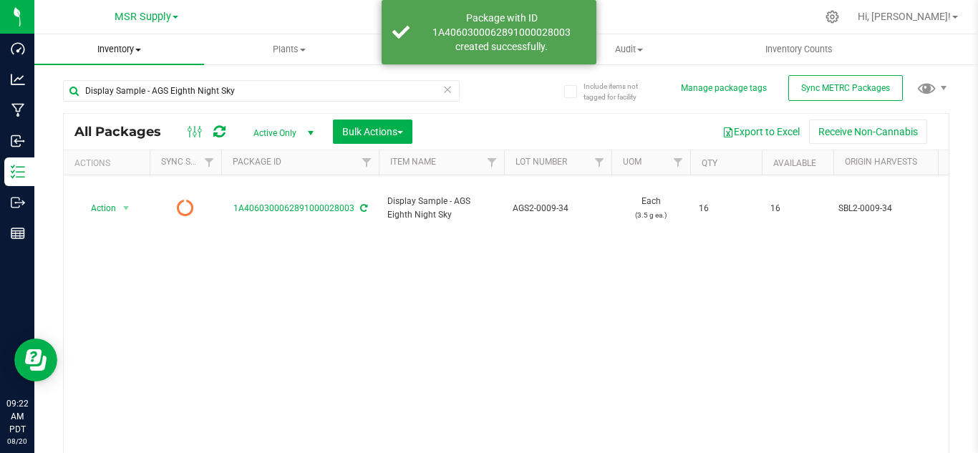
click at [128, 55] on span "Inventory" at bounding box center [119, 49] width 170 height 13
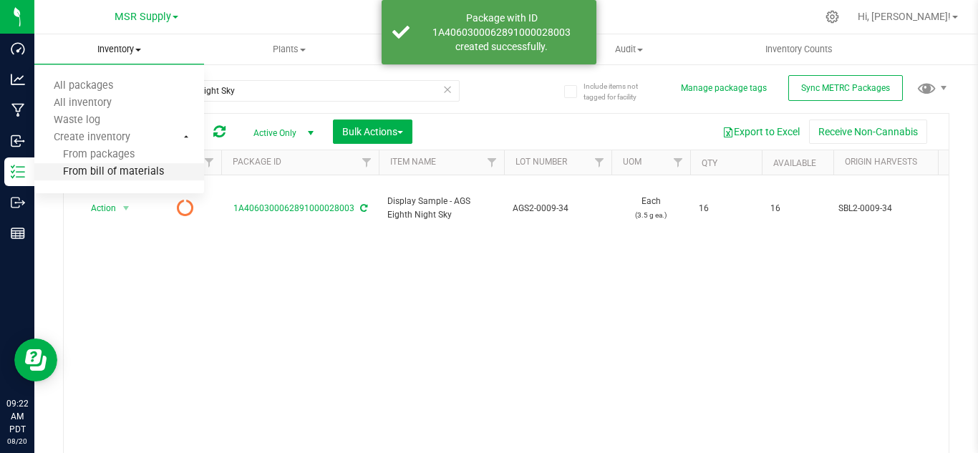
click at [110, 169] on span "From bill of materials" at bounding box center [99, 172] width 130 height 12
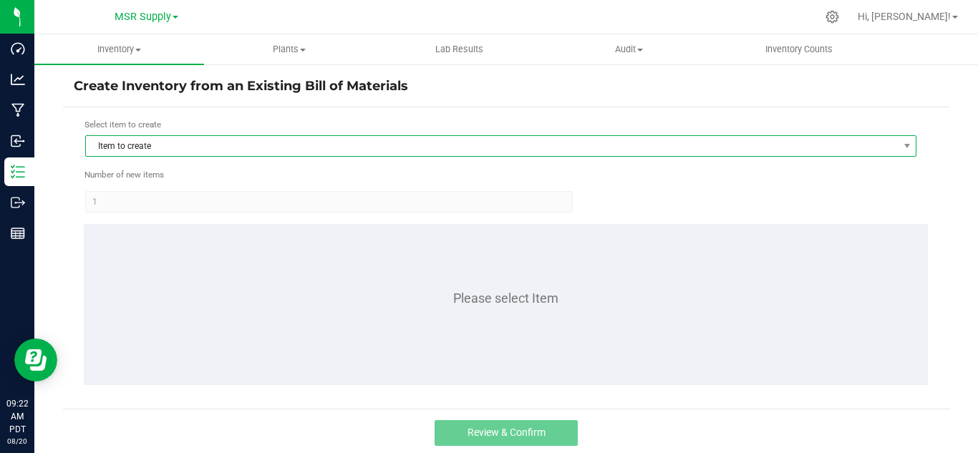
click at [282, 135] on span "Item to create" at bounding box center [500, 145] width 831 height 21
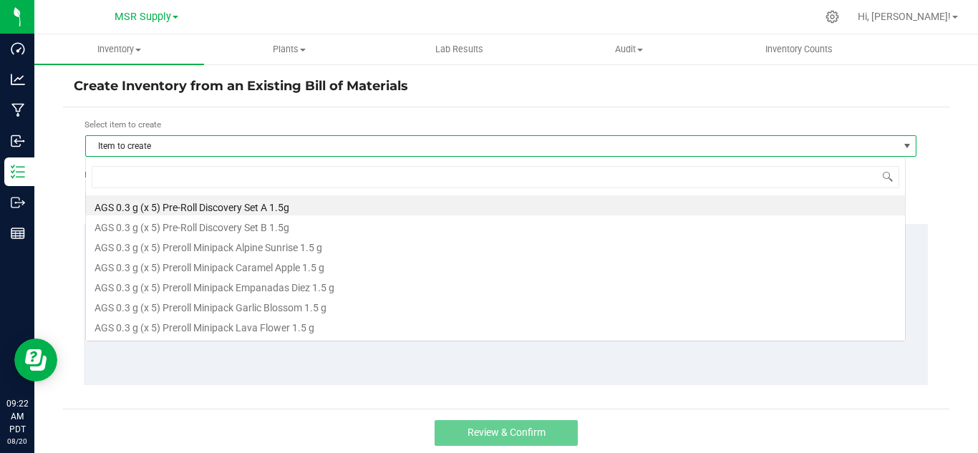
scroll to position [21, 820]
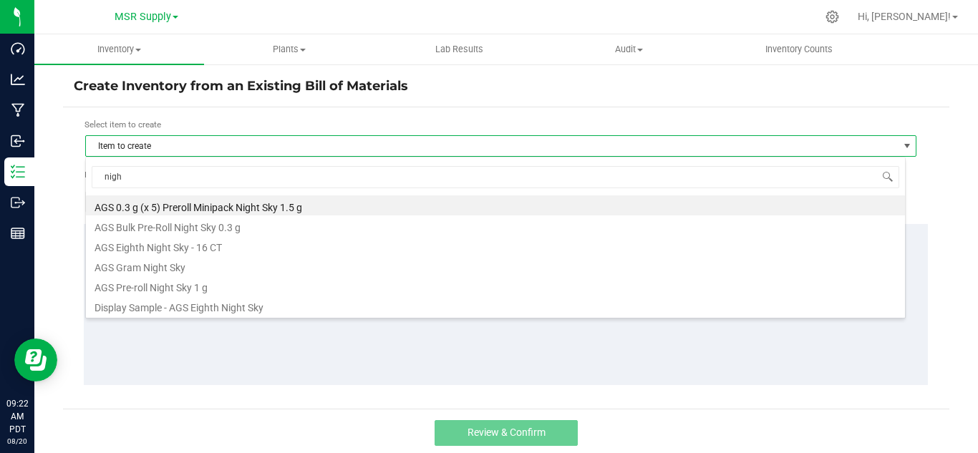
type input "night"
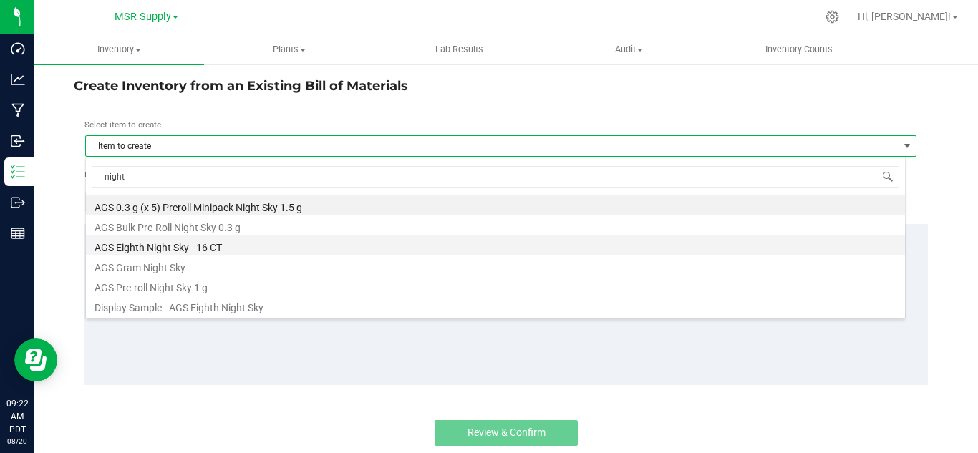
click at [170, 246] on li "AGS Eighth Night Sky - 16 CT" at bounding box center [495, 246] width 819 height 20
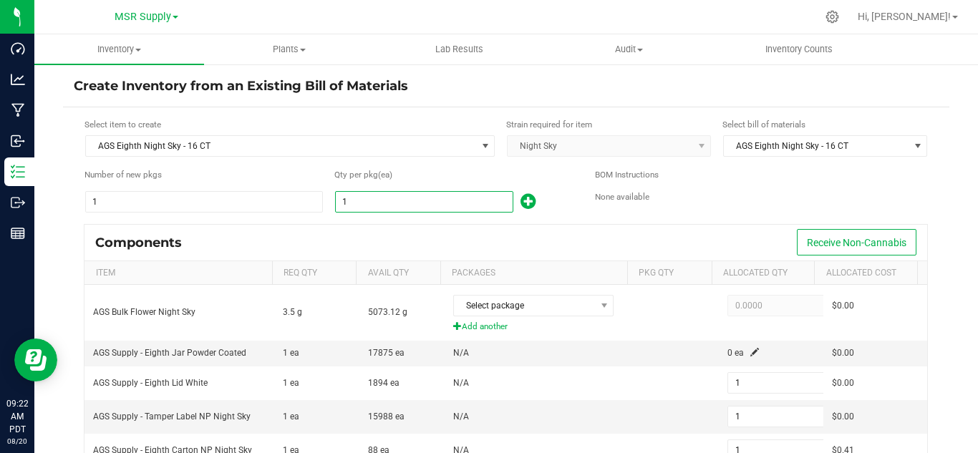
click at [379, 195] on input "1" at bounding box center [424, 202] width 177 height 20
type input "11"
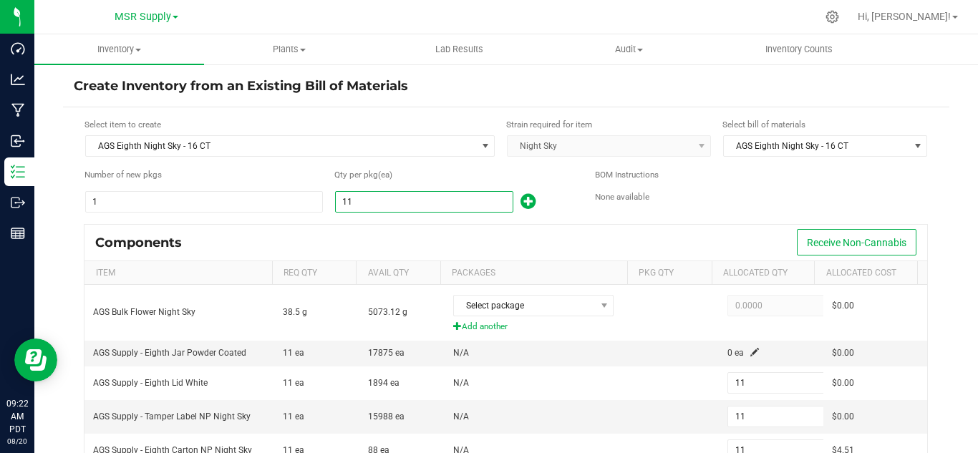
type input "115"
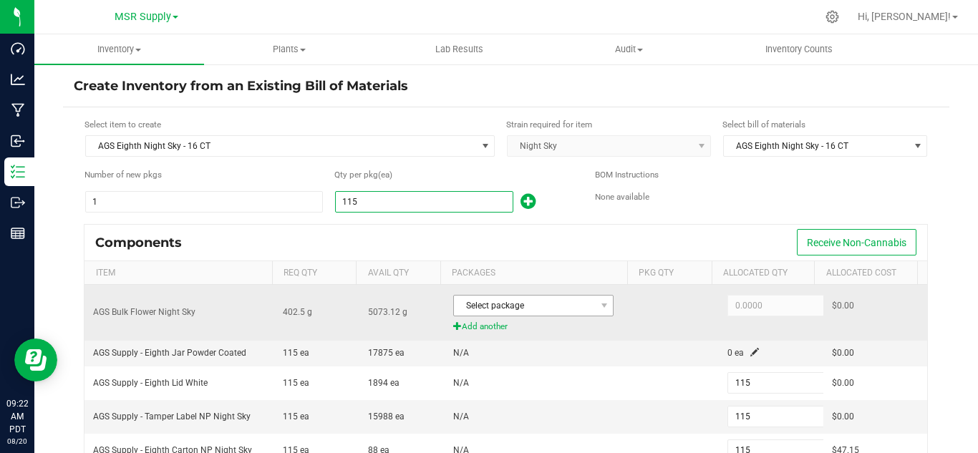
type input "115"
click at [502, 311] on span "Select package" at bounding box center [524, 306] width 141 height 20
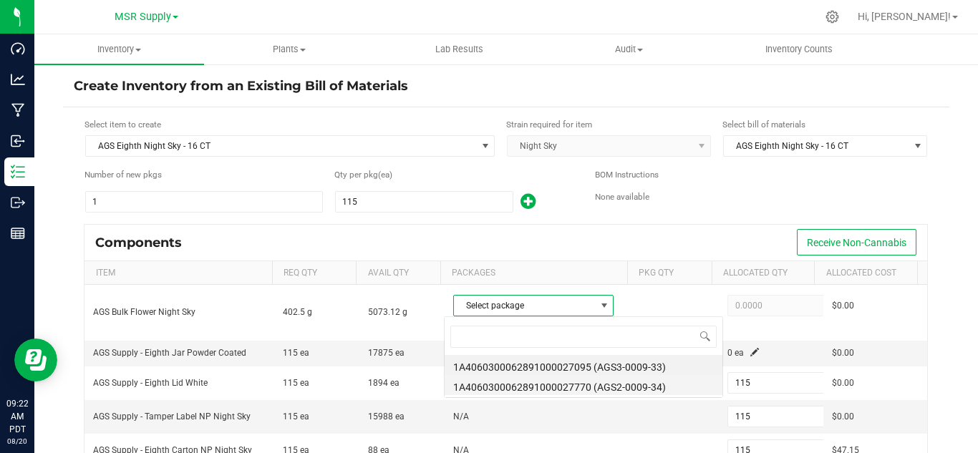
scroll to position [21, 155]
click at [646, 386] on li "1A4060300062891000027770 (AGS2-0009-34)" at bounding box center [584, 385] width 278 height 20
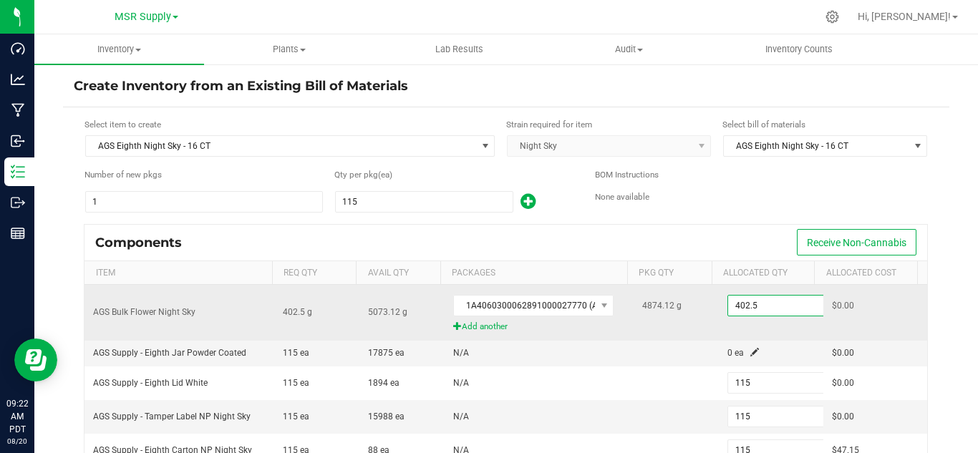
click at [738, 298] on input "402.5" at bounding box center [780, 306] width 105 height 20
paste input "9.4"
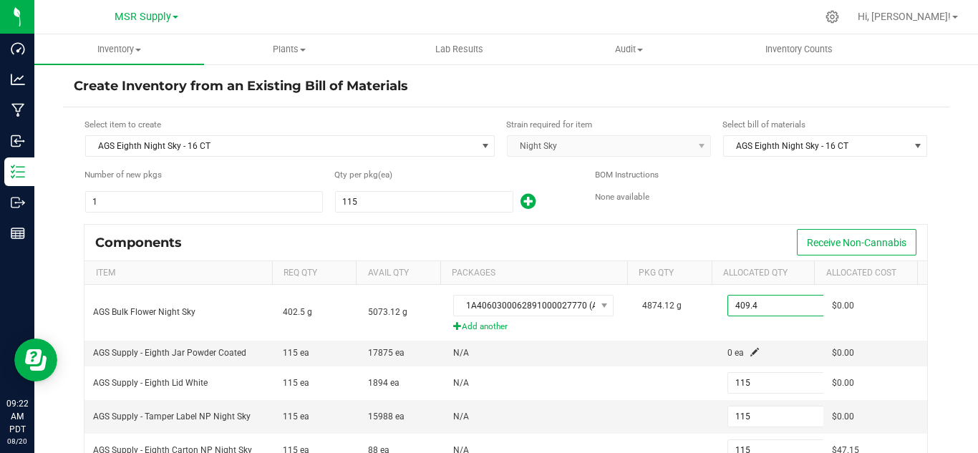
type input "409.4000"
click at [731, 213] on div "BOM Instructions None available" at bounding box center [761, 190] width 333 height 45
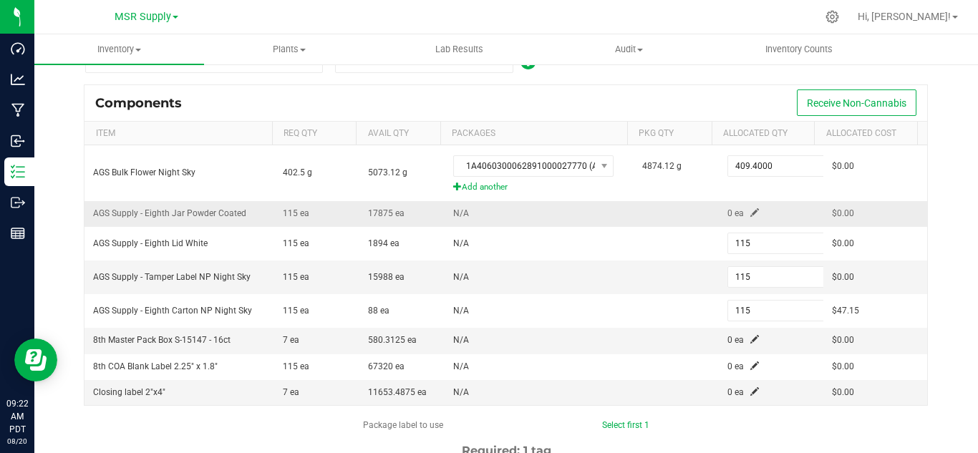
scroll to position [143, 0]
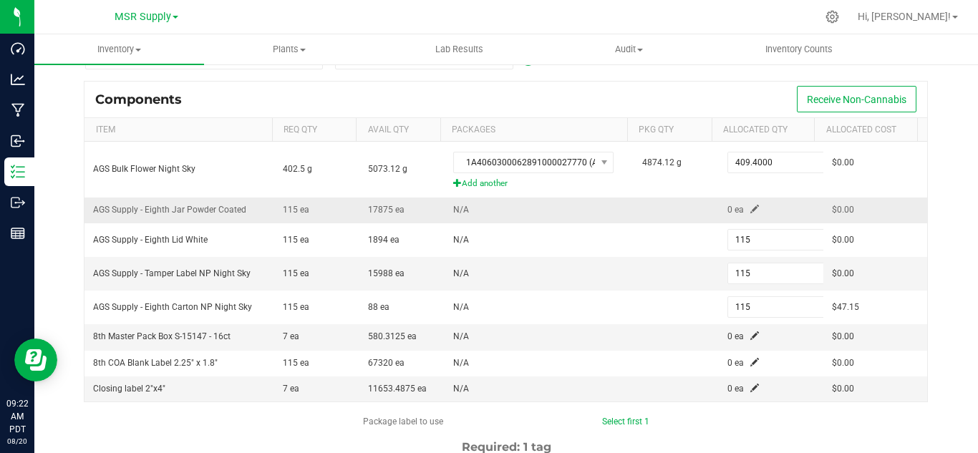
click at [750, 206] on span at bounding box center [754, 209] width 9 height 9
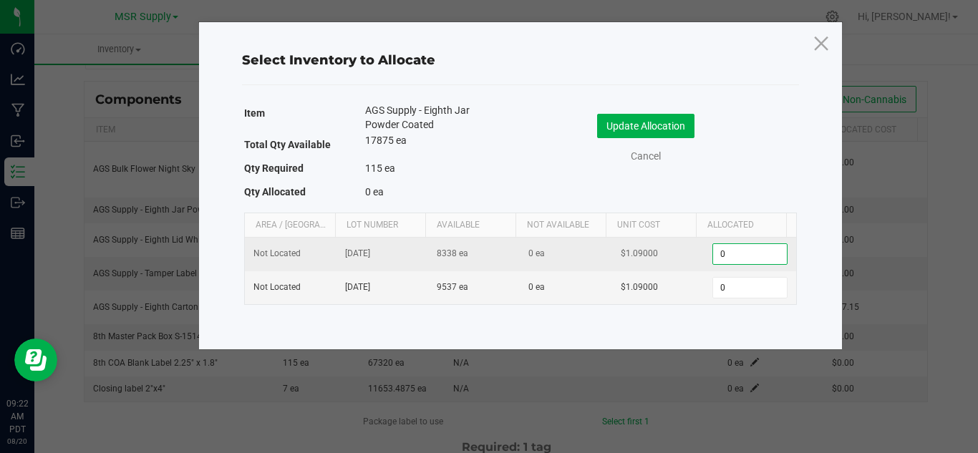
click at [727, 256] on input "0" at bounding box center [749, 254] width 73 height 20
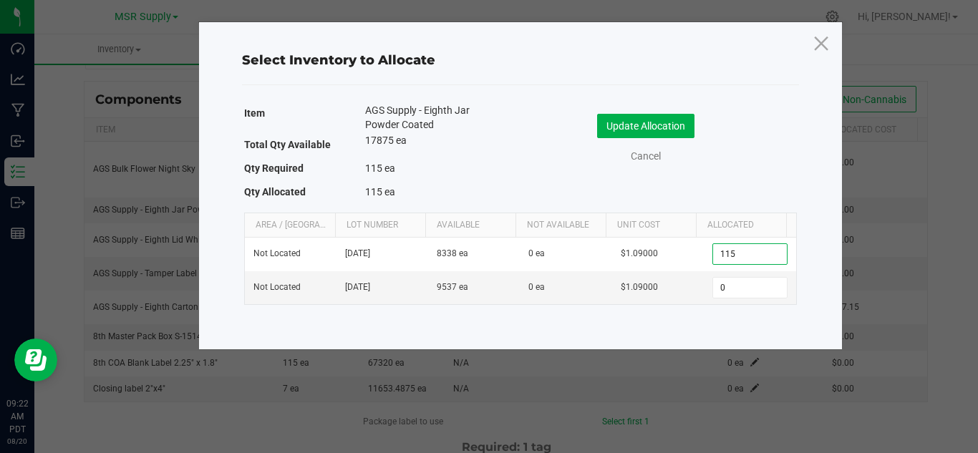
type input "115"
click at [662, 120] on button "Update Allocation" at bounding box center [645, 126] width 97 height 24
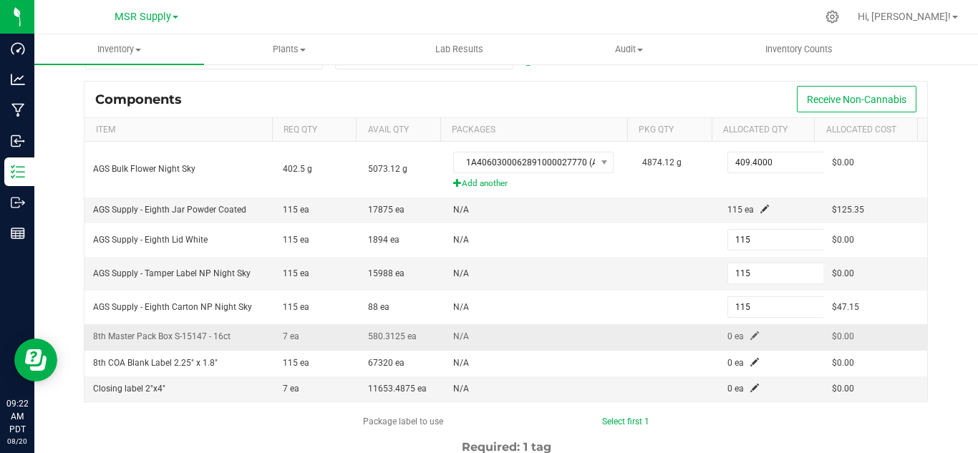
click at [750, 334] on span at bounding box center [754, 335] width 9 height 9
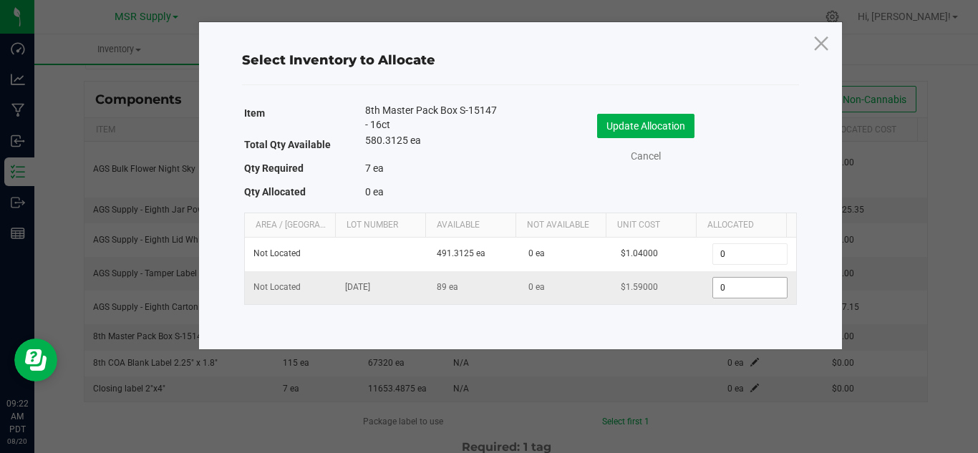
click at [714, 288] on input "0" at bounding box center [749, 288] width 73 height 20
type input "7"
drag, startPoint x: 663, startPoint y: 127, endPoint x: 685, endPoint y: 193, distance: 70.2
click at [663, 127] on button "Update Allocation" at bounding box center [645, 126] width 97 height 24
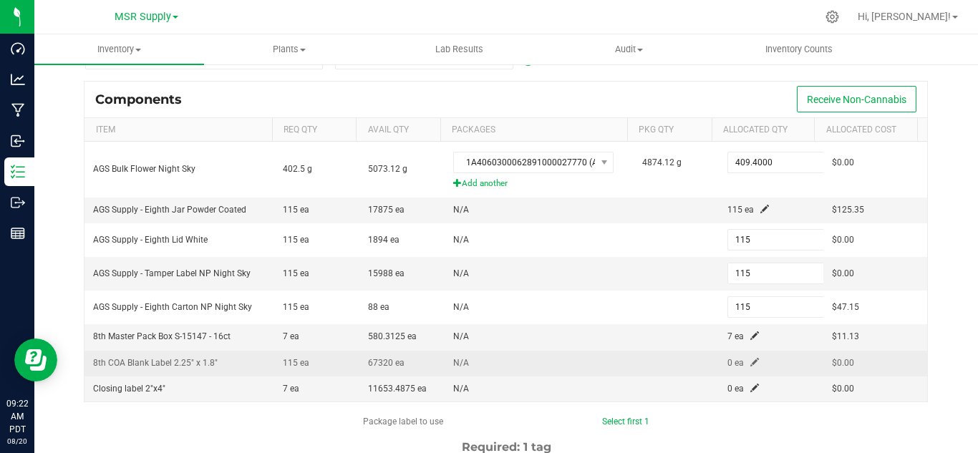
click at [750, 363] on span at bounding box center [754, 362] width 9 height 9
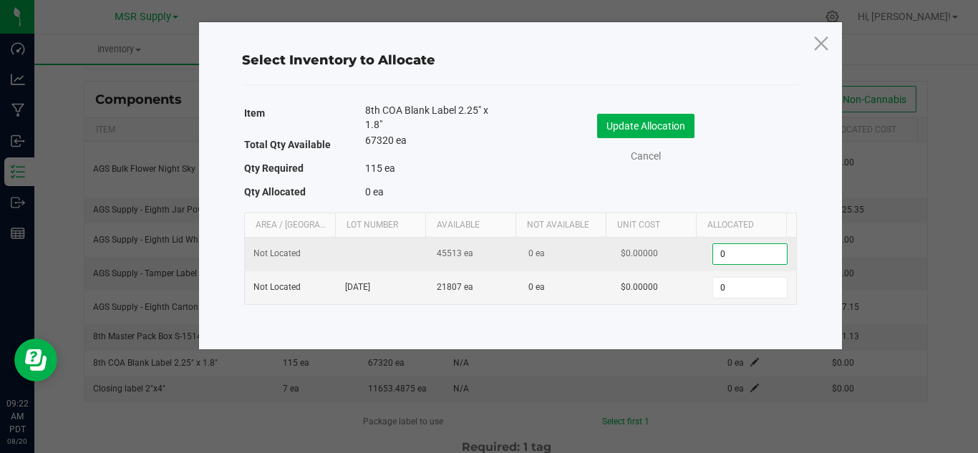
click at [727, 254] on input "0" at bounding box center [749, 254] width 73 height 20
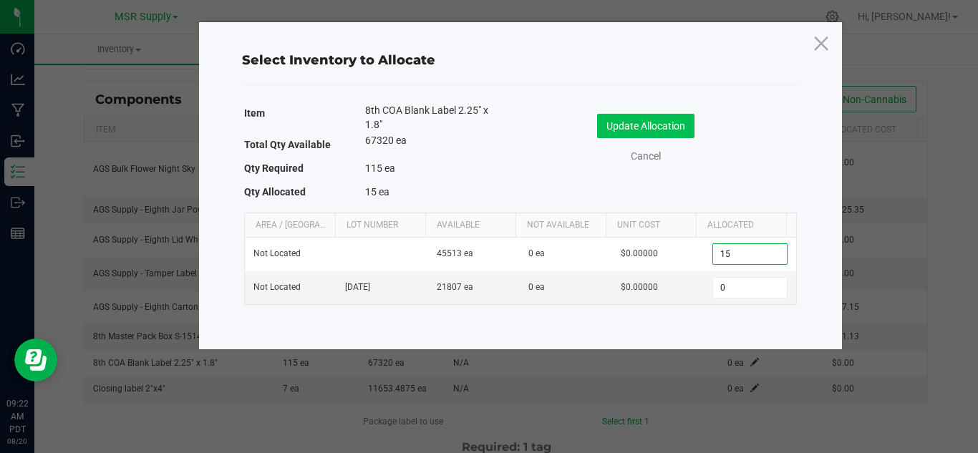
type input "15"
click at [672, 131] on button "Update Allocation" at bounding box center [645, 126] width 97 height 24
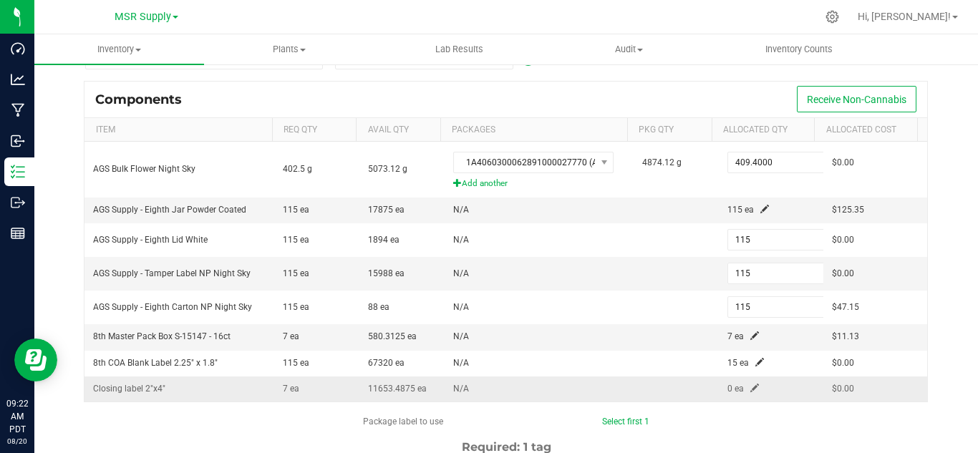
click at [750, 390] on span at bounding box center [754, 388] width 9 height 9
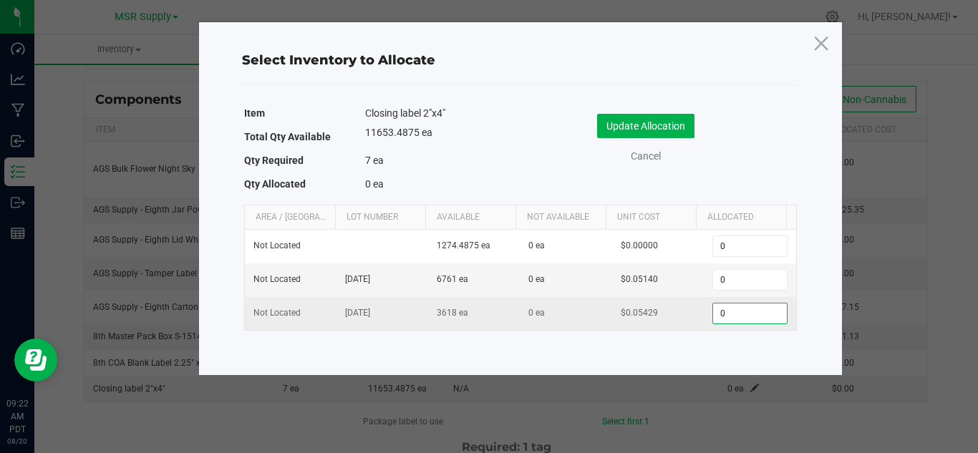
click at [727, 311] on input "0" at bounding box center [749, 314] width 73 height 20
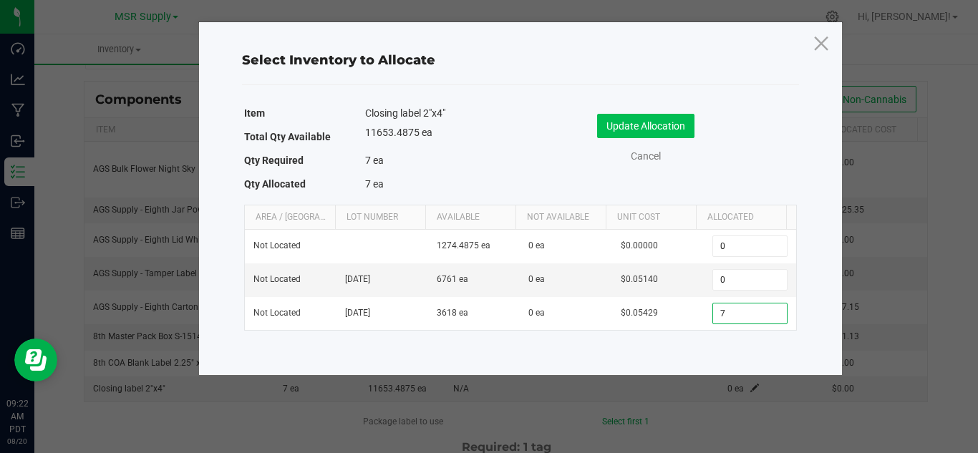
type input "7"
click at [674, 129] on button "Update Allocation" at bounding box center [645, 126] width 97 height 24
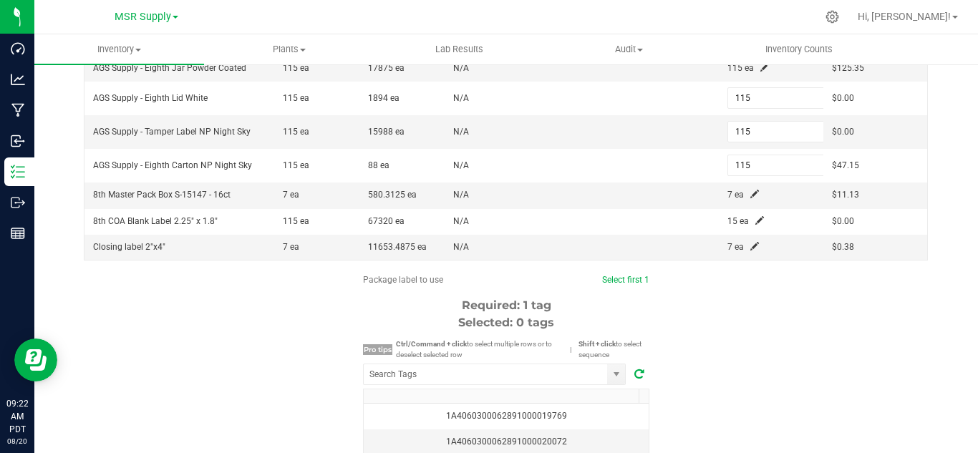
scroll to position [286, 0]
click at [555, 369] on input "NO DATA FOUND" at bounding box center [485, 373] width 243 height 20
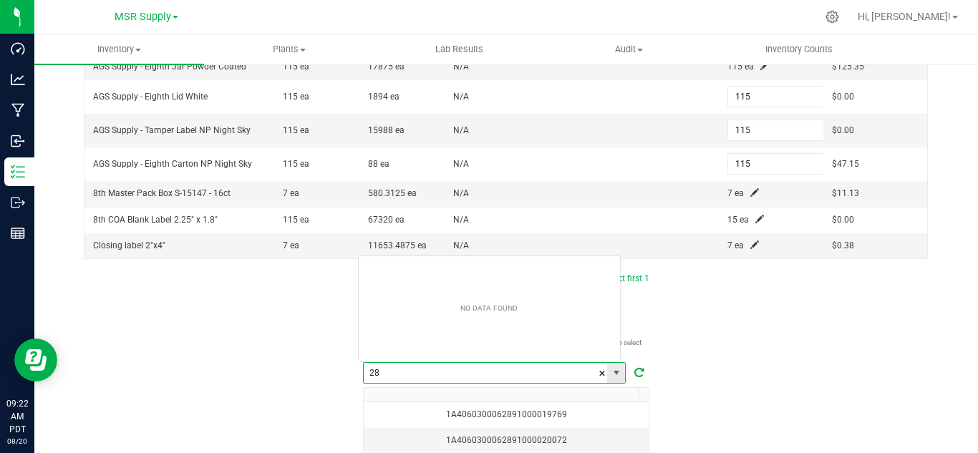
scroll to position [21, 263]
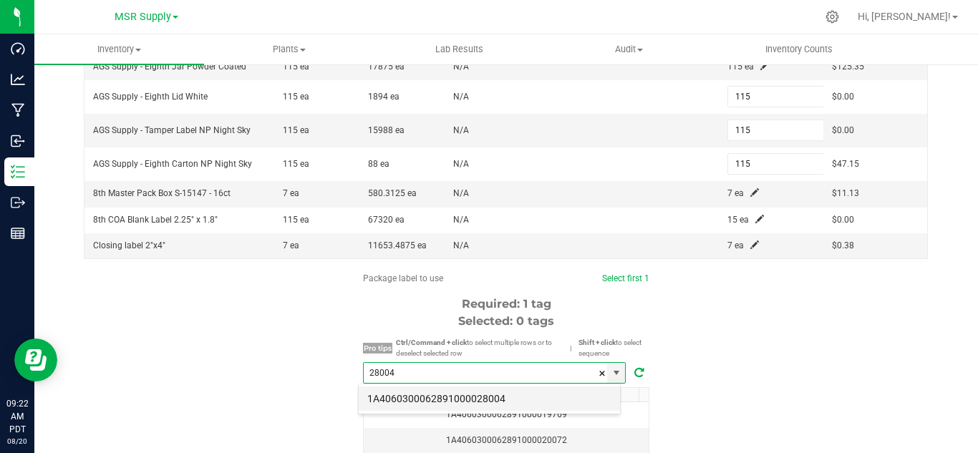
click at [529, 398] on li "1A4060300062891000028004" at bounding box center [489, 399] width 261 height 24
type input "1A4060300062891000028004"
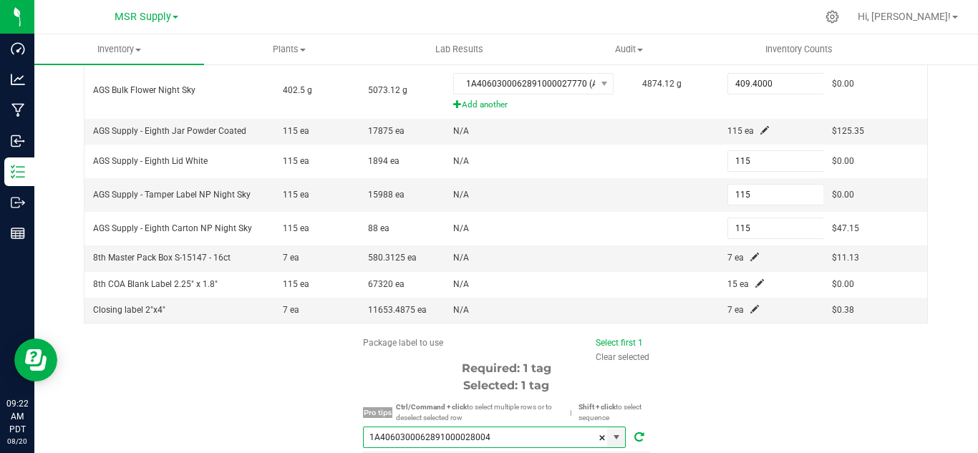
scroll to position [150, 0]
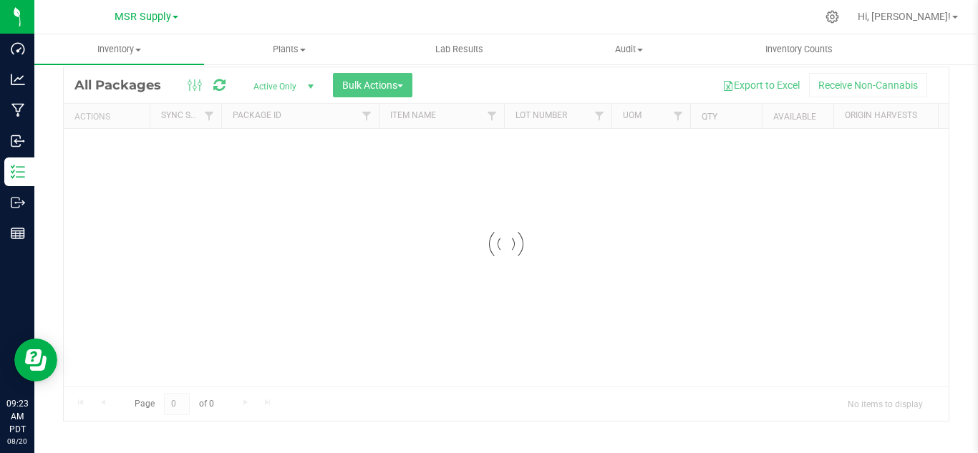
scroll to position [47, 0]
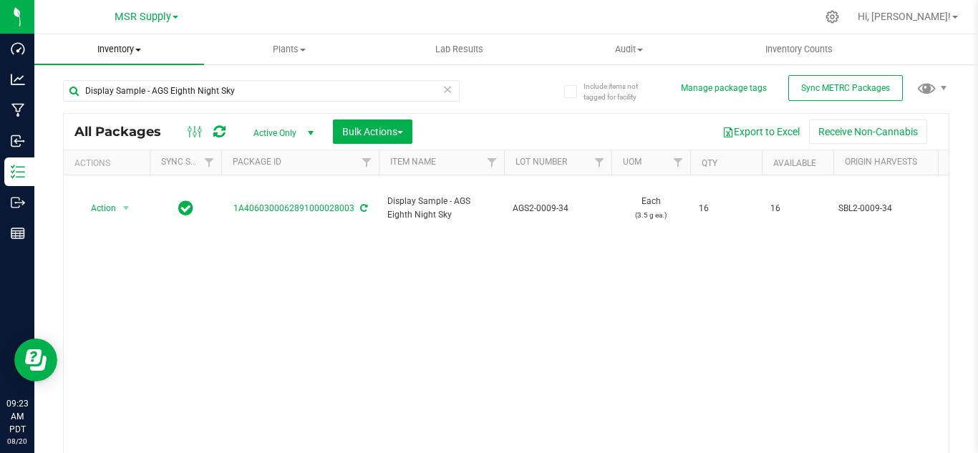
click at [118, 48] on span "Inventory" at bounding box center [119, 49] width 170 height 13
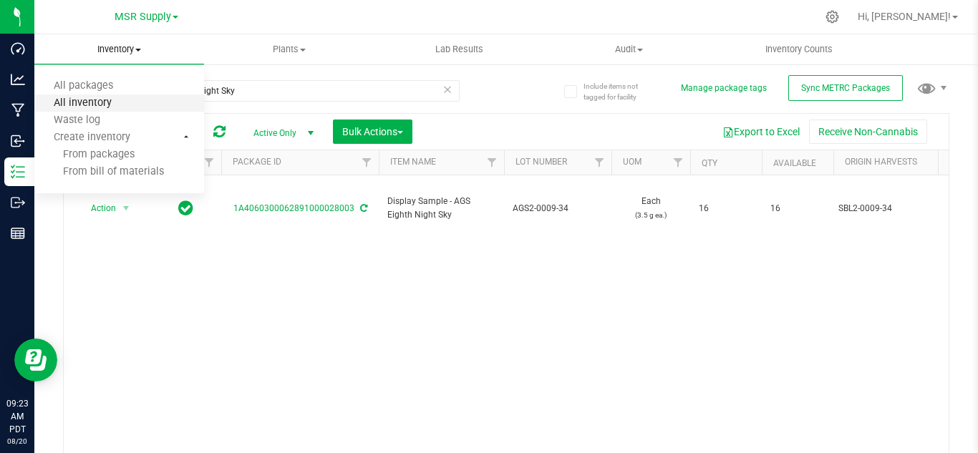
click at [105, 99] on span "All inventory" at bounding box center [82, 103] width 97 height 12
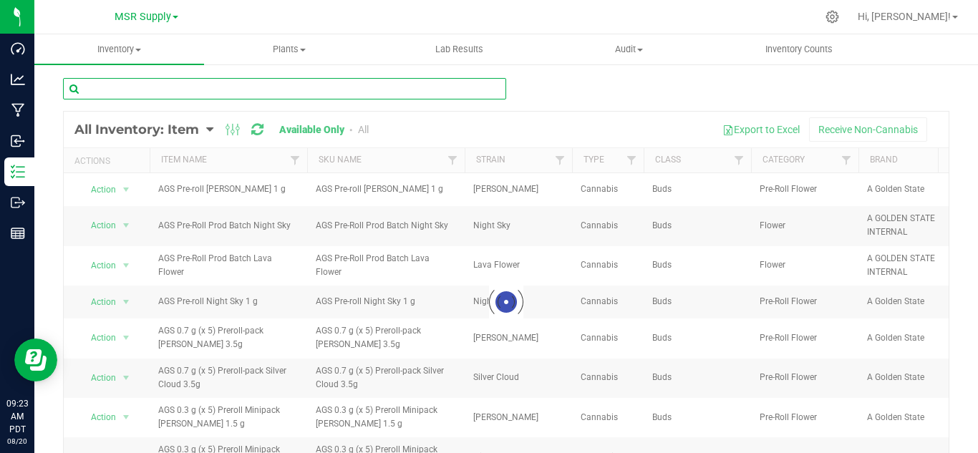
click at [260, 90] on input "text" at bounding box center [284, 88] width 443 height 21
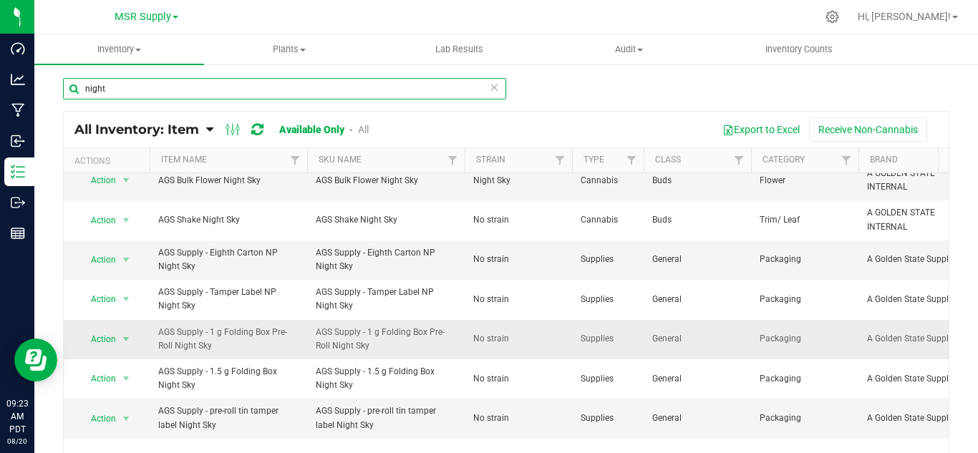
scroll to position [99, 0]
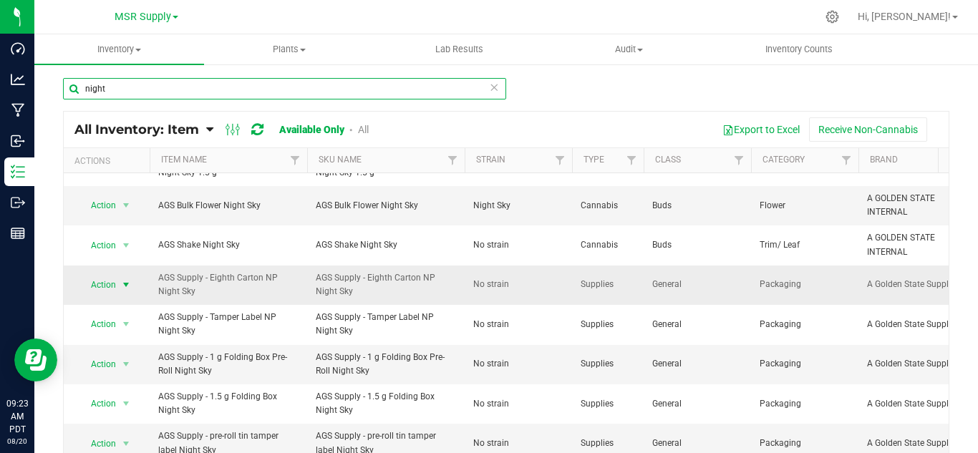
type input "night"
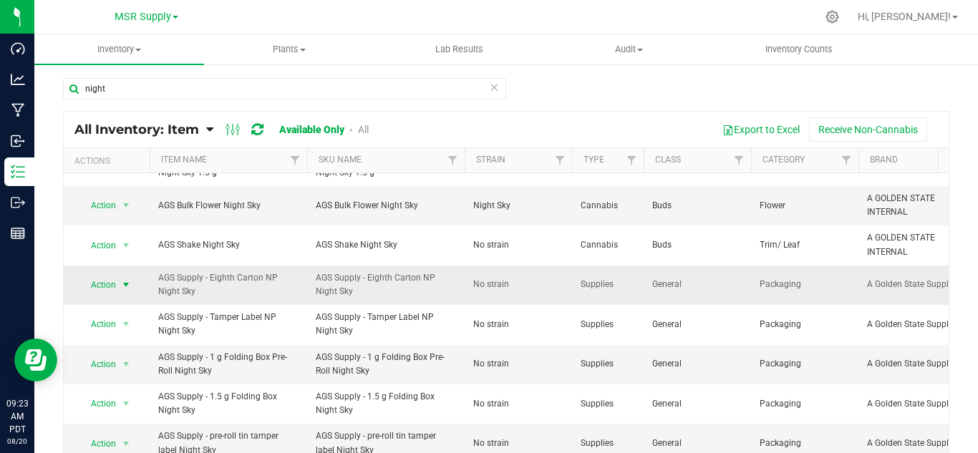
click at [122, 288] on span "select" at bounding box center [125, 284] width 11 height 11
click at [122, 314] on li "Adjust qty" at bounding box center [125, 308] width 92 height 21
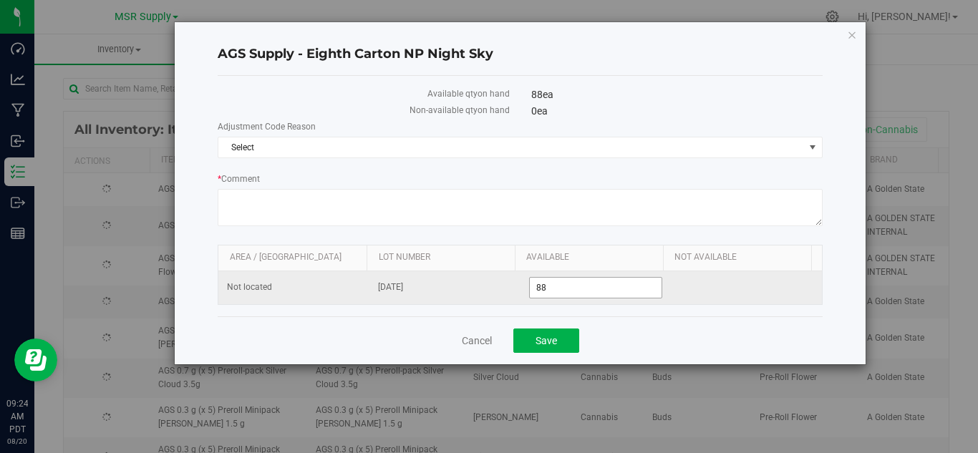
click at [566, 291] on input "88" at bounding box center [596, 288] width 132 height 20
type input "8"
type input "118"
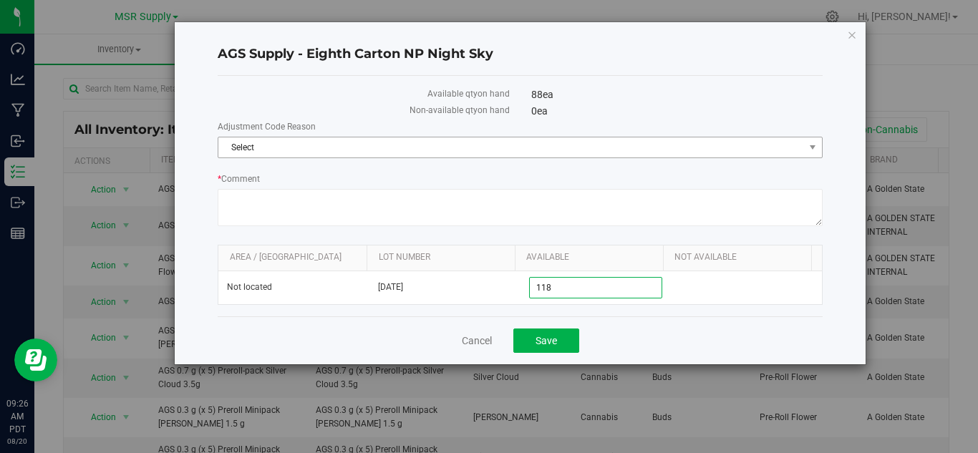
type input "118"
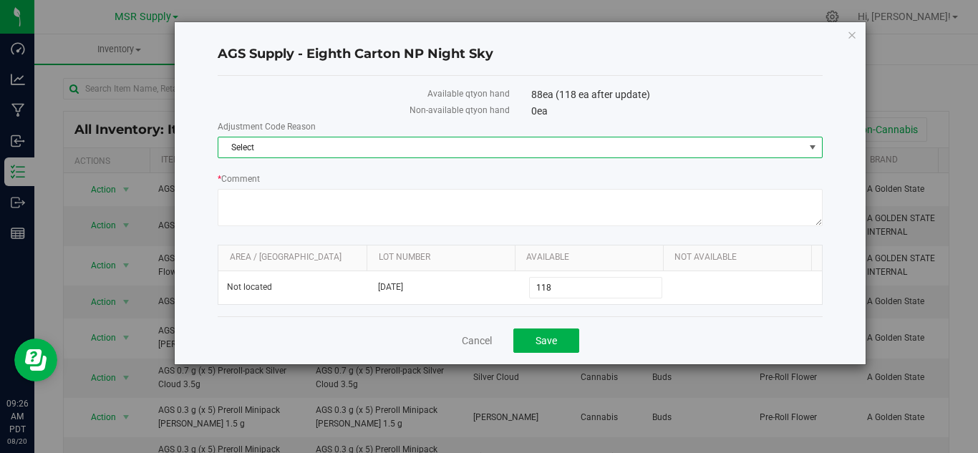
click at [249, 143] on span "Select" at bounding box center [511, 147] width 586 height 20
click at [329, 173] on li "Incorrect Quantity" at bounding box center [519, 171] width 603 height 21
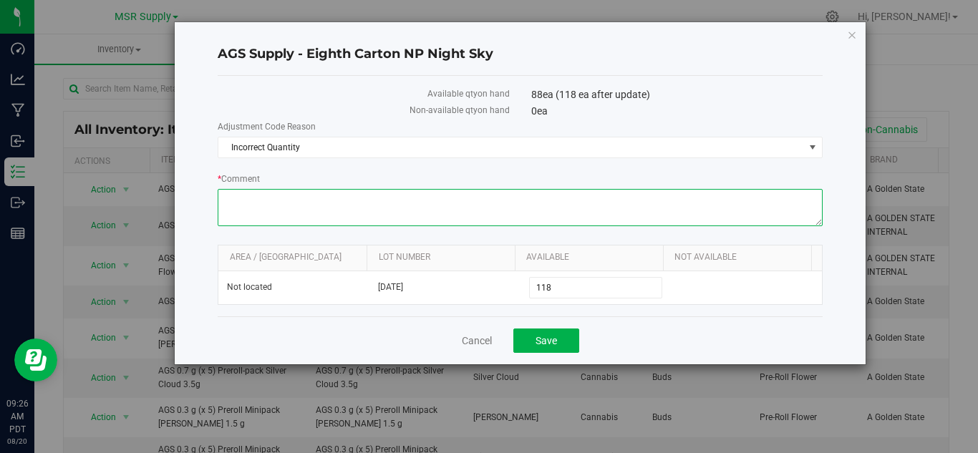
click at [367, 215] on textarea "* Comment" at bounding box center [520, 207] width 605 height 37
type textarea "Count was incorrect"
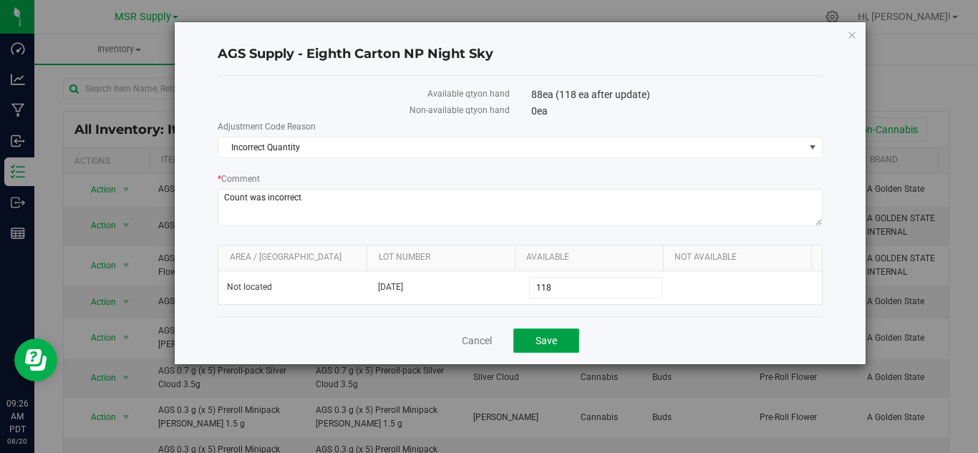
click at [559, 339] on button "Save" at bounding box center [546, 341] width 66 height 24
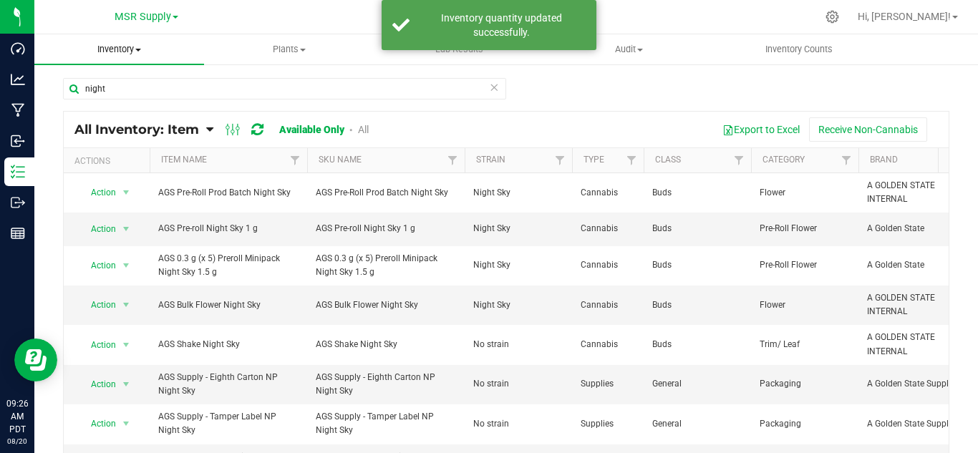
click at [103, 57] on uib-tab-heading "Inventory All packages All inventory Waste log Create inventory" at bounding box center [119, 49] width 170 height 30
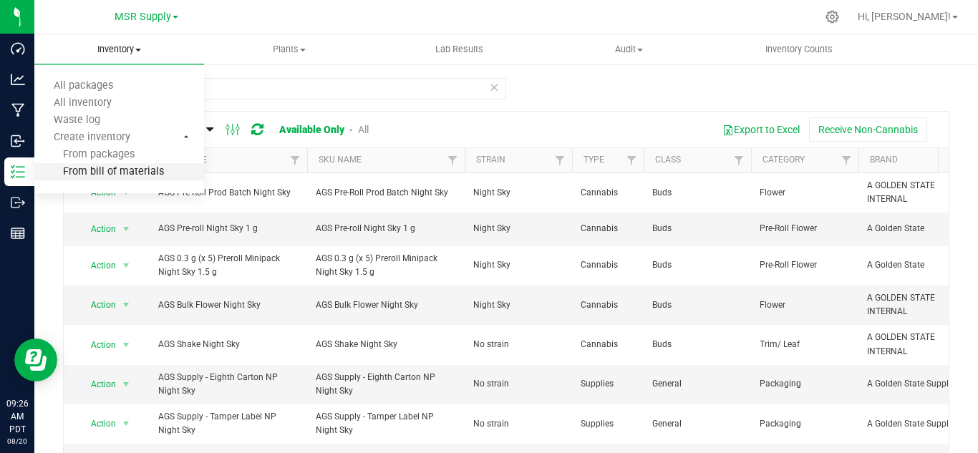
click at [101, 174] on span "From bill of materials" at bounding box center [99, 172] width 130 height 12
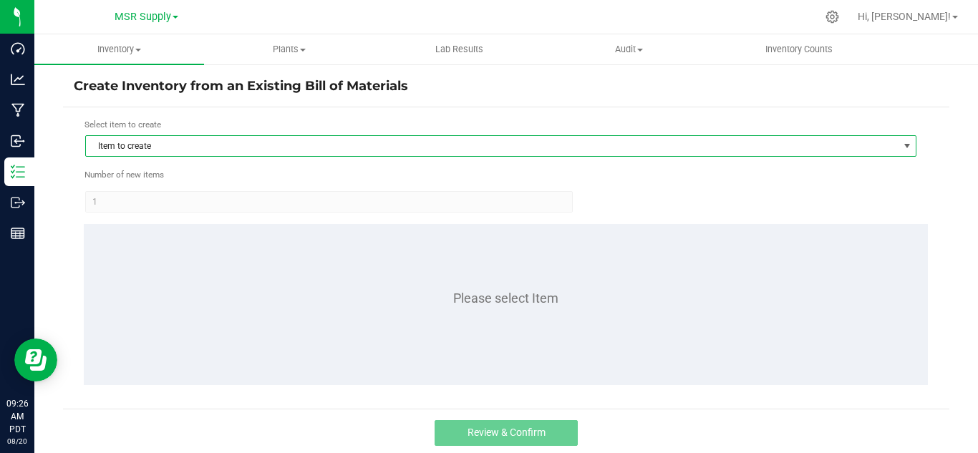
click at [286, 147] on span "Item to create" at bounding box center [492, 146] width 812 height 20
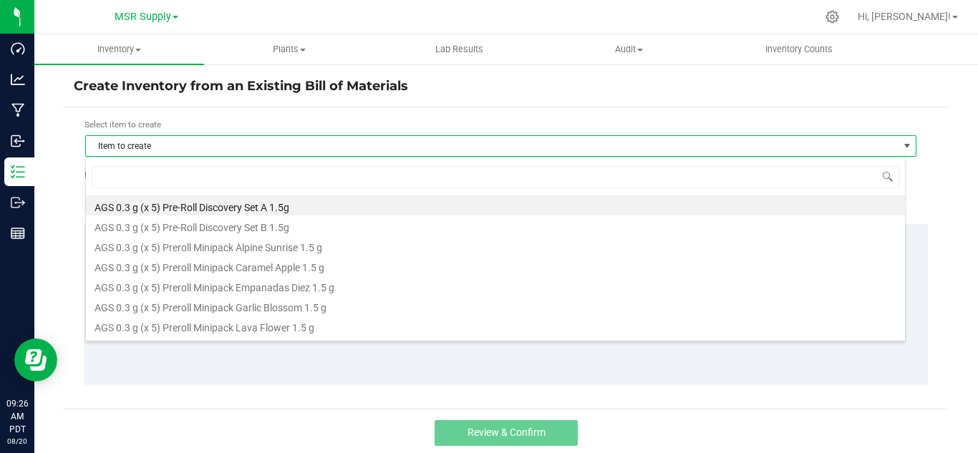
scroll to position [21, 820]
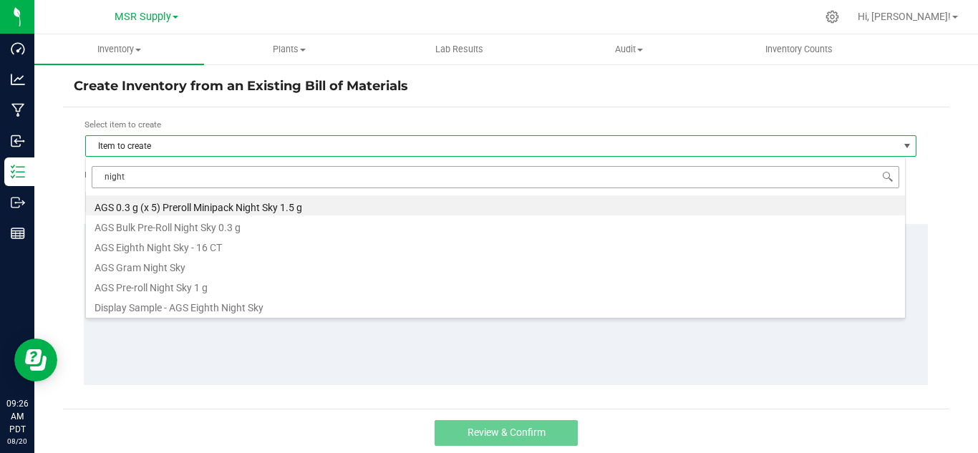
type input "night"
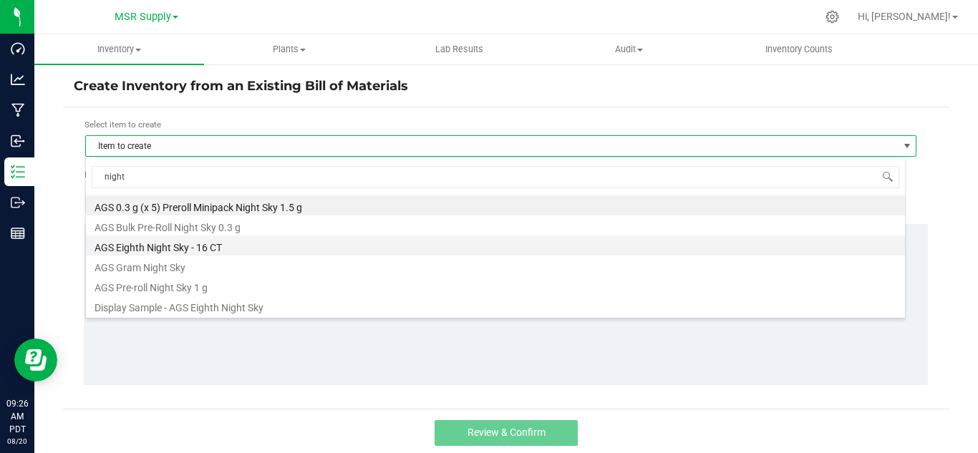
click at [216, 248] on li "AGS Eighth Night Sky - 16 CT" at bounding box center [495, 246] width 819 height 20
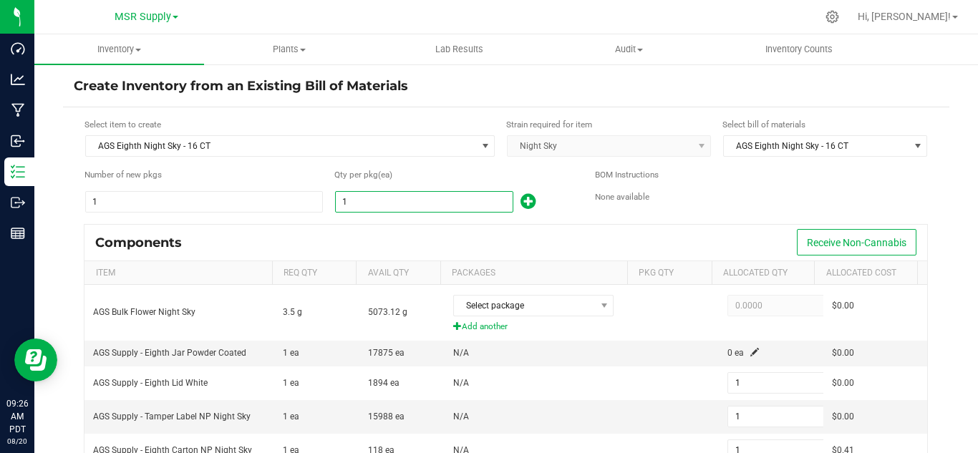
click at [377, 195] on input "1" at bounding box center [424, 202] width 177 height 20
type input "11"
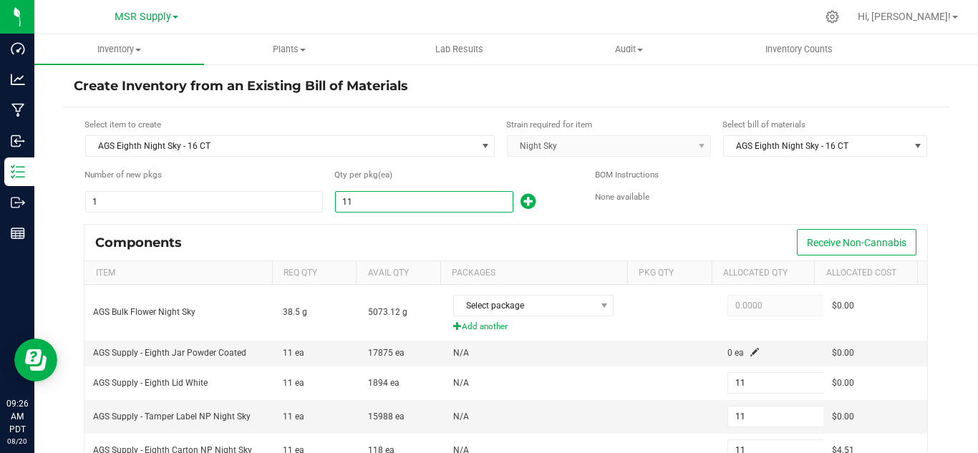
type input "115"
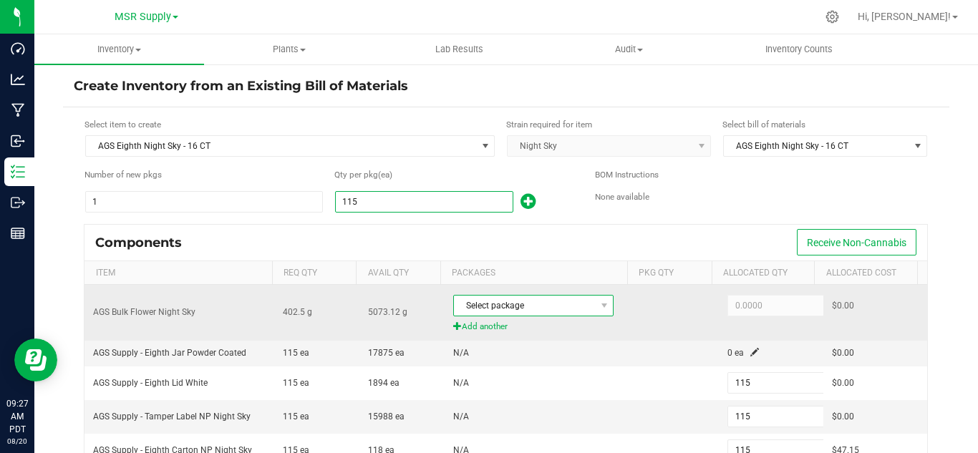
click at [555, 301] on span "Select package" at bounding box center [524, 306] width 141 height 20
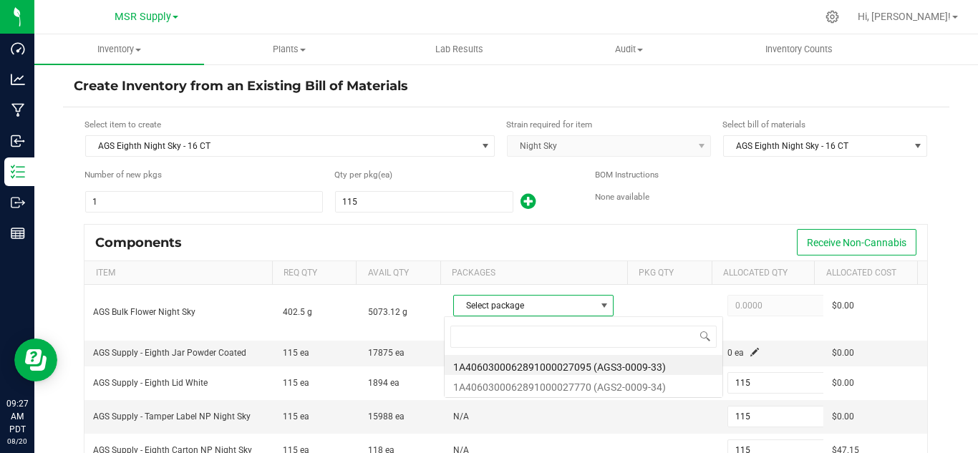
scroll to position [21, 155]
click at [666, 387] on li "1A4060300062891000027770 (AGS2-0009-34)" at bounding box center [584, 385] width 278 height 20
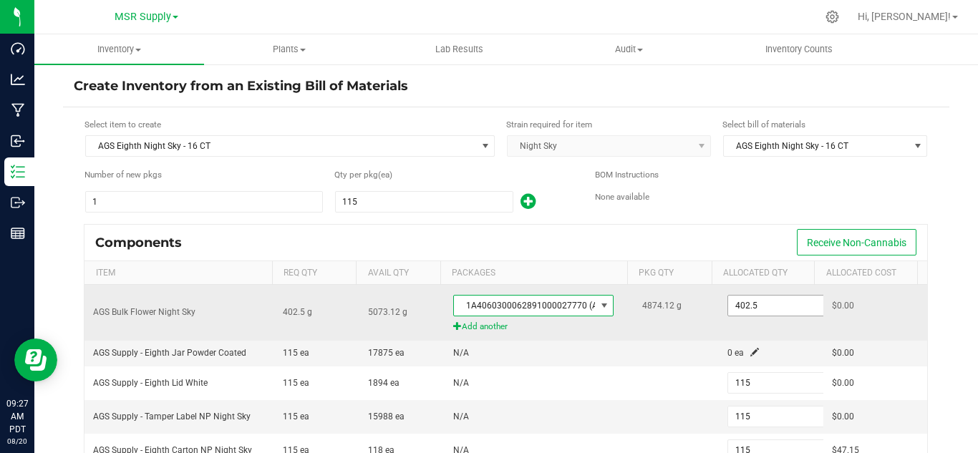
click at [738, 310] on input "402.5" at bounding box center [780, 306] width 105 height 20
paste input "9.4"
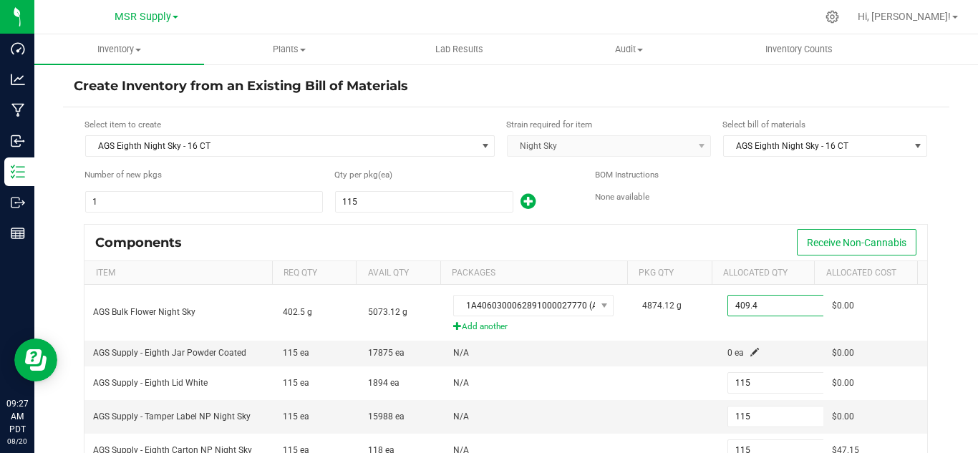
type input "409.4000"
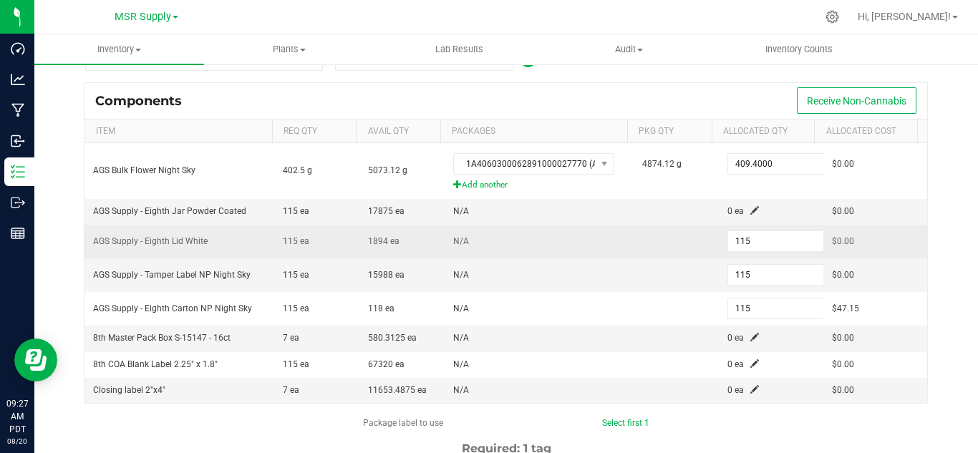
scroll to position [143, 0]
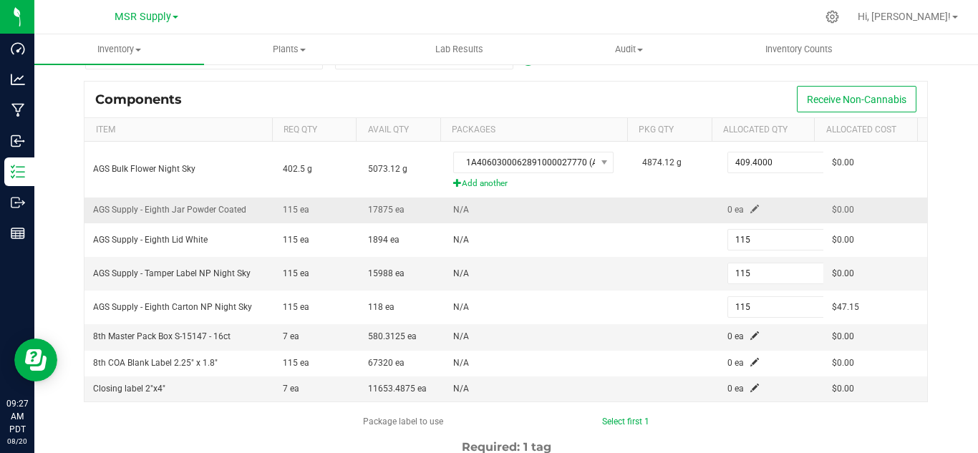
click at [750, 209] on span at bounding box center [754, 209] width 9 height 9
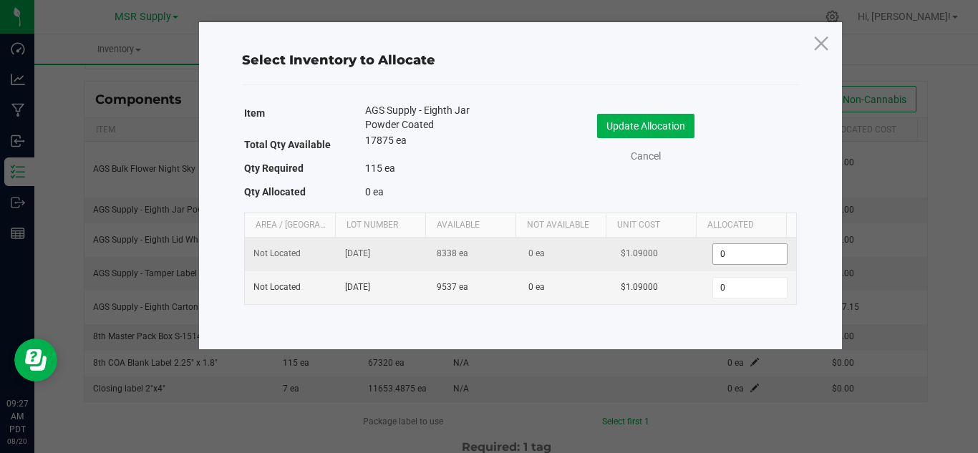
click at [728, 251] on input "0" at bounding box center [749, 254] width 73 height 20
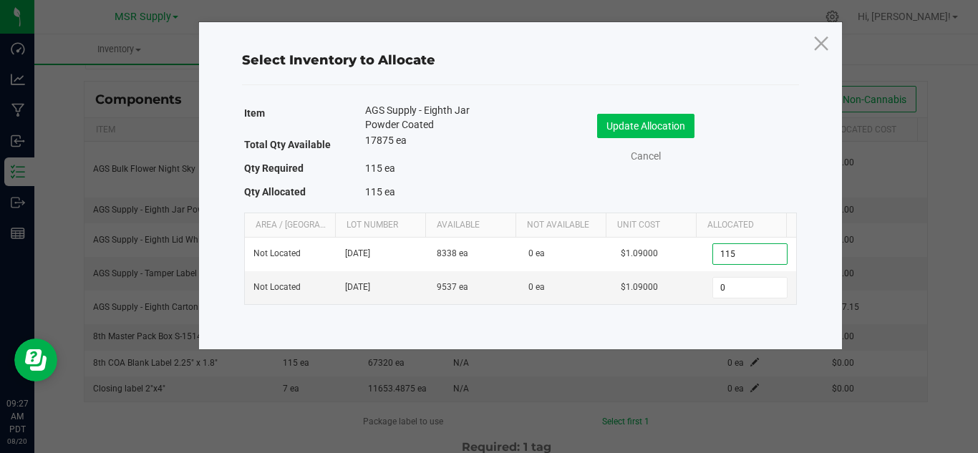
type input "115"
click at [622, 123] on button "Update Allocation" at bounding box center [645, 126] width 97 height 24
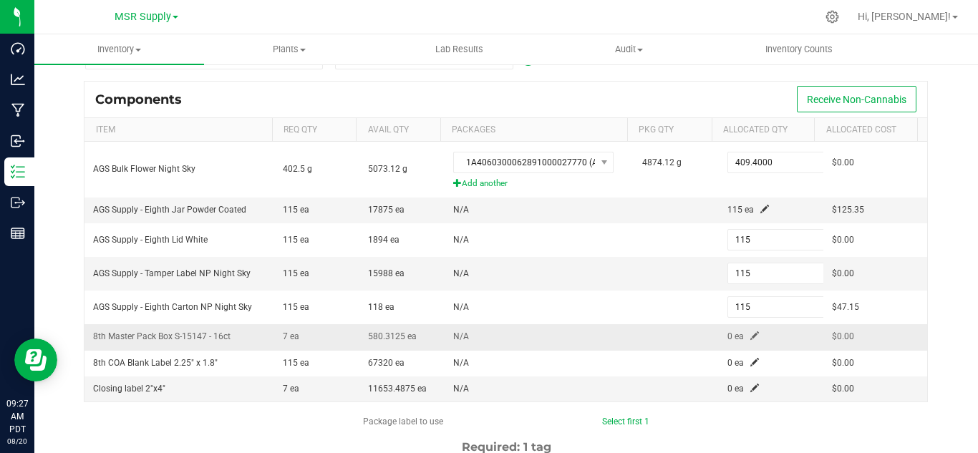
click at [750, 336] on span at bounding box center [754, 335] width 9 height 9
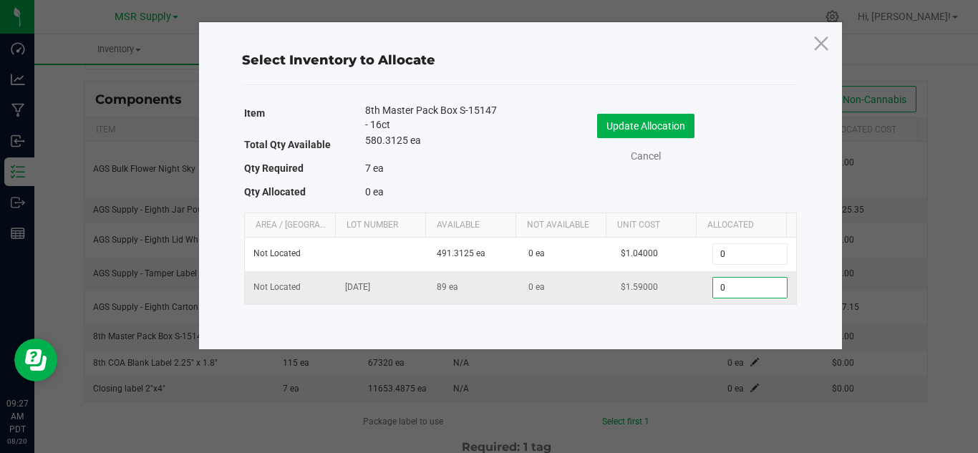
click at [713, 286] on input "0" at bounding box center [749, 288] width 73 height 20
type input "7"
click at [641, 124] on button "Update Allocation" at bounding box center [645, 126] width 97 height 24
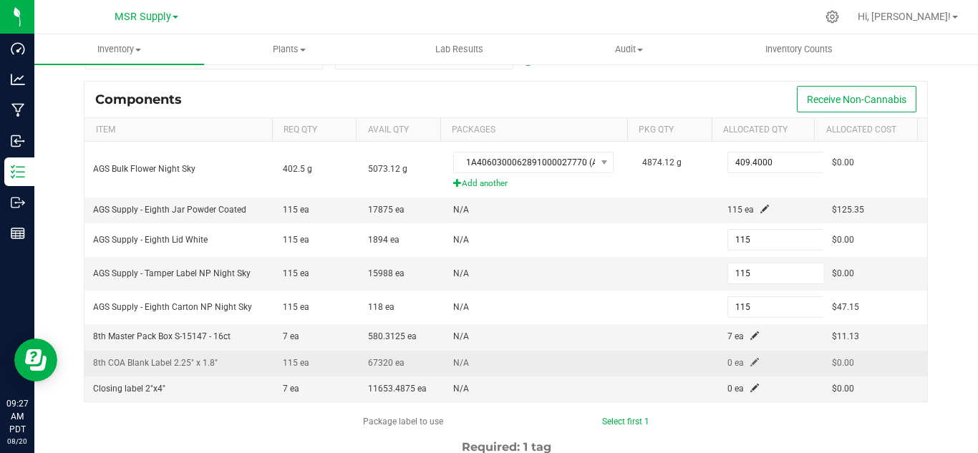
click at [750, 361] on span at bounding box center [754, 362] width 9 height 9
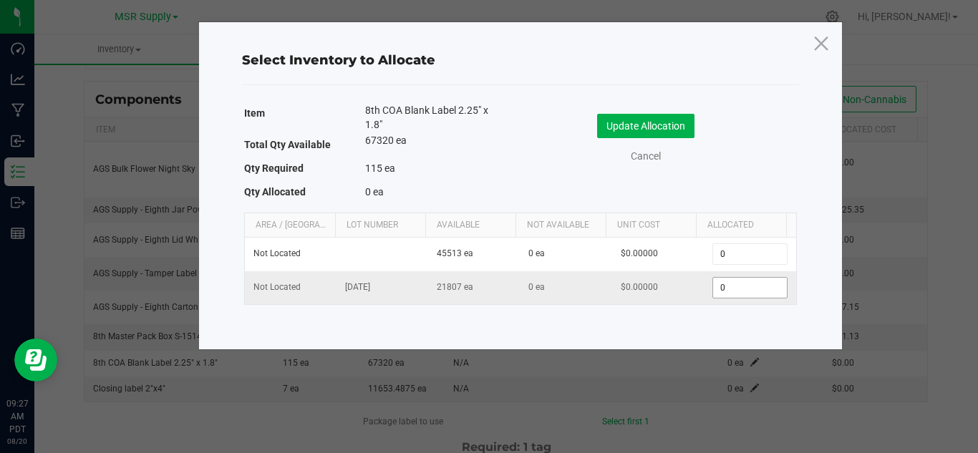
click at [714, 290] on input "0" at bounding box center [749, 288] width 73 height 20
type input "115"
click at [632, 120] on button "Update Allocation" at bounding box center [645, 126] width 97 height 24
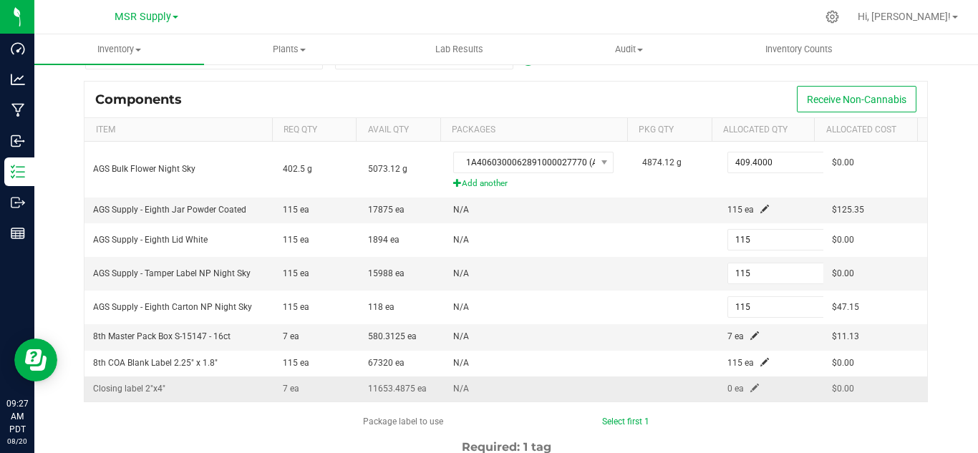
click at [750, 391] on span at bounding box center [754, 388] width 9 height 9
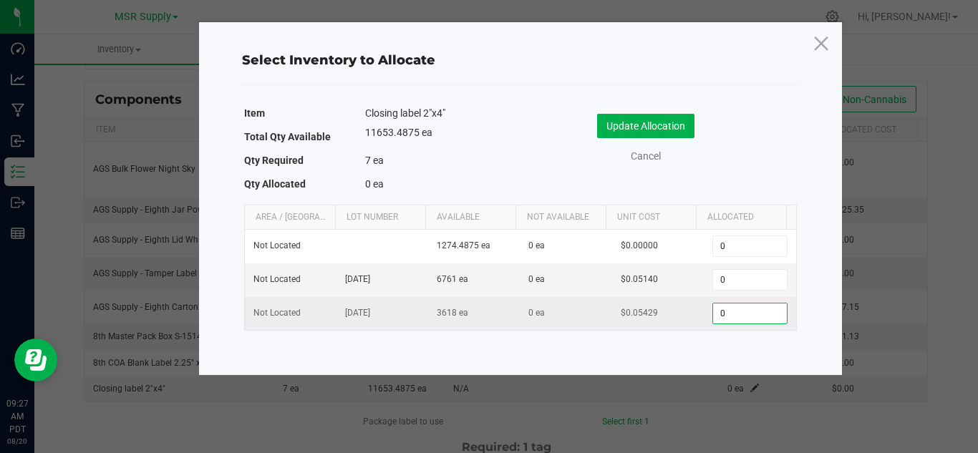
click at [722, 314] on input "0" at bounding box center [749, 314] width 73 height 20
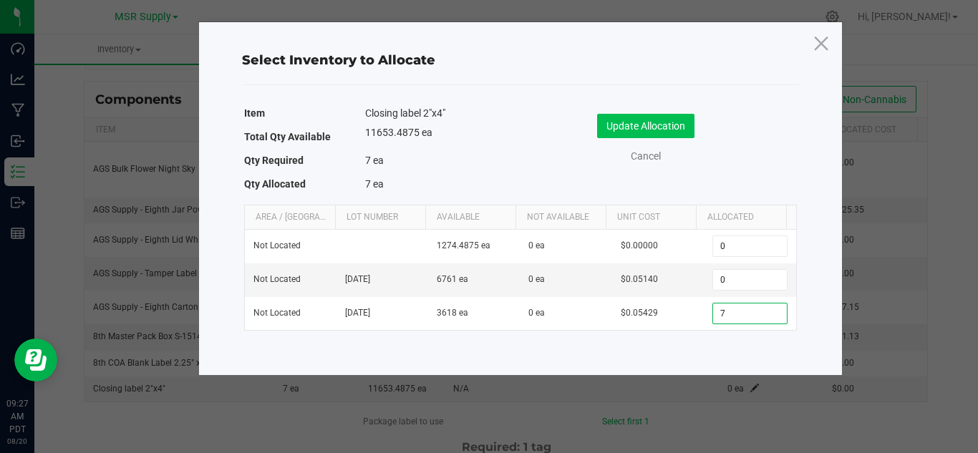
type input "7"
click at [656, 126] on button "Update Allocation" at bounding box center [645, 126] width 97 height 24
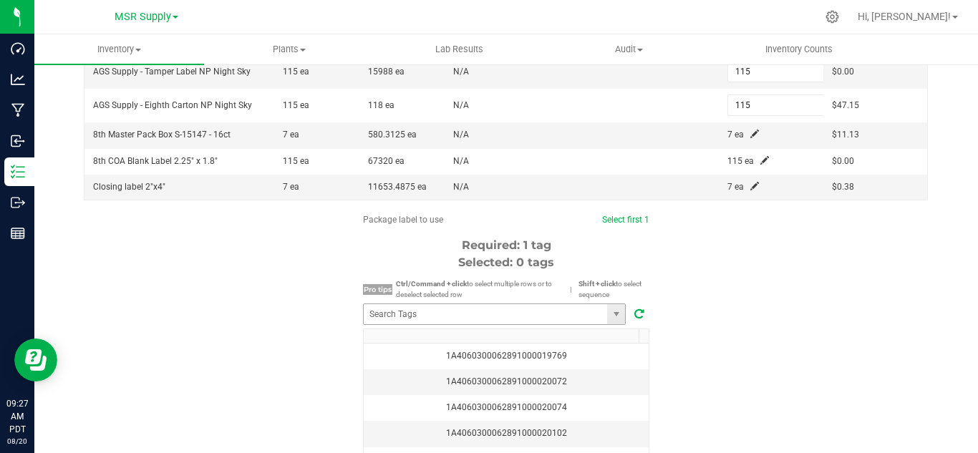
scroll to position [358, 0]
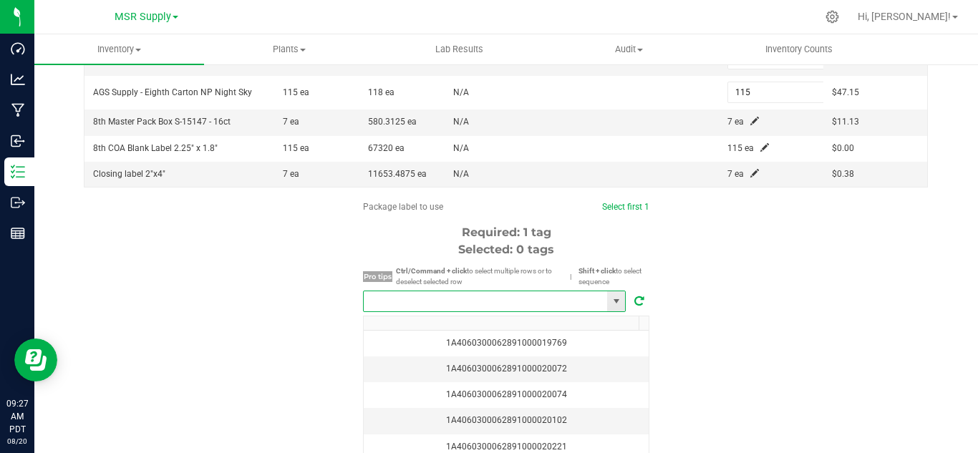
click at [553, 297] on input "NO DATA FOUND" at bounding box center [485, 301] width 243 height 20
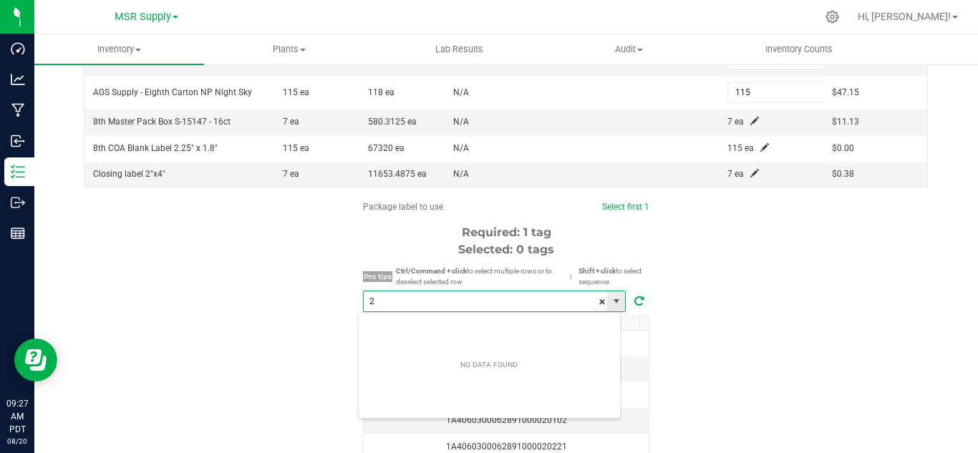
scroll to position [21, 263]
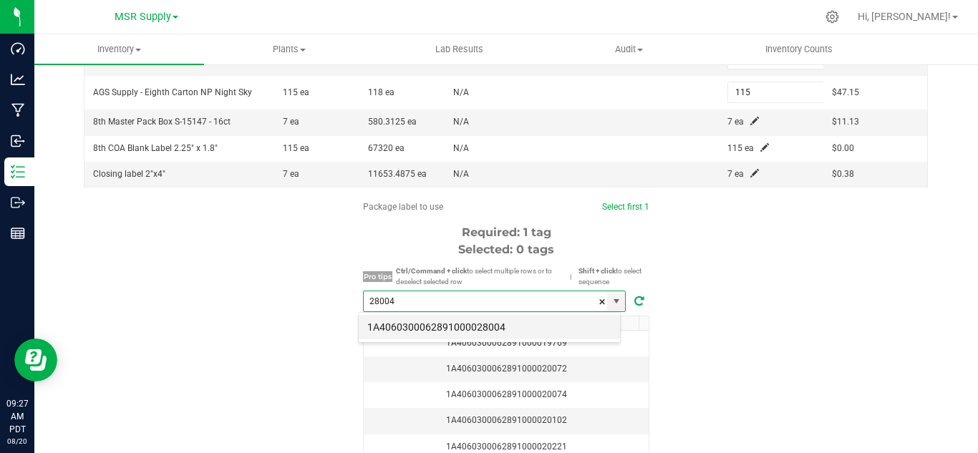
click at [505, 324] on li "1A4060300062891000028004" at bounding box center [489, 327] width 261 height 24
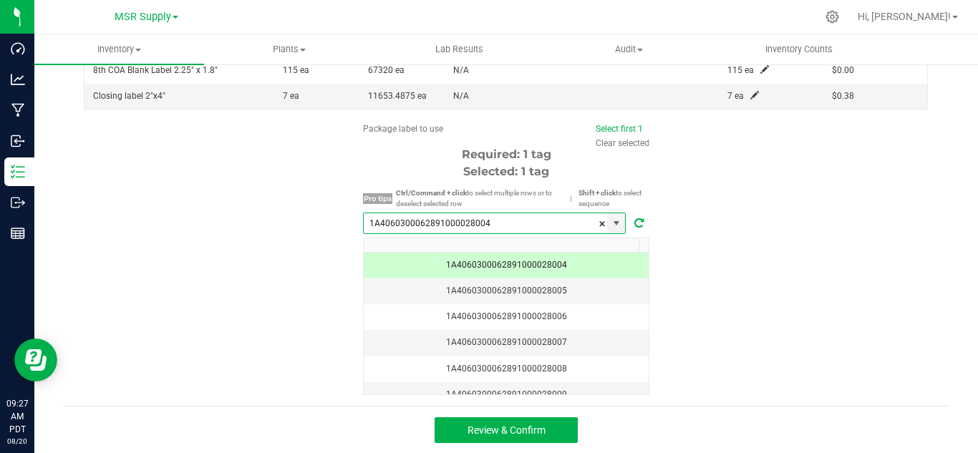
scroll to position [437, 0]
type input "1A4060300062891000028004"
click at [560, 426] on button "Review & Confirm" at bounding box center [506, 430] width 143 height 26
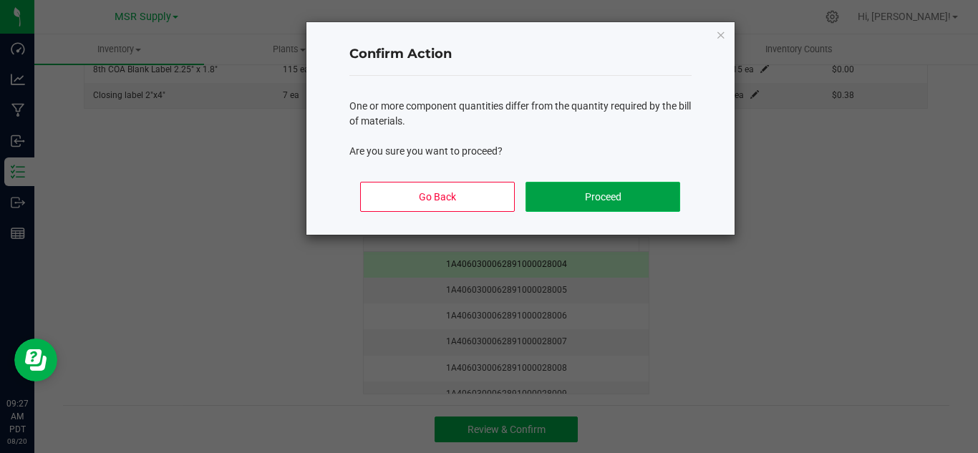
click at [627, 193] on button "Proceed" at bounding box center [602, 197] width 154 height 30
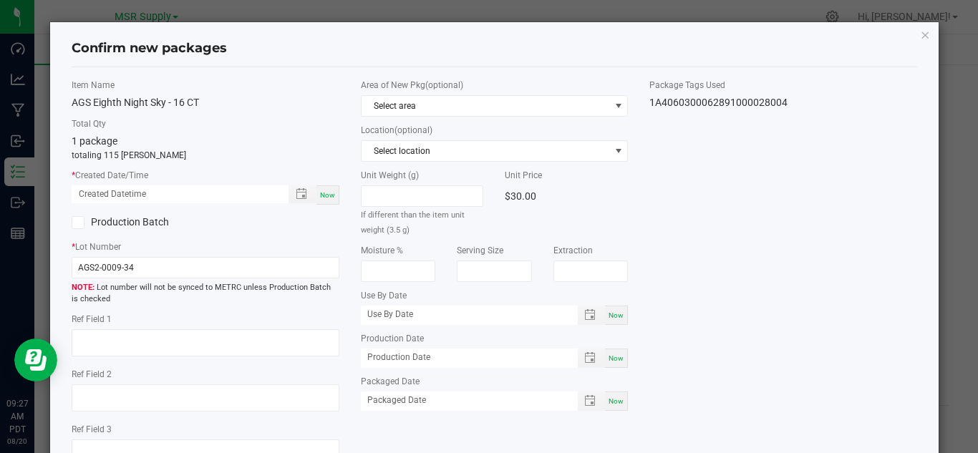
click at [325, 198] on span "Now" at bounding box center [327, 195] width 15 height 8
type input "[DATE] 09:27 AM"
drag, startPoint x: 616, startPoint y: 406, endPoint x: 754, endPoint y: 369, distance: 142.9
click at [616, 405] on div "Now" at bounding box center [616, 401] width 23 height 19
type input "[DATE]"
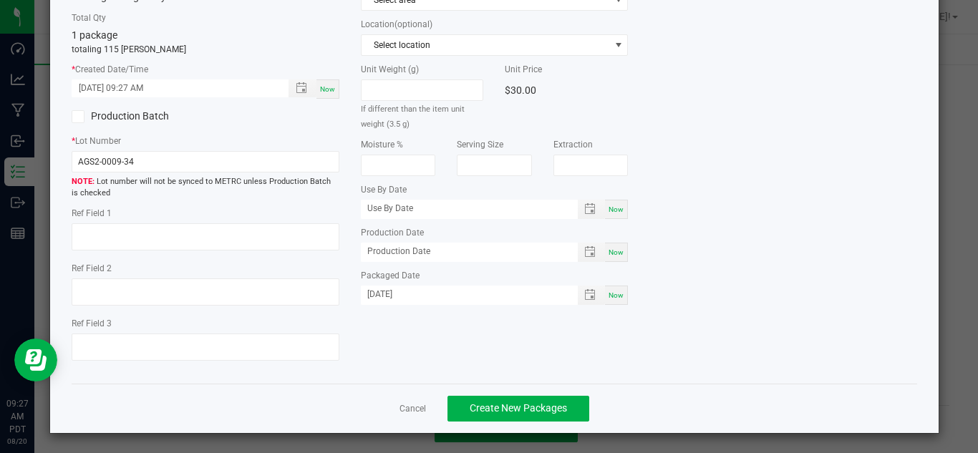
scroll to position [108, 0]
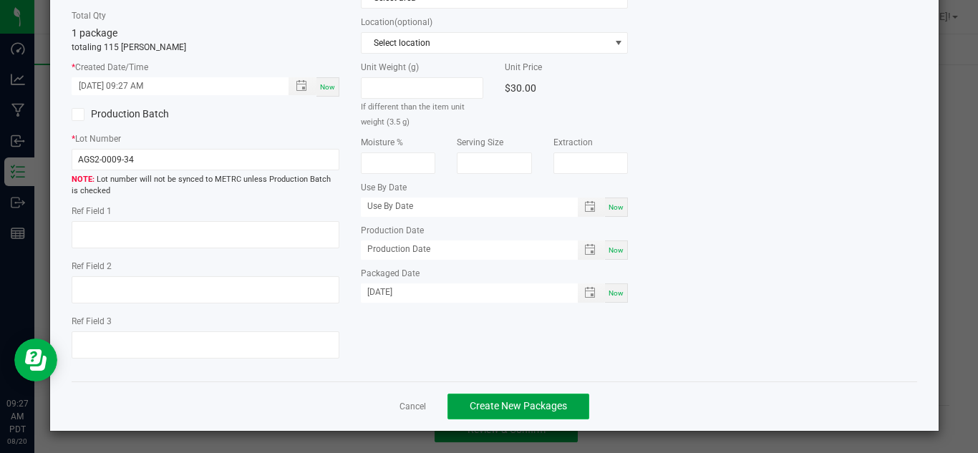
click at [552, 404] on span "Create New Packages" at bounding box center [518, 405] width 97 height 11
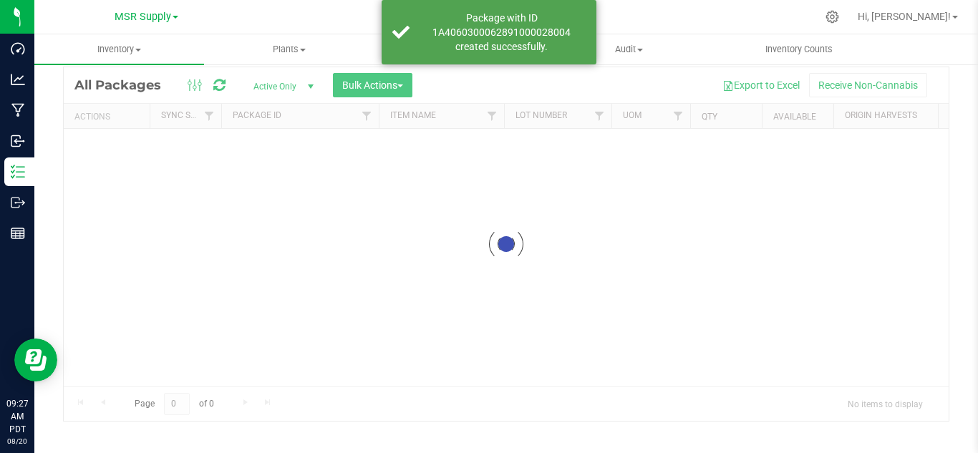
scroll to position [47, 0]
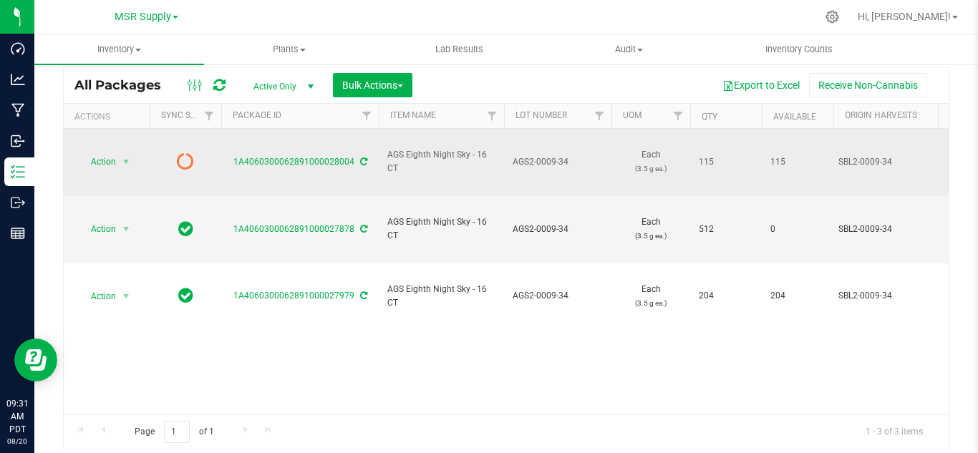
click at [364, 157] on icon at bounding box center [363, 161] width 7 height 9
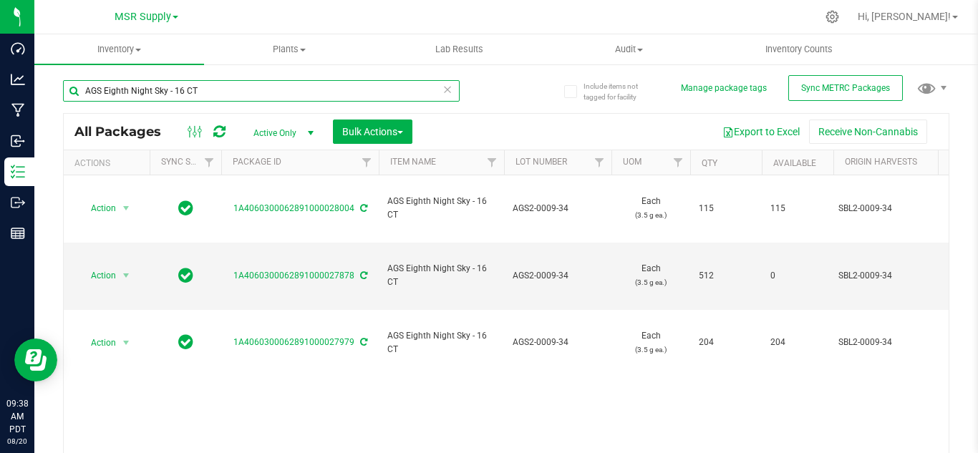
click at [311, 92] on input "AGS Eighth Night Sky - 16 CT" at bounding box center [261, 90] width 397 height 21
type input "A"
type input "27097"
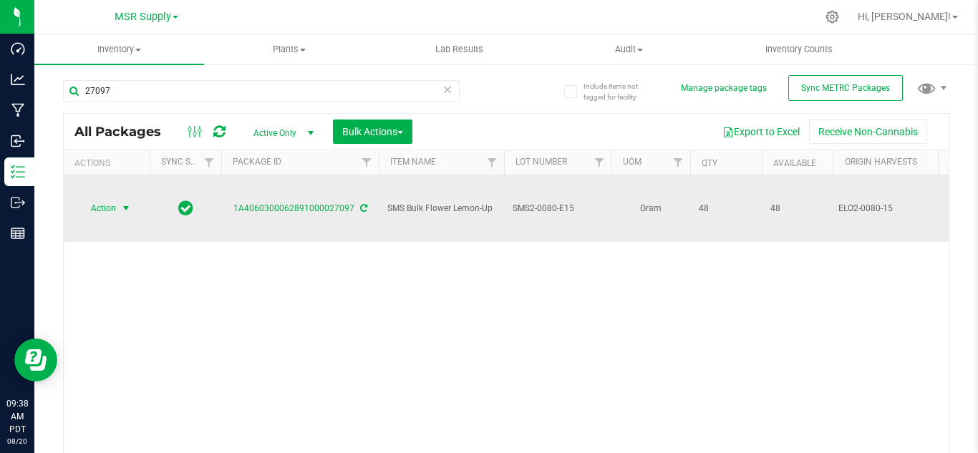
click at [125, 203] on span "select" at bounding box center [125, 208] width 11 height 11
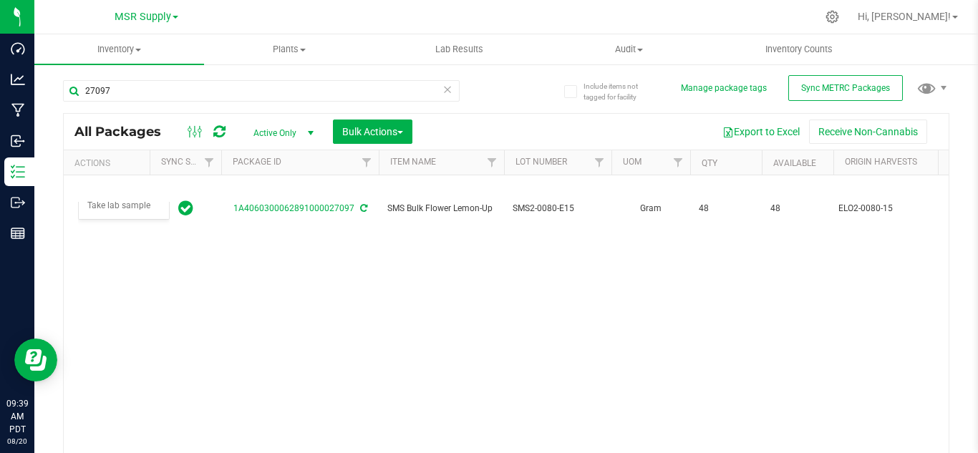
click at [452, 258] on div "Action Action Adjust qty Create package Edit attributes Global inventory Locate…" at bounding box center [506, 318] width 885 height 286
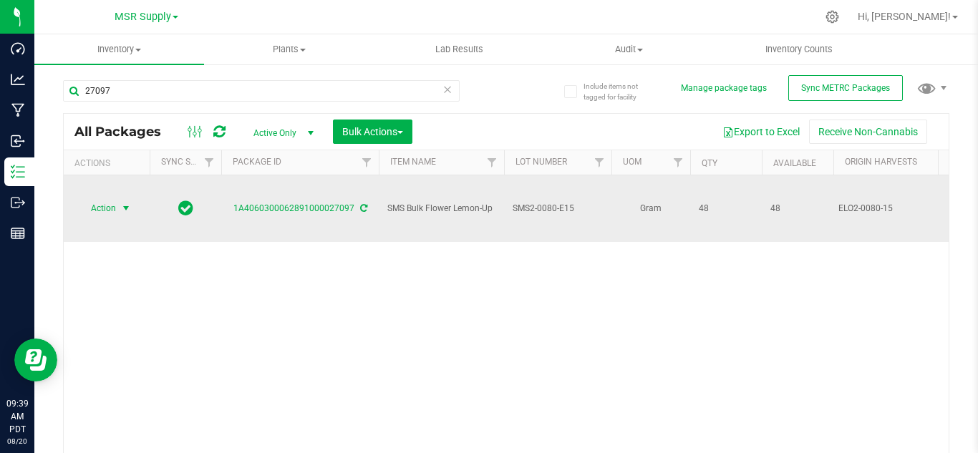
click at [125, 198] on span "select" at bounding box center [126, 208] width 18 height 20
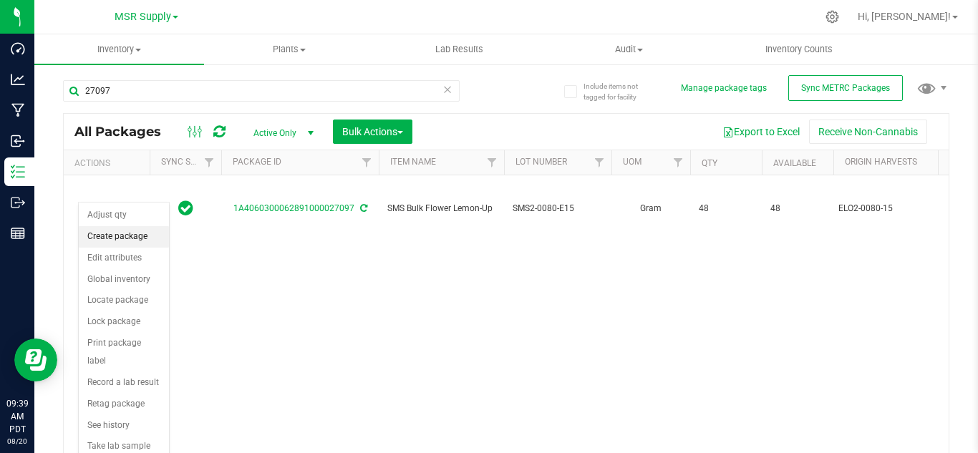
click at [114, 234] on li "Create package" at bounding box center [124, 236] width 90 height 21
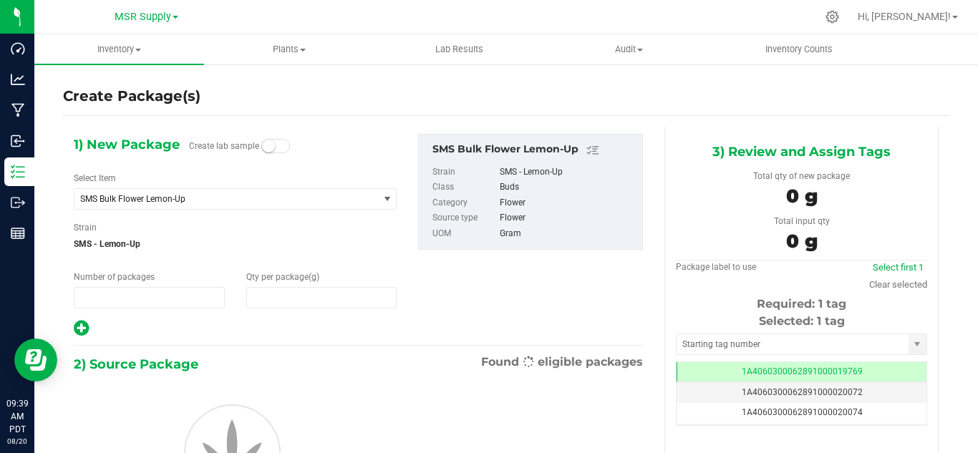
type input "1"
type input "0.0000"
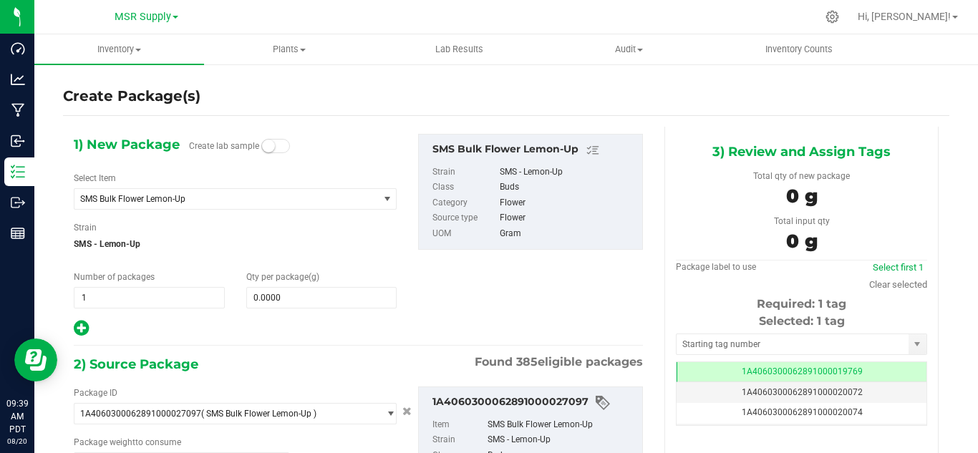
scroll to position [0, -1]
click at [238, 202] on span "SMS Bulk Flower Lemon-Up" at bounding box center [220, 199] width 281 height 10
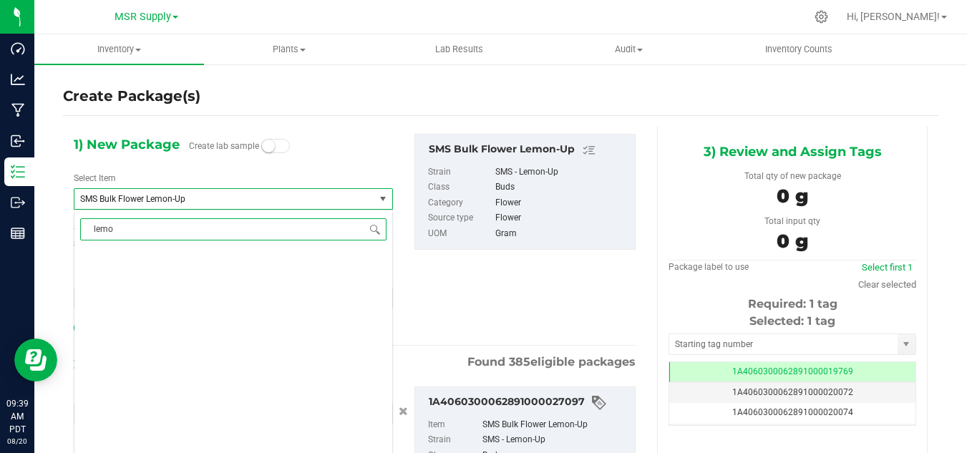
scroll to position [0, 0]
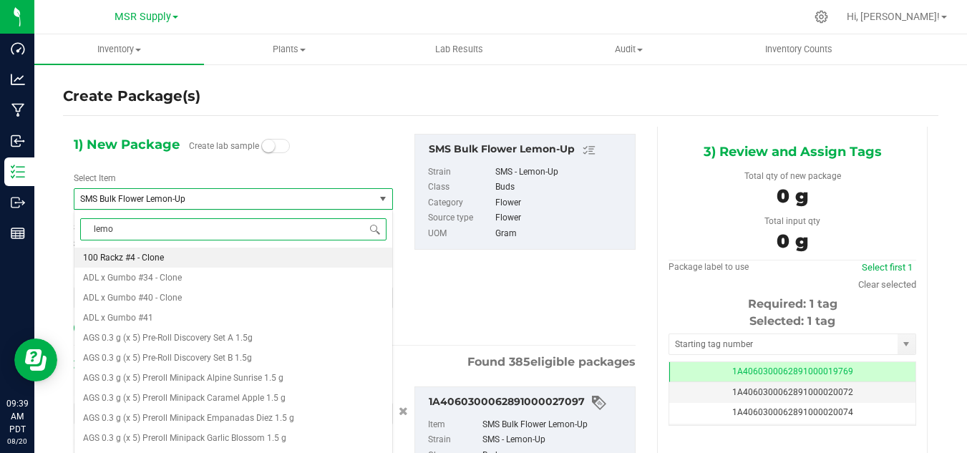
type input "lemon"
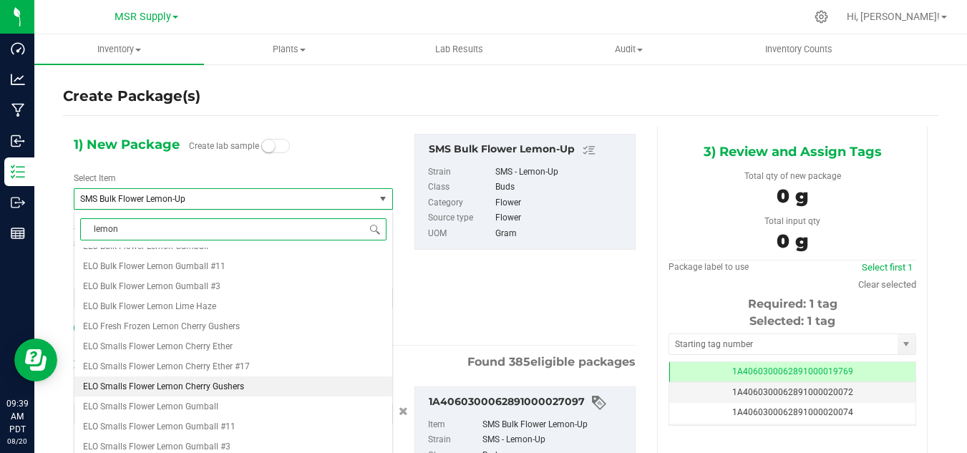
scroll to position [143, 0]
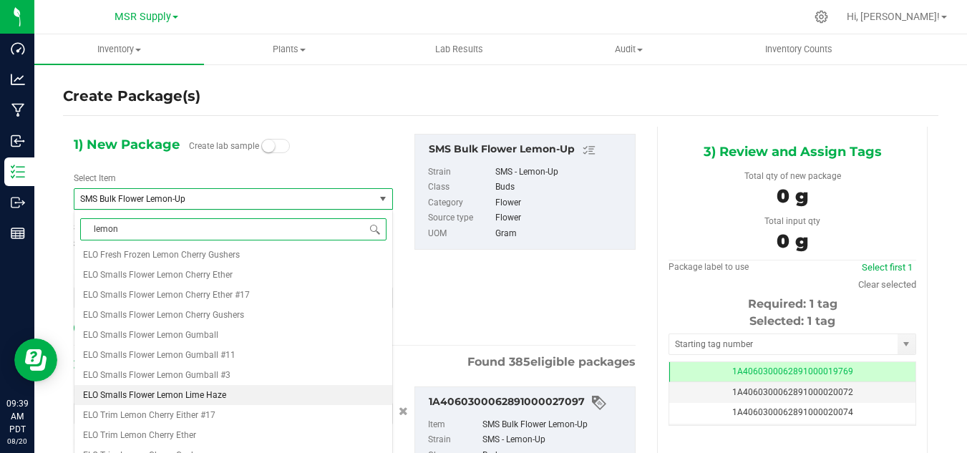
click at [182, 396] on span "ELO Smalls Flower Lemon Lime Haze" at bounding box center [154, 395] width 143 height 10
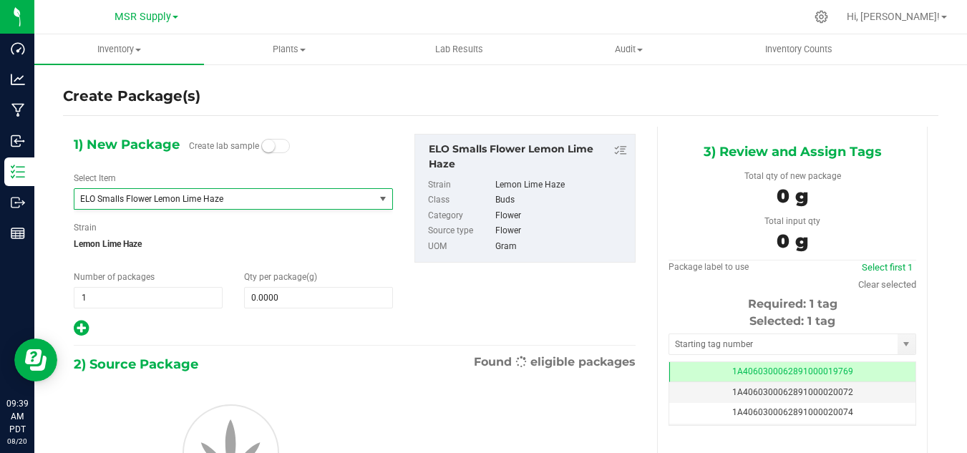
type input "0.0000"
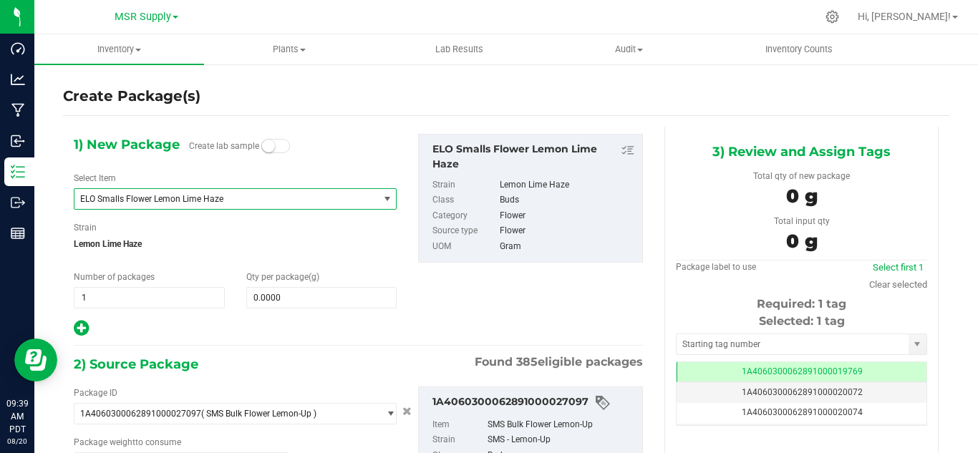
type input "0.0000 g"
click at [306, 301] on span at bounding box center [321, 297] width 151 height 21
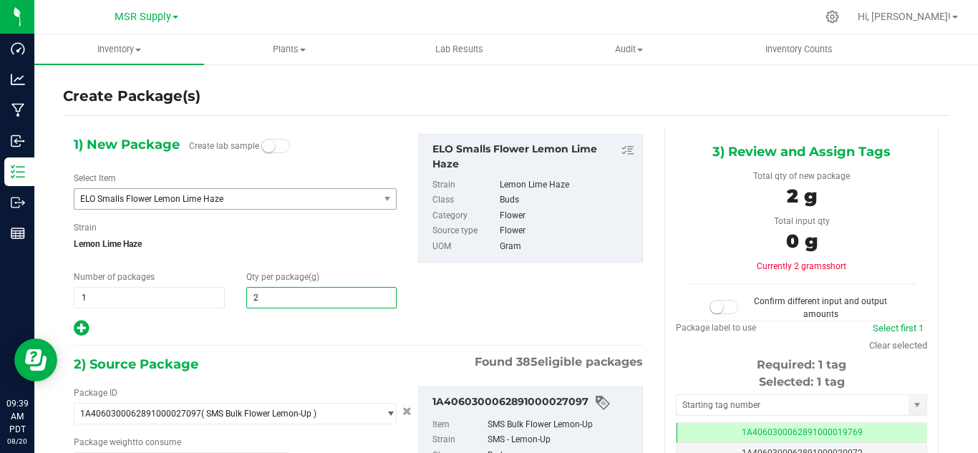
type input "24"
type input "24.0000"
click at [341, 364] on div "2) Source Package Found 385 eligible packages" at bounding box center [358, 364] width 569 height 21
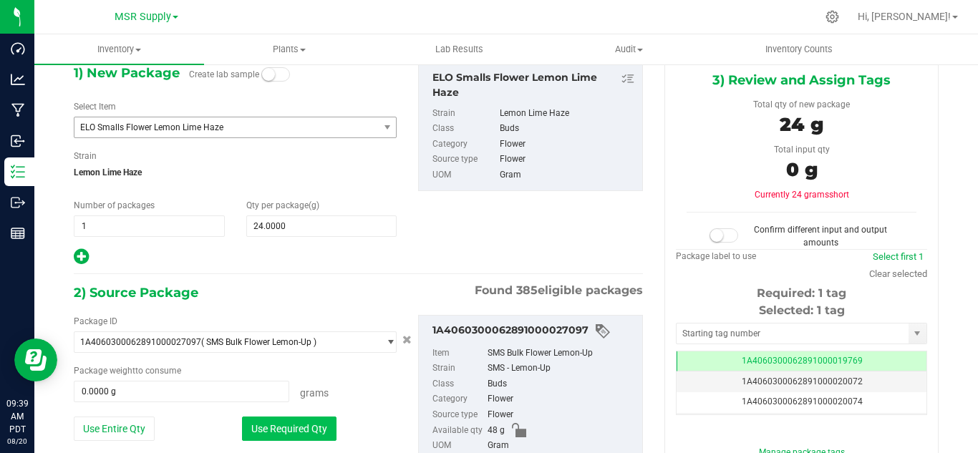
click at [273, 420] on button "Use Required Qty" at bounding box center [289, 429] width 94 height 24
type input "24.0000 g"
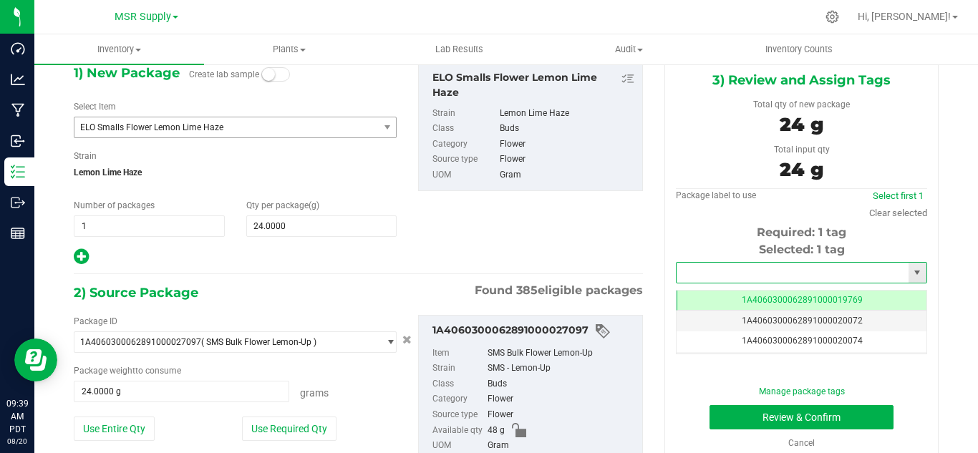
click at [752, 281] on input "text" at bounding box center [792, 273] width 232 height 20
click at [759, 288] on li "1A4060300062891000028005" at bounding box center [792, 296] width 246 height 21
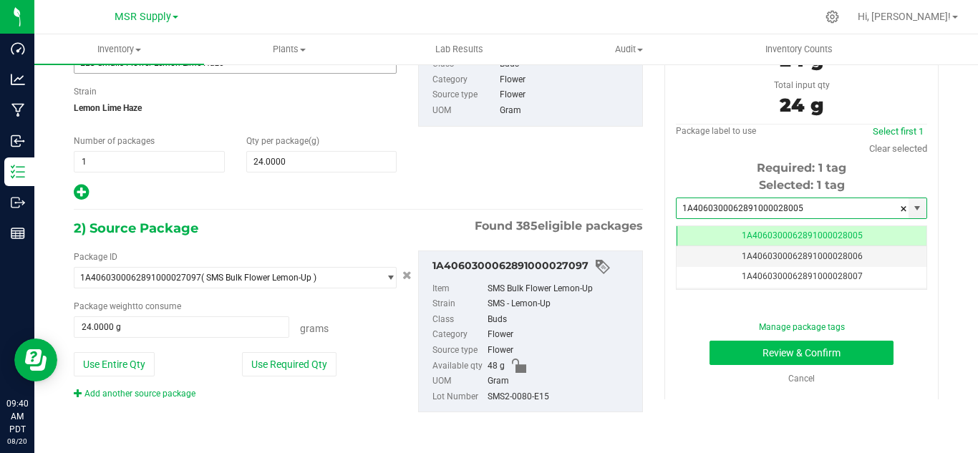
type input "1A4060300062891000028005"
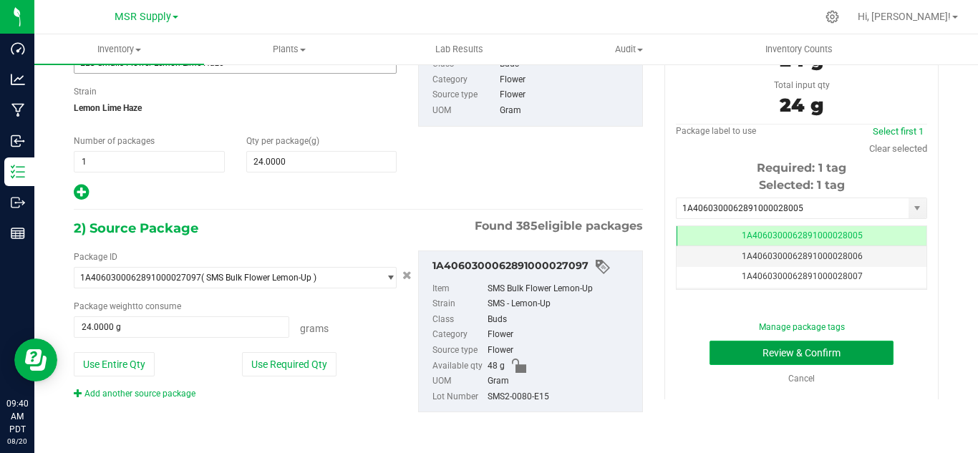
click at [785, 354] on button "Review & Confirm" at bounding box center [801, 353] width 184 height 24
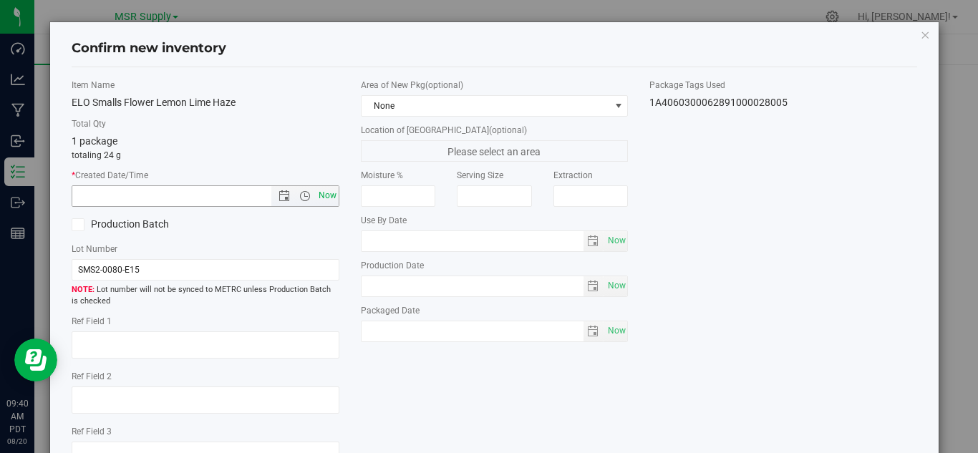
click at [326, 190] on span "Now" at bounding box center [327, 195] width 24 height 21
type input "[DATE] 9:40 AM"
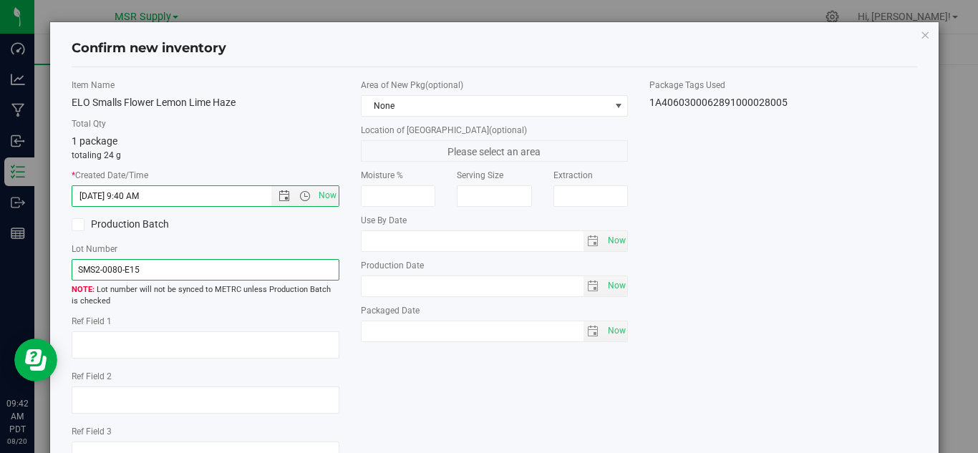
click at [155, 273] on input "SMS2-0080-E15" at bounding box center [206, 269] width 268 height 21
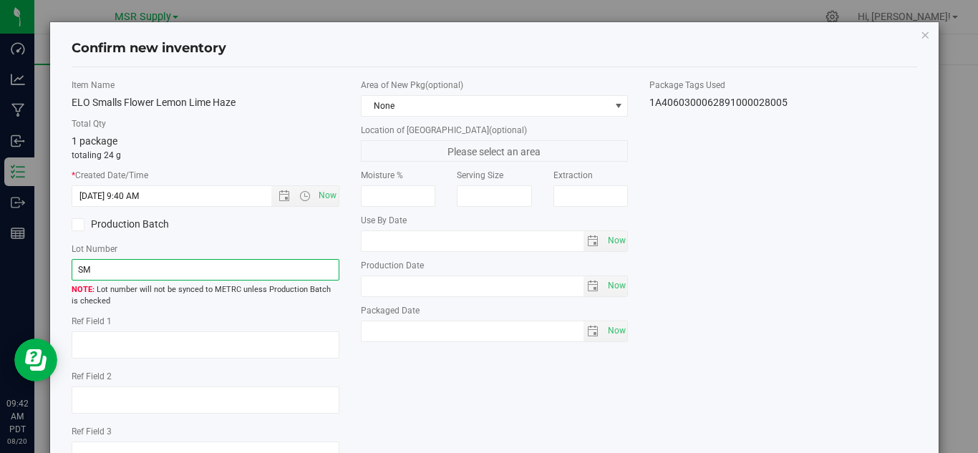
type input "S"
type input "ELO2-0080-15"
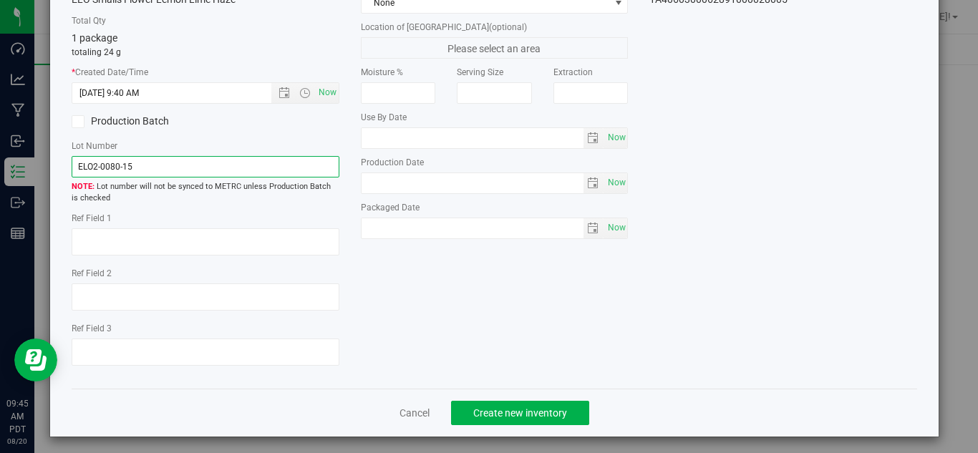
scroll to position [109, 0]
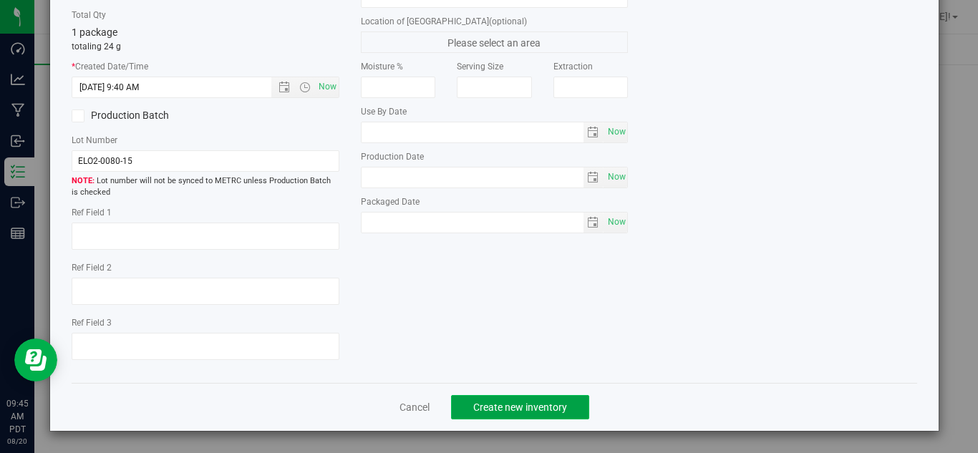
click at [548, 407] on span "Create new inventory" at bounding box center [520, 407] width 94 height 11
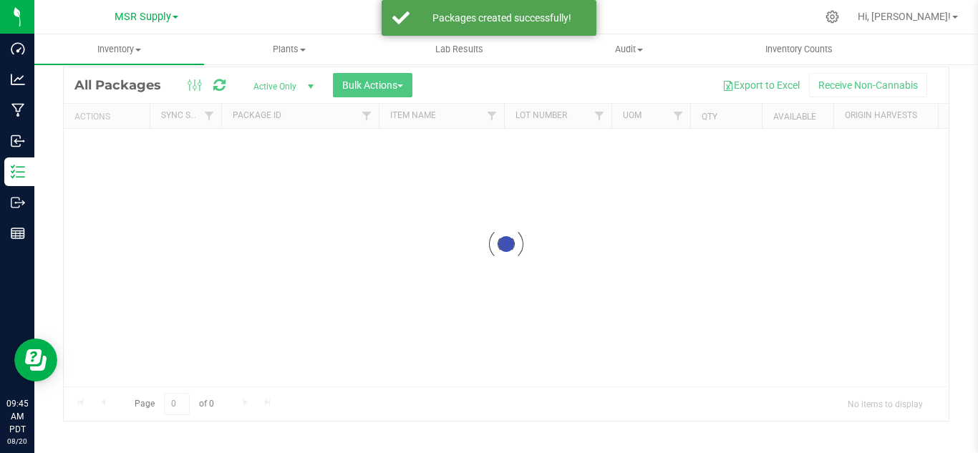
scroll to position [47, 0]
